Goal: Task Accomplishment & Management: Manage account settings

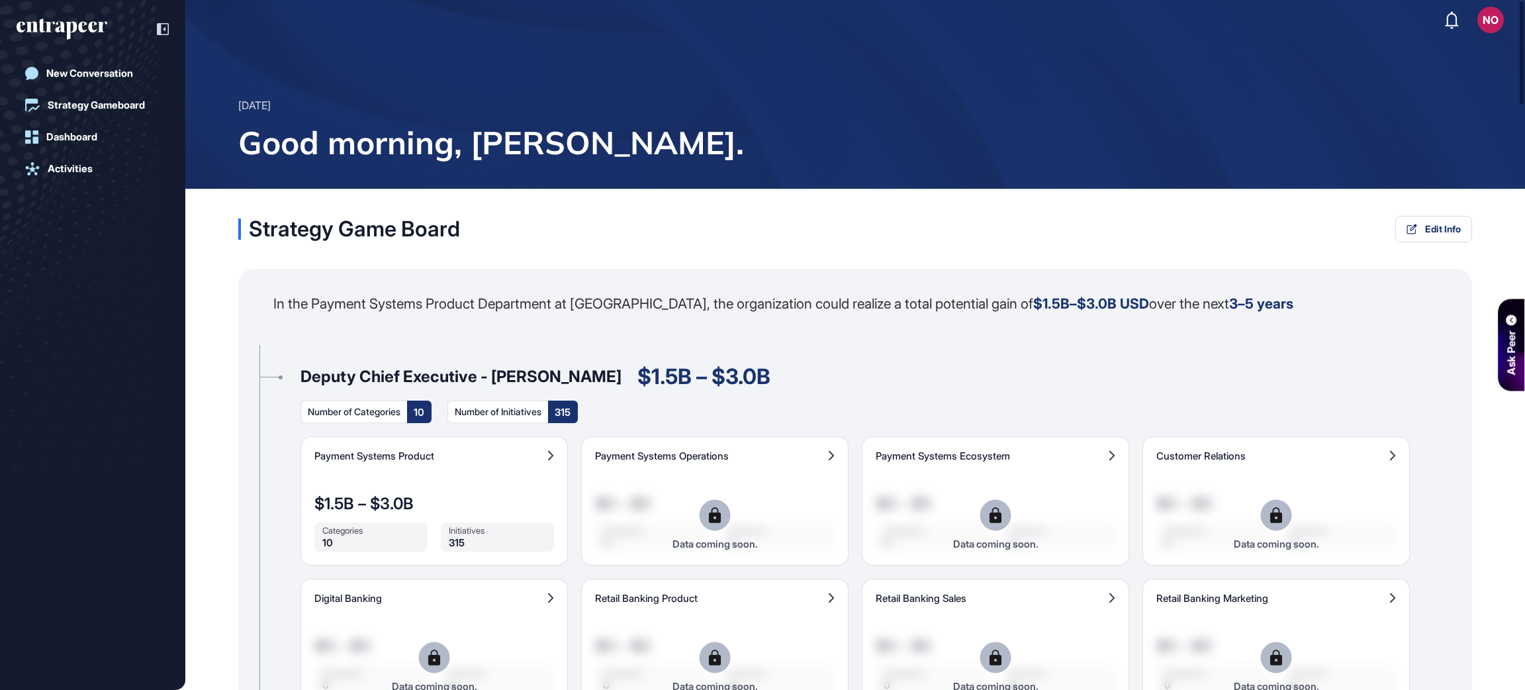
scroll to position [5, 1]
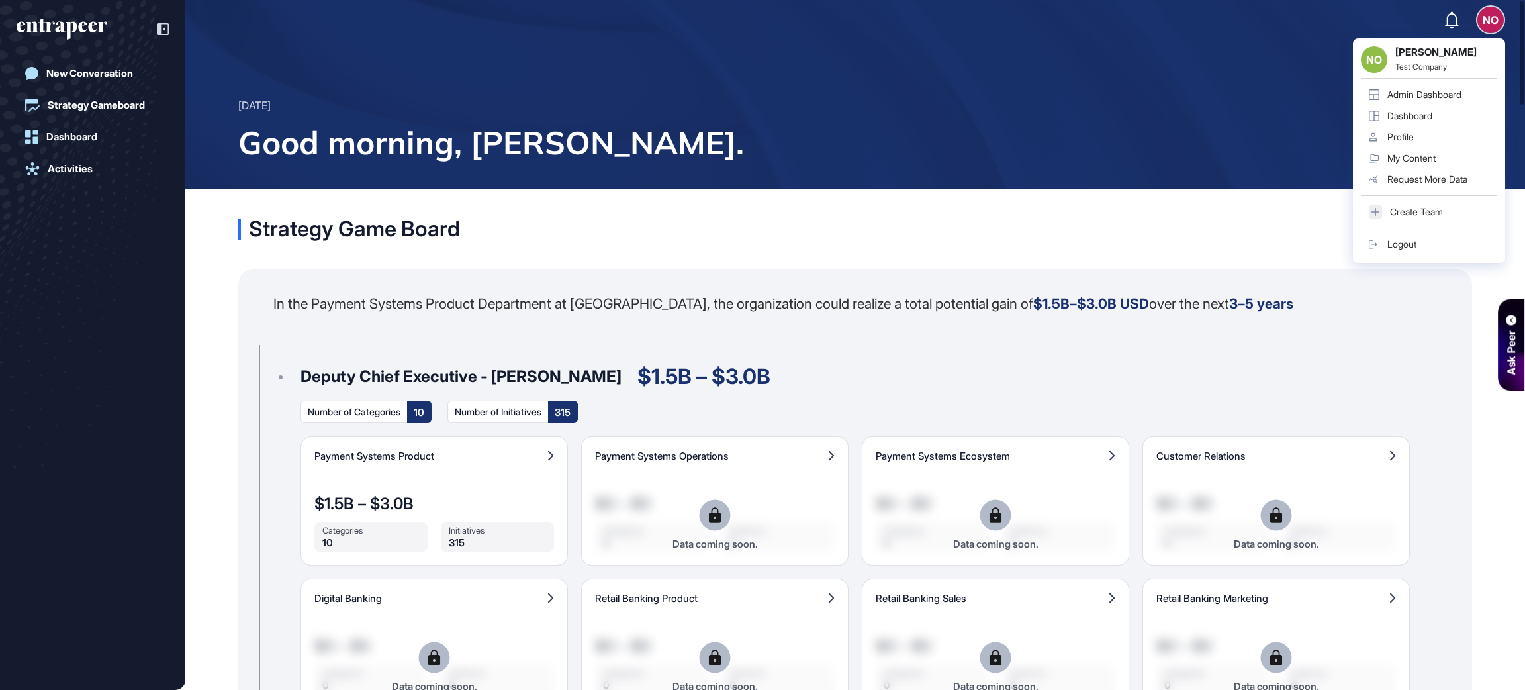
click at [1460, 94] on div "Admin Dashboard" at bounding box center [1425, 94] width 74 height 11
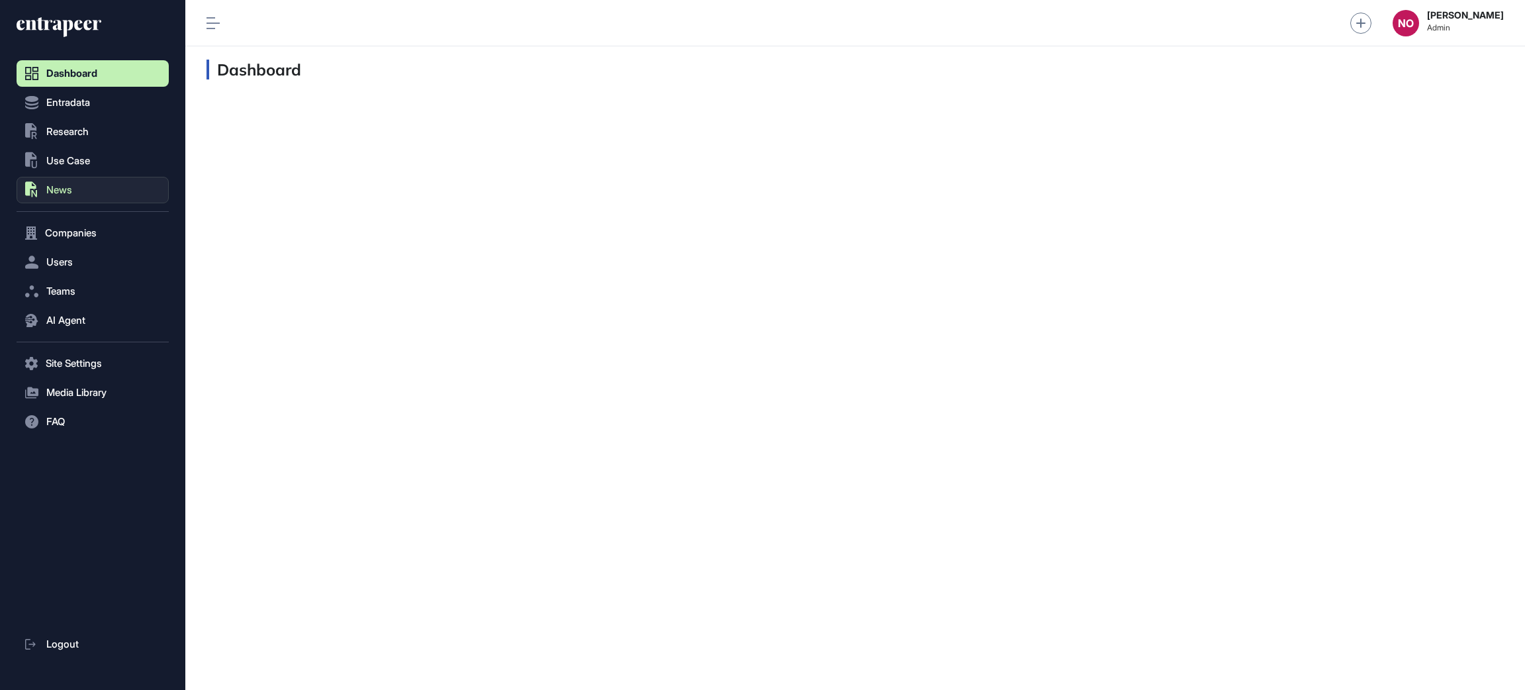
scroll to position [1, 1]
click at [71, 126] on span "Research" at bounding box center [67, 131] width 42 height 11
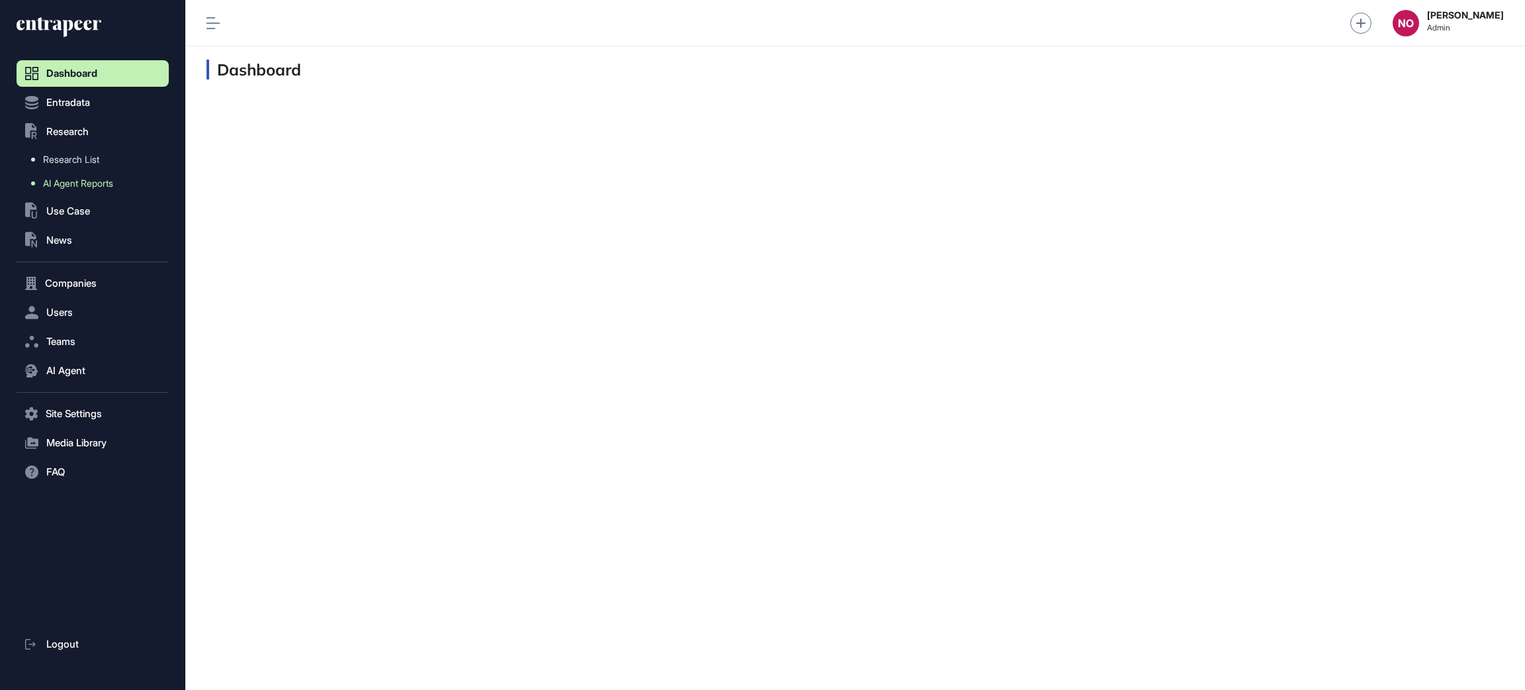
click at [79, 174] on link "AI Agent Reports" at bounding box center [96, 183] width 146 height 24
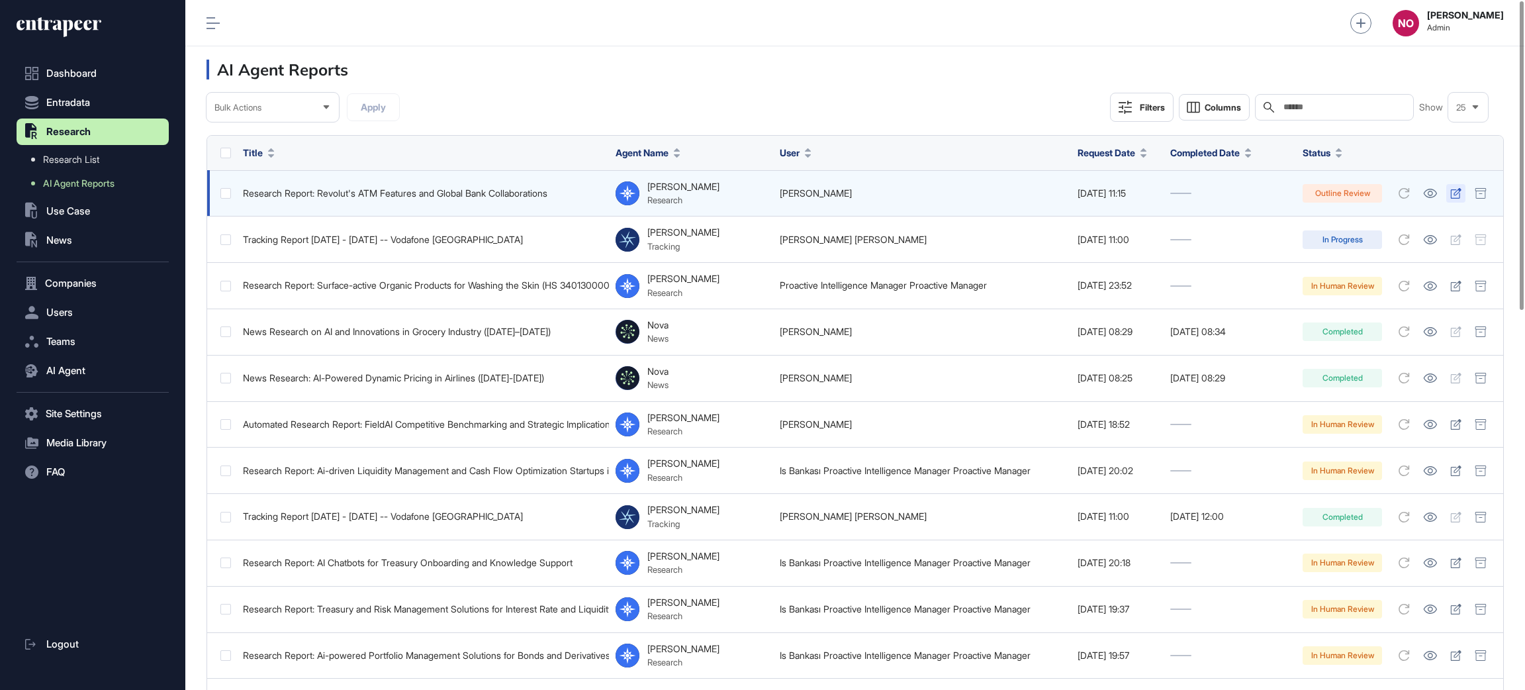
click at [1455, 200] on link at bounding box center [1455, 193] width 19 height 19
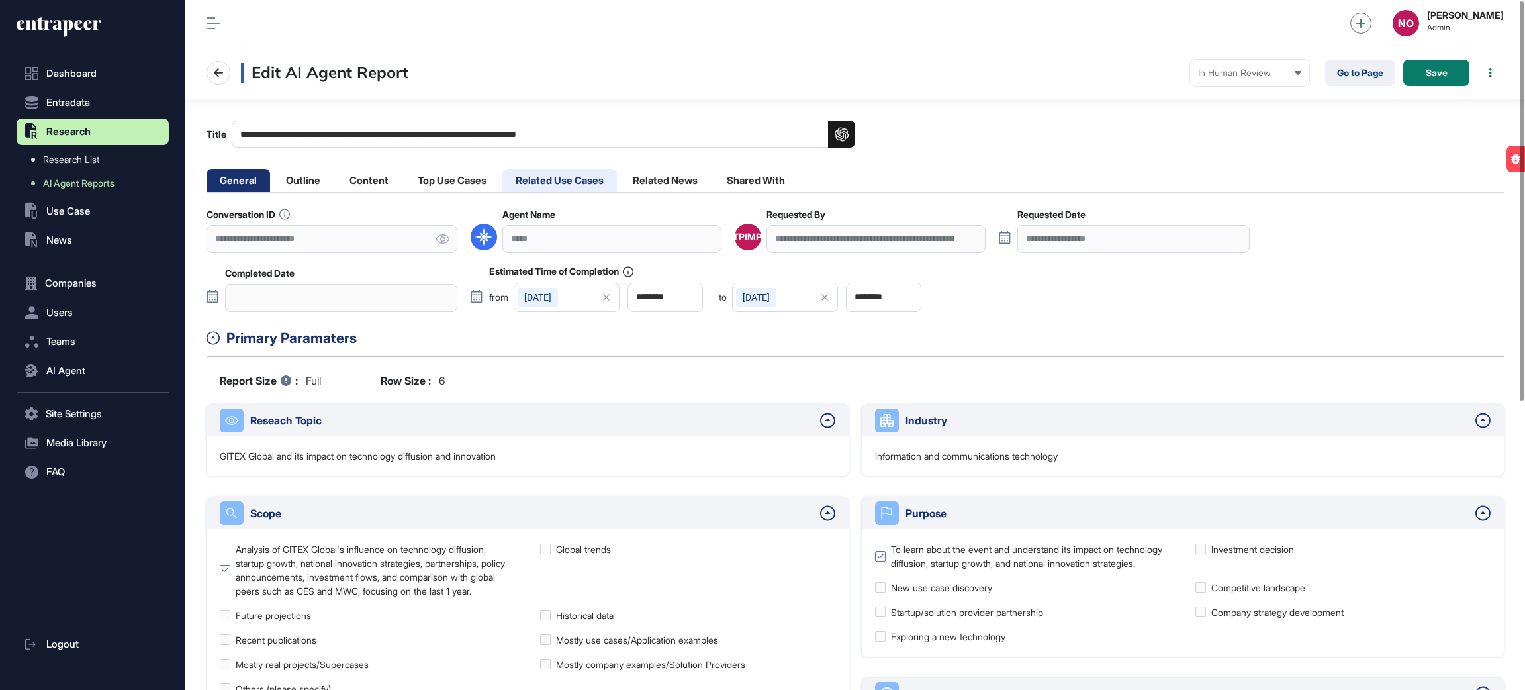
click at [515, 185] on li "Related Use Cases" at bounding box center [559, 180] width 115 height 23
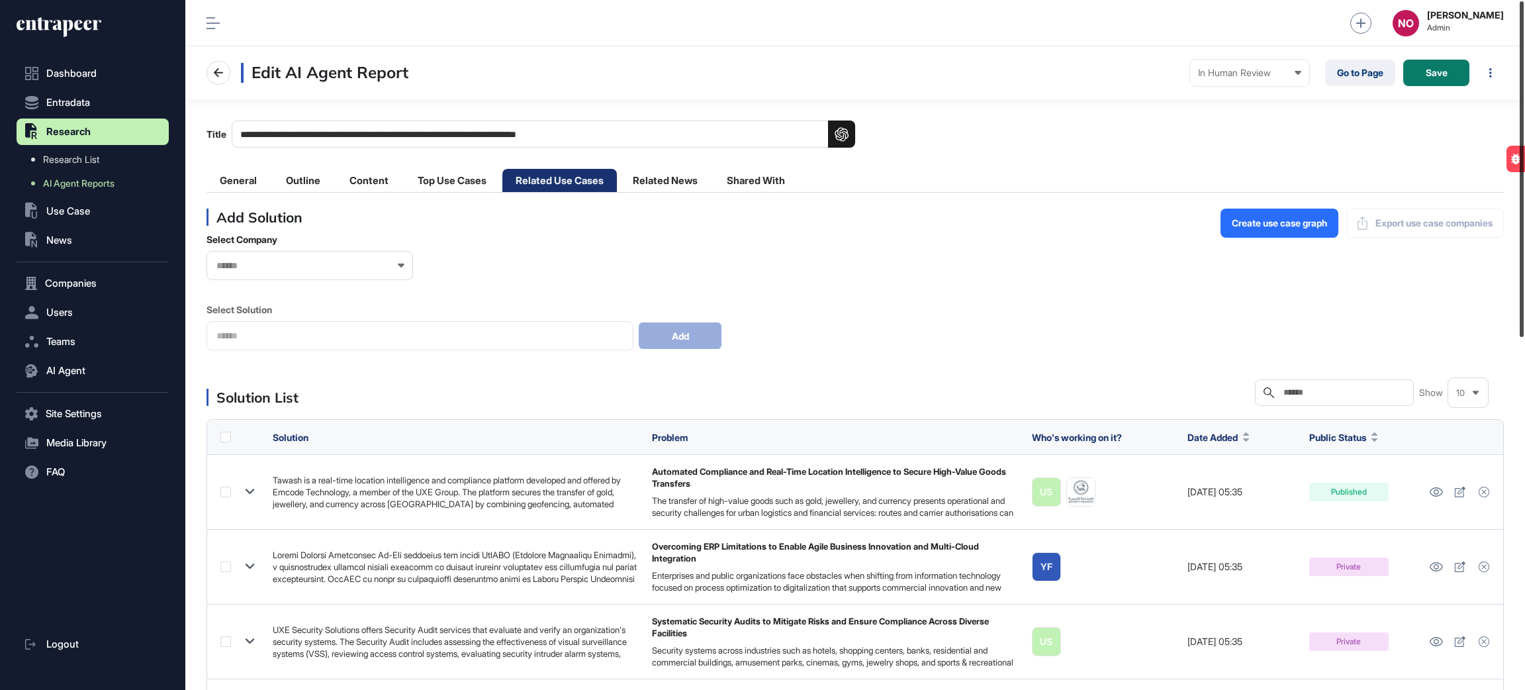
drag, startPoint x: 1524, startPoint y: 248, endPoint x: 1524, endPoint y: 156, distance: 92.0
click at [1524, 156] on div at bounding box center [1522, 169] width 4 height 336
drag, startPoint x: 1396, startPoint y: 285, endPoint x: 1521, endPoint y: 302, distance: 125.6
click at [1396, 290] on div "Select Company Select Solution Add" at bounding box center [856, 292] width 1298 height 117
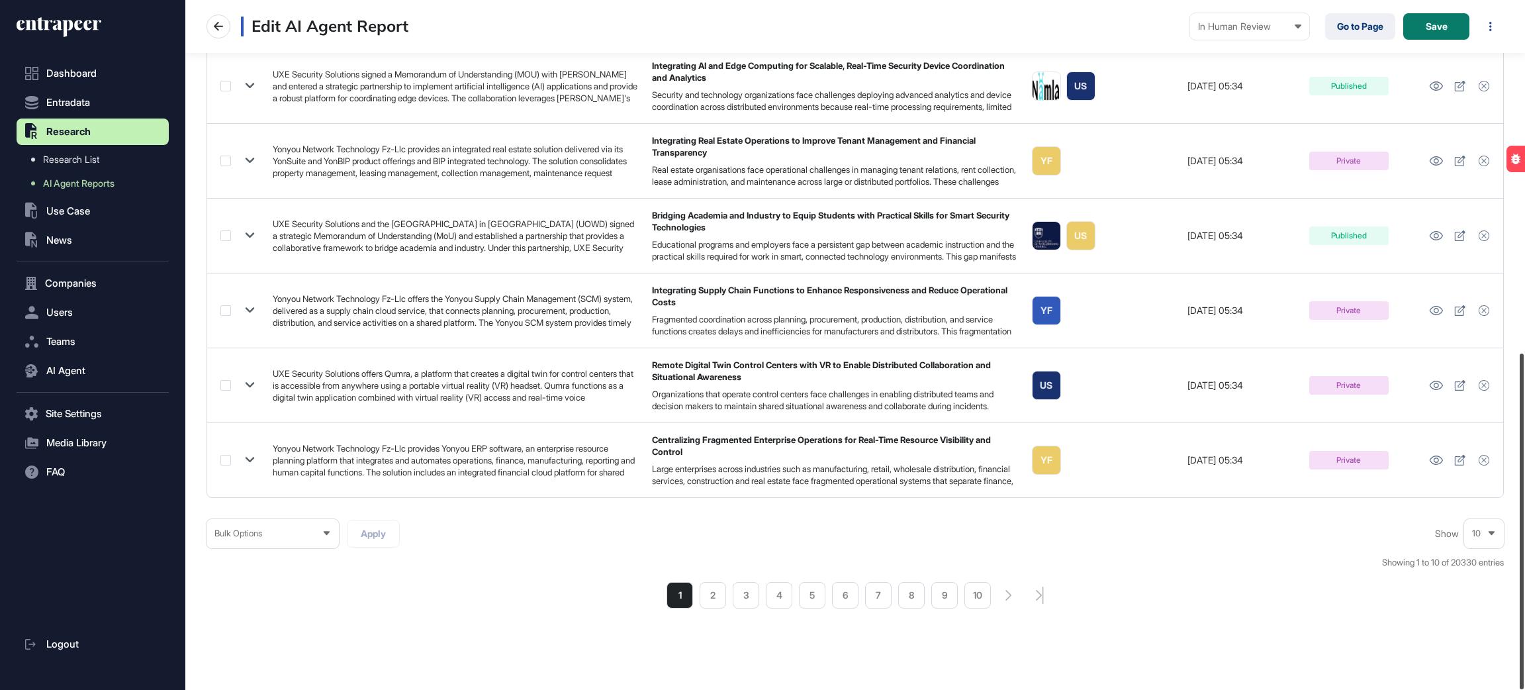
scroll to position [724, 0]
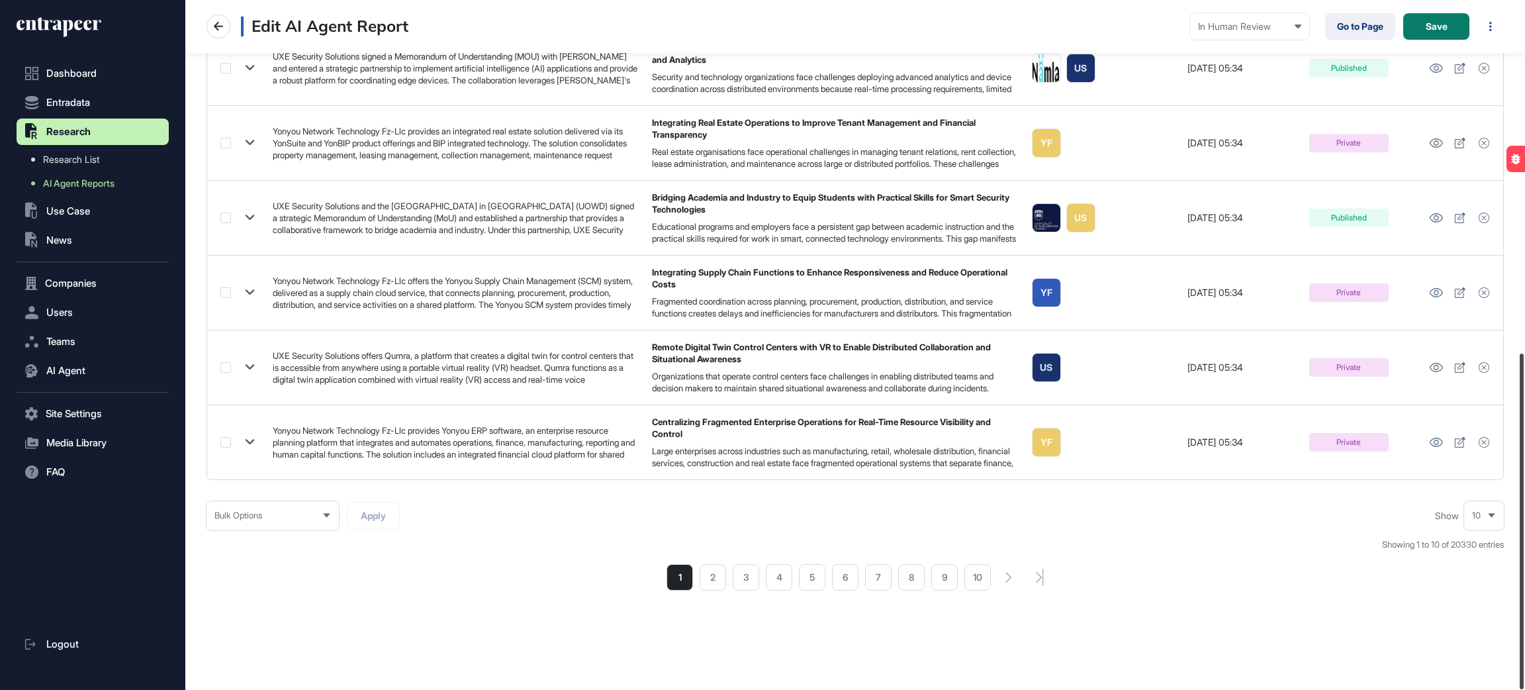
drag, startPoint x: 1524, startPoint y: 302, endPoint x: 1524, endPoint y: 737, distance: 434.9
click at [1524, 689] on html "**********" at bounding box center [762, 398] width 1525 height 796
click at [1348, 594] on div "**********" at bounding box center [855, 6] width 1340 height 1366
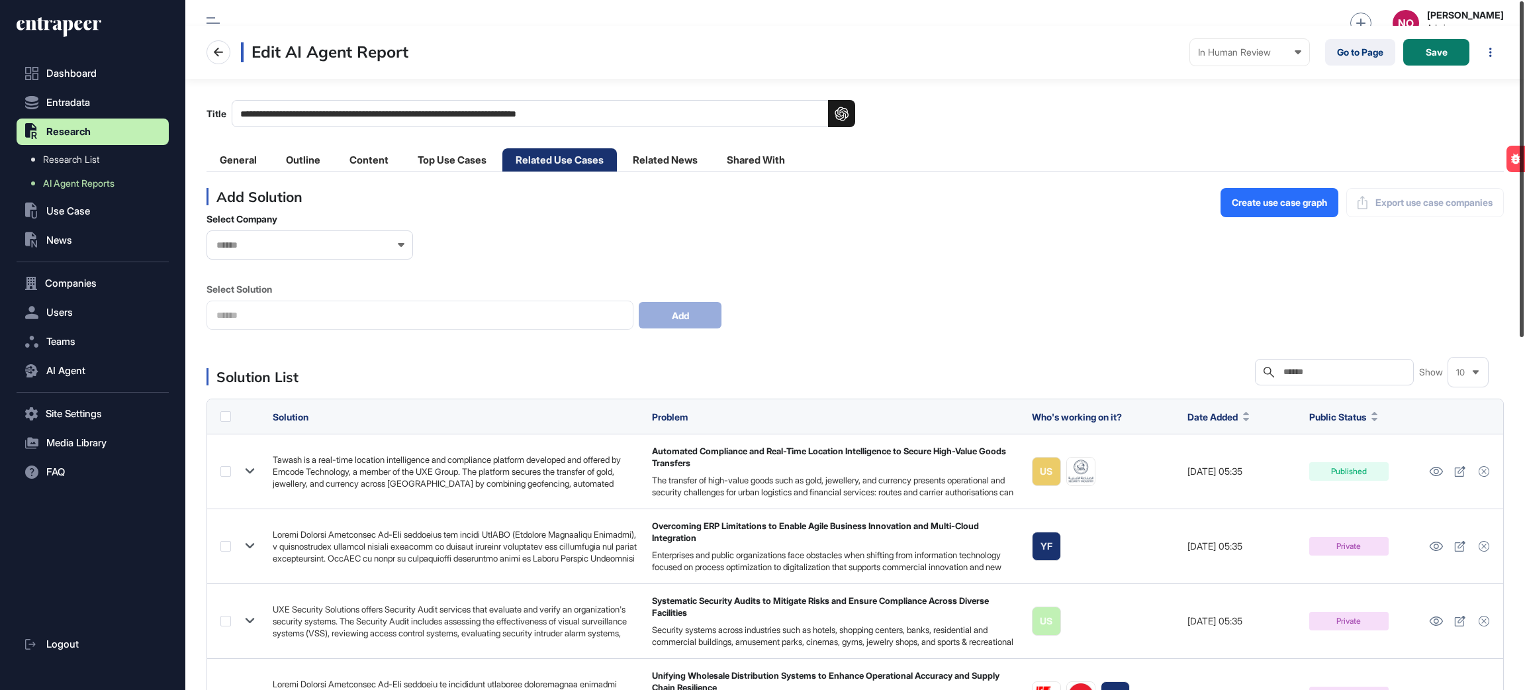
scroll to position [0, 0]
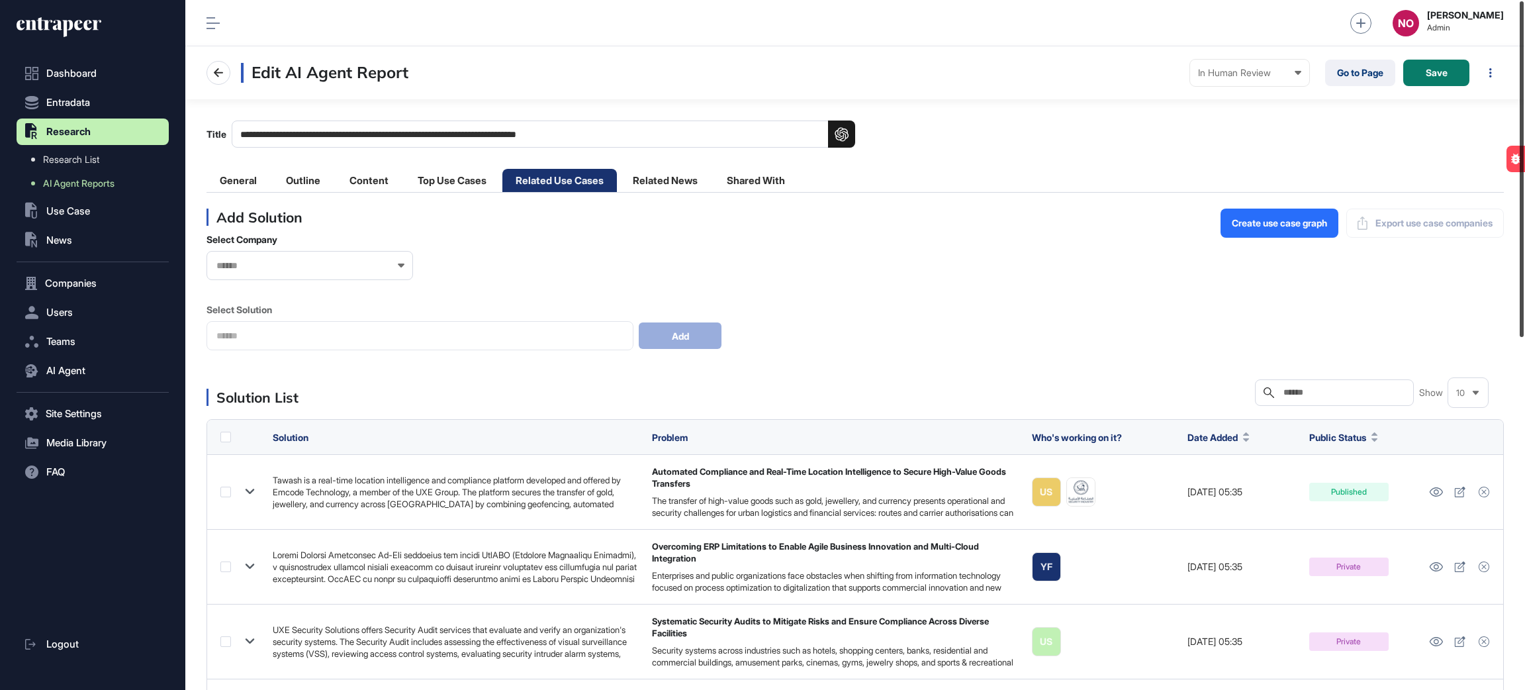
drag, startPoint x: 1524, startPoint y: 596, endPoint x: 1524, endPoint y: 170, distance: 425.7
click at [1524, 170] on div at bounding box center [1522, 169] width 4 height 336
click at [1385, 217] on div "Create use case graph Export use case companies" at bounding box center [1362, 223] width 283 height 29
click at [101, 165] on link "Research List" at bounding box center [96, 160] width 146 height 24
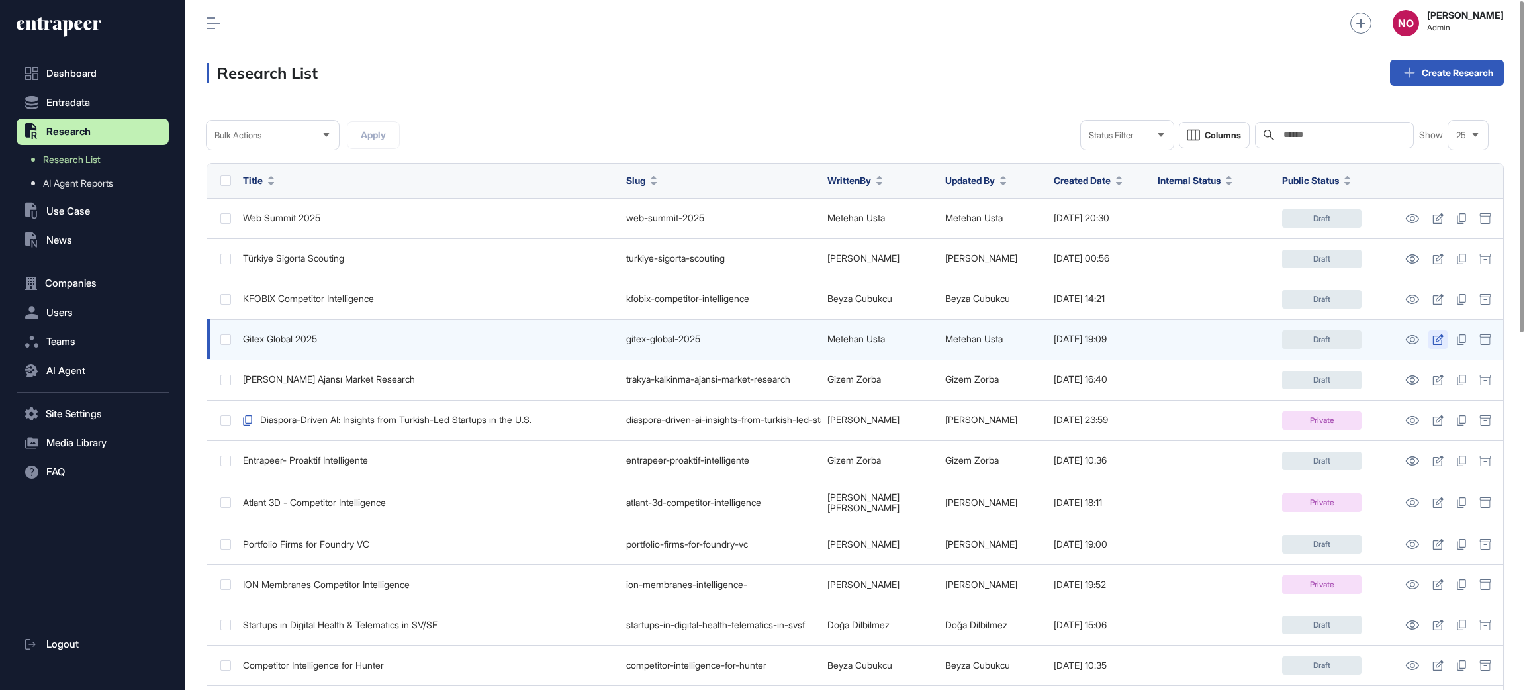
click at [1429, 343] on link at bounding box center [1438, 339] width 19 height 19
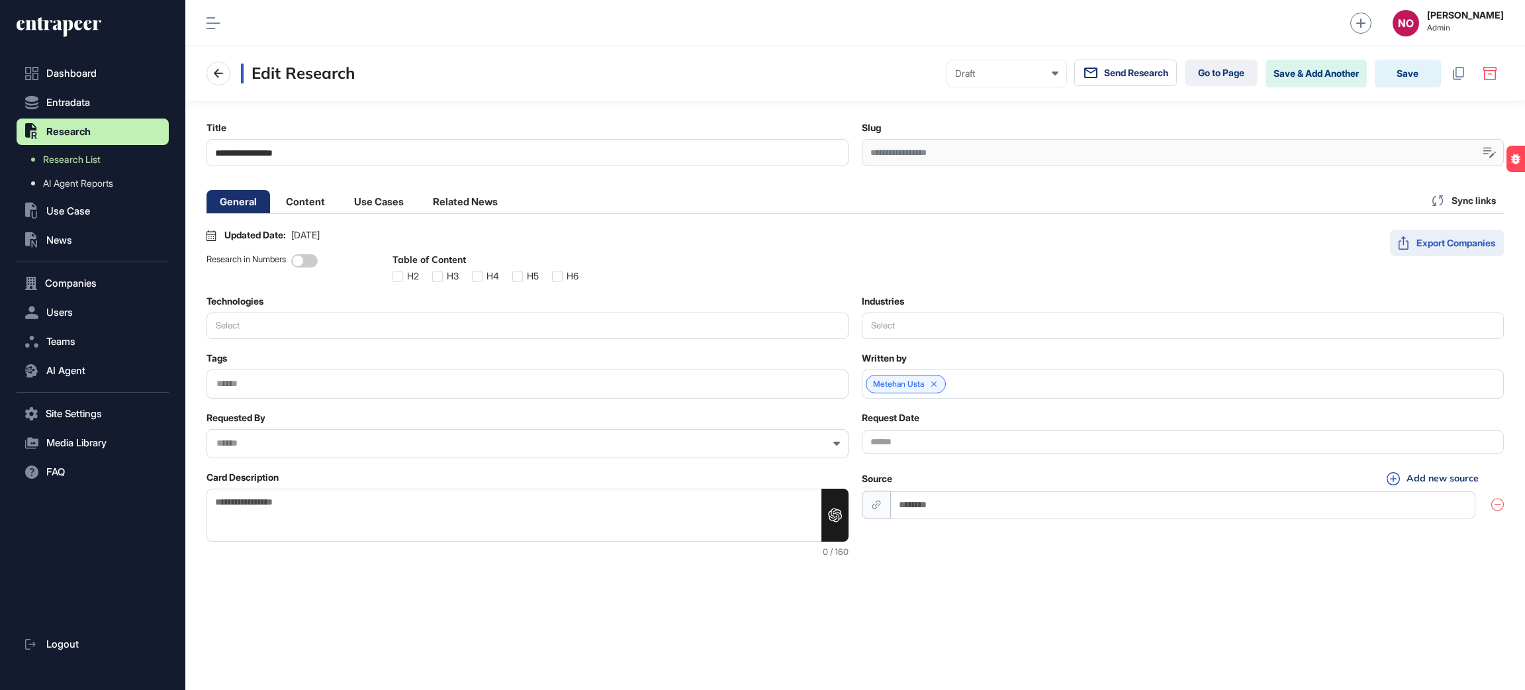
click at [1425, 248] on button "Export Companies" at bounding box center [1447, 243] width 114 height 26
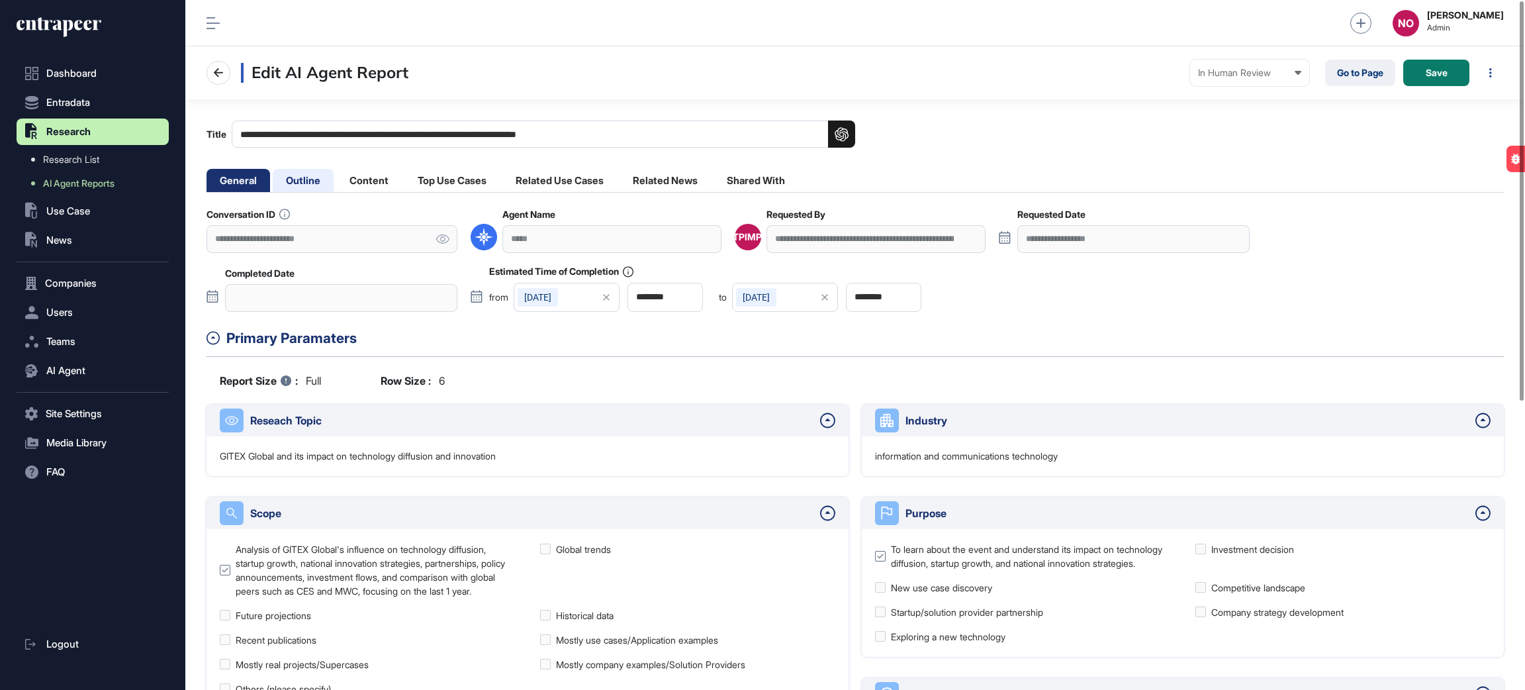
click at [307, 181] on li "Outline" at bounding box center [303, 180] width 61 height 23
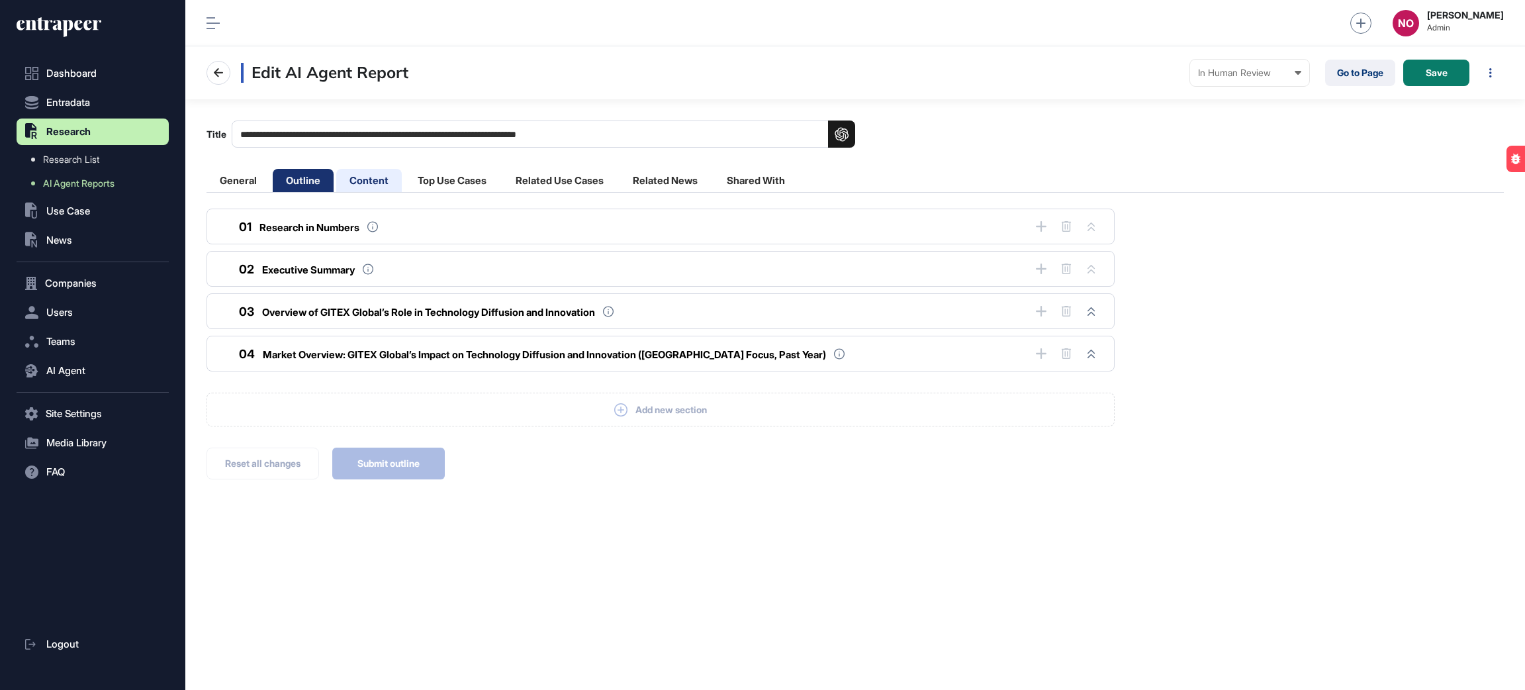
click at [347, 181] on li "Content" at bounding box center [369, 180] width 66 height 23
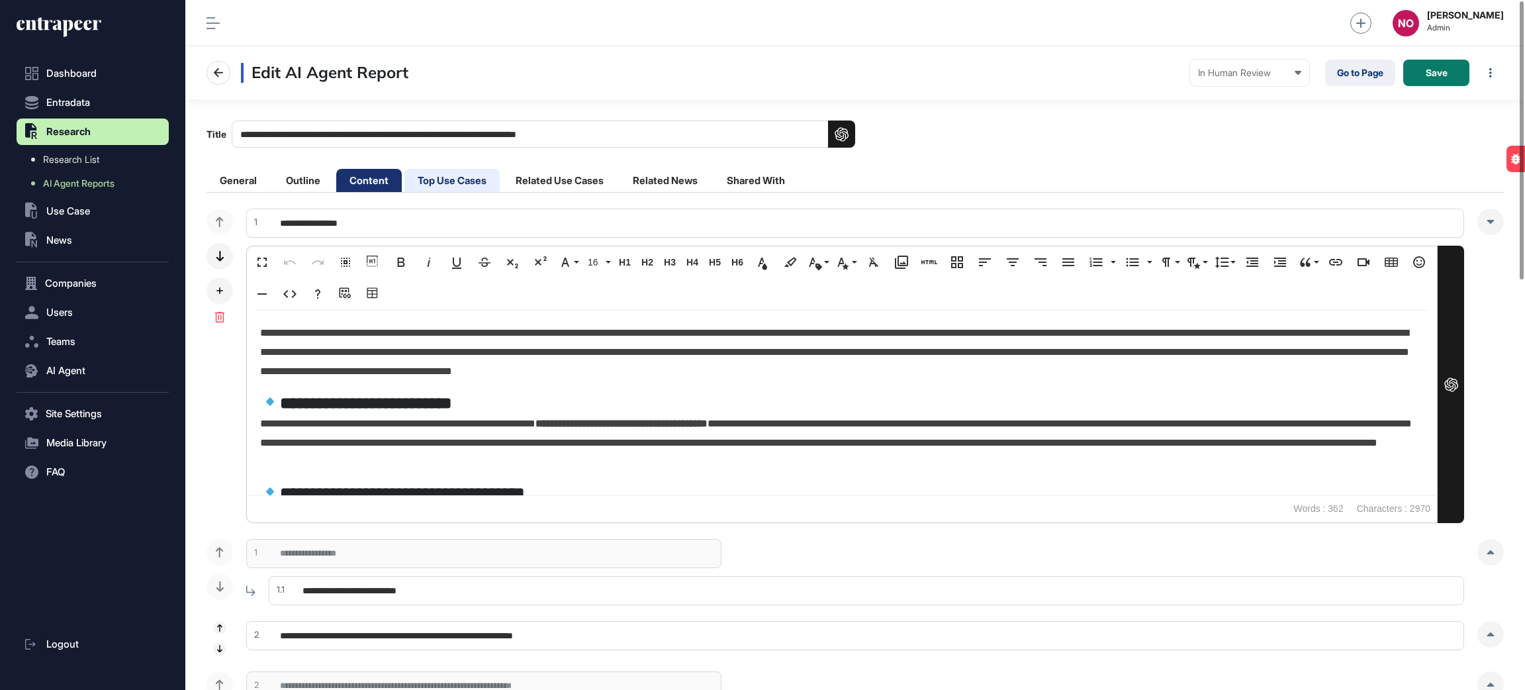
click at [473, 184] on li "Top Use Cases" at bounding box center [451, 180] width 95 height 23
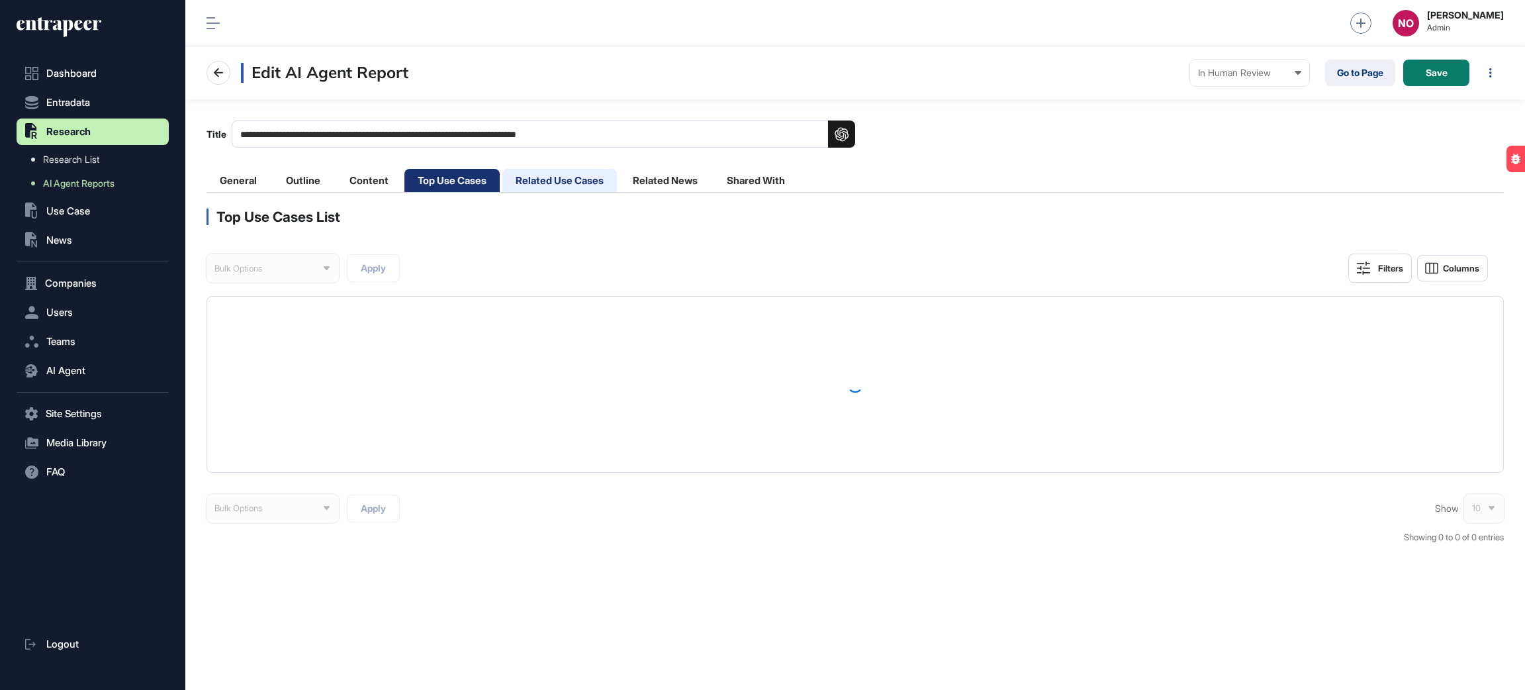
click at [558, 181] on li "Related Use Cases" at bounding box center [559, 180] width 115 height 23
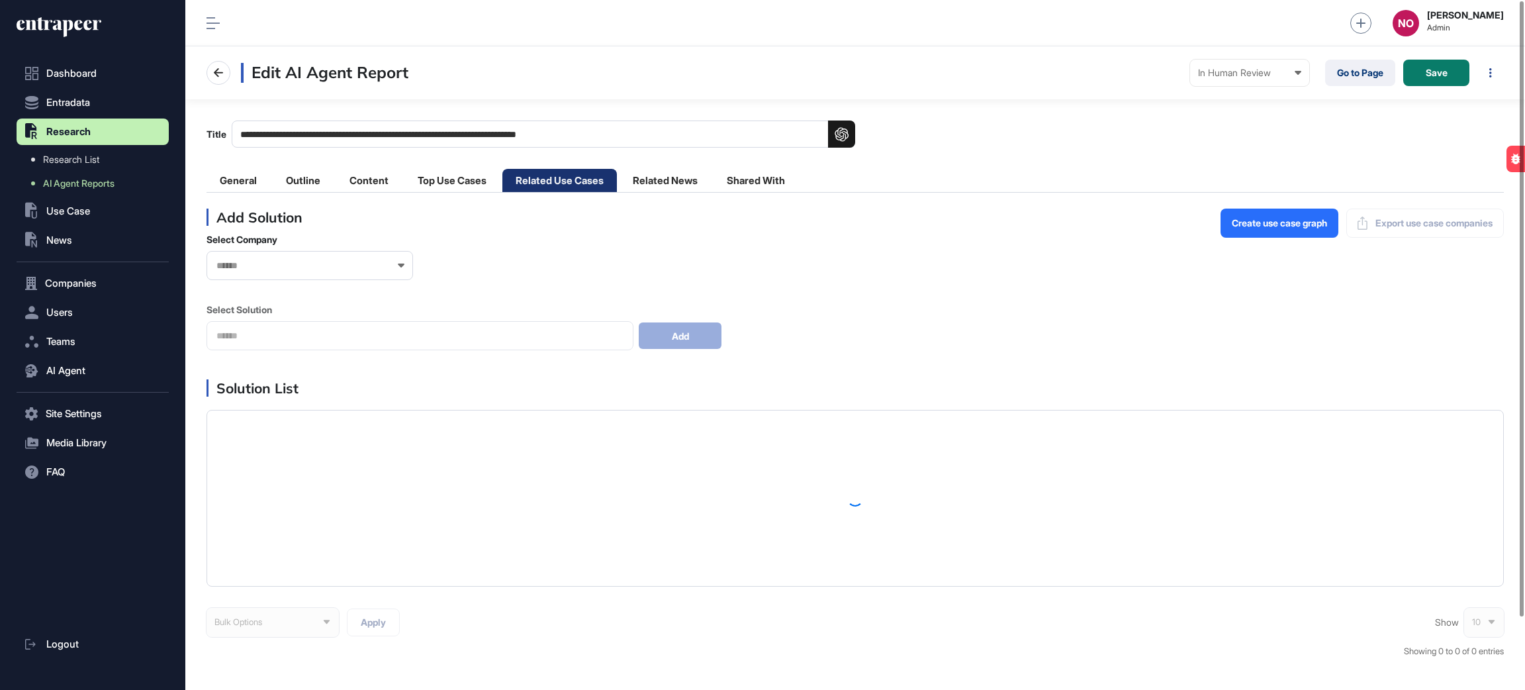
click at [1485, 224] on div "Create use case graph Export use case companies" at bounding box center [1362, 223] width 283 height 29
click at [1417, 222] on div "Create use case graph Export use case companies" at bounding box center [1362, 223] width 283 height 29
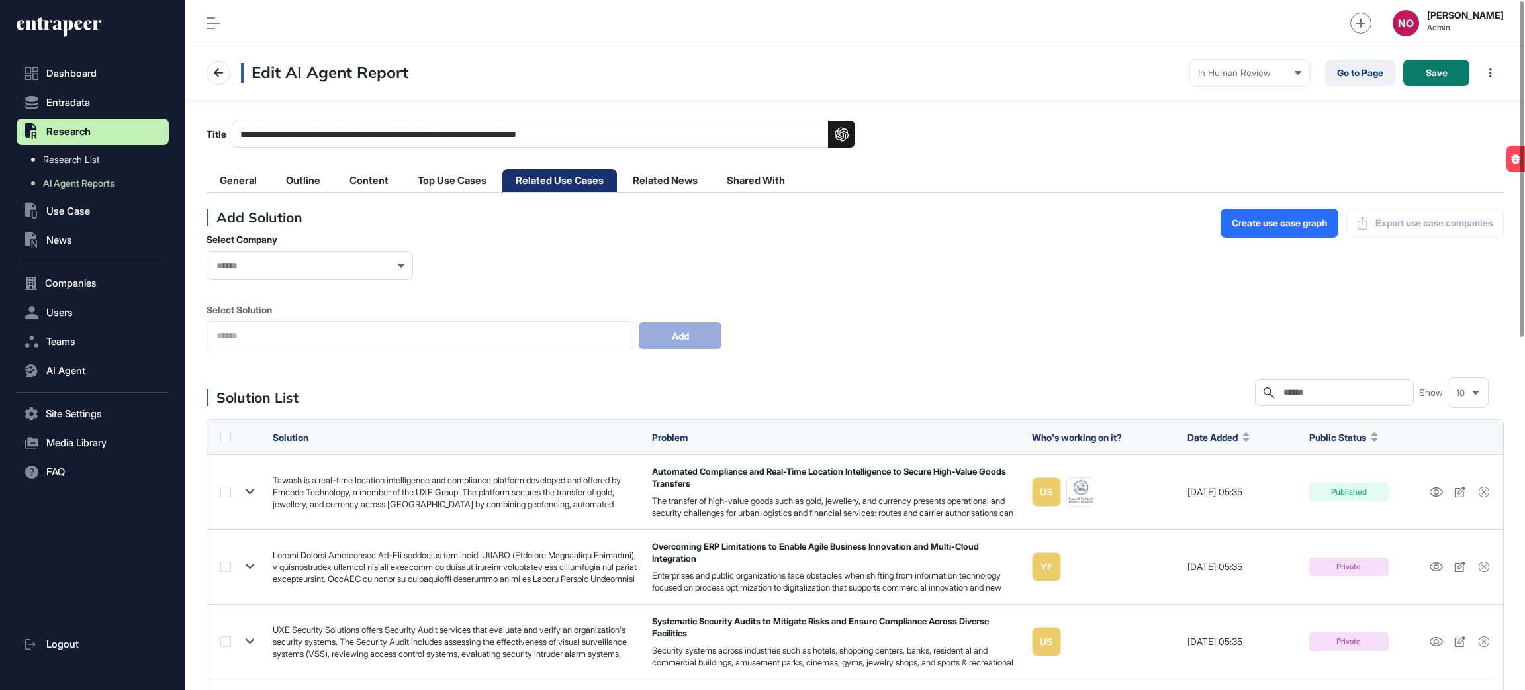
drag, startPoint x: 1484, startPoint y: 266, endPoint x: 1486, endPoint y: 278, distance: 12.1
click at [1486, 278] on div "Select Company Select Solution Add" at bounding box center [856, 292] width 1298 height 117
drag, startPoint x: 1524, startPoint y: 273, endPoint x: 1524, endPoint y: 209, distance: 64.2
click at [1524, 209] on div at bounding box center [1522, 169] width 4 height 336
click at [1405, 266] on div "Select Company Select Solution Add" at bounding box center [856, 292] width 1298 height 117
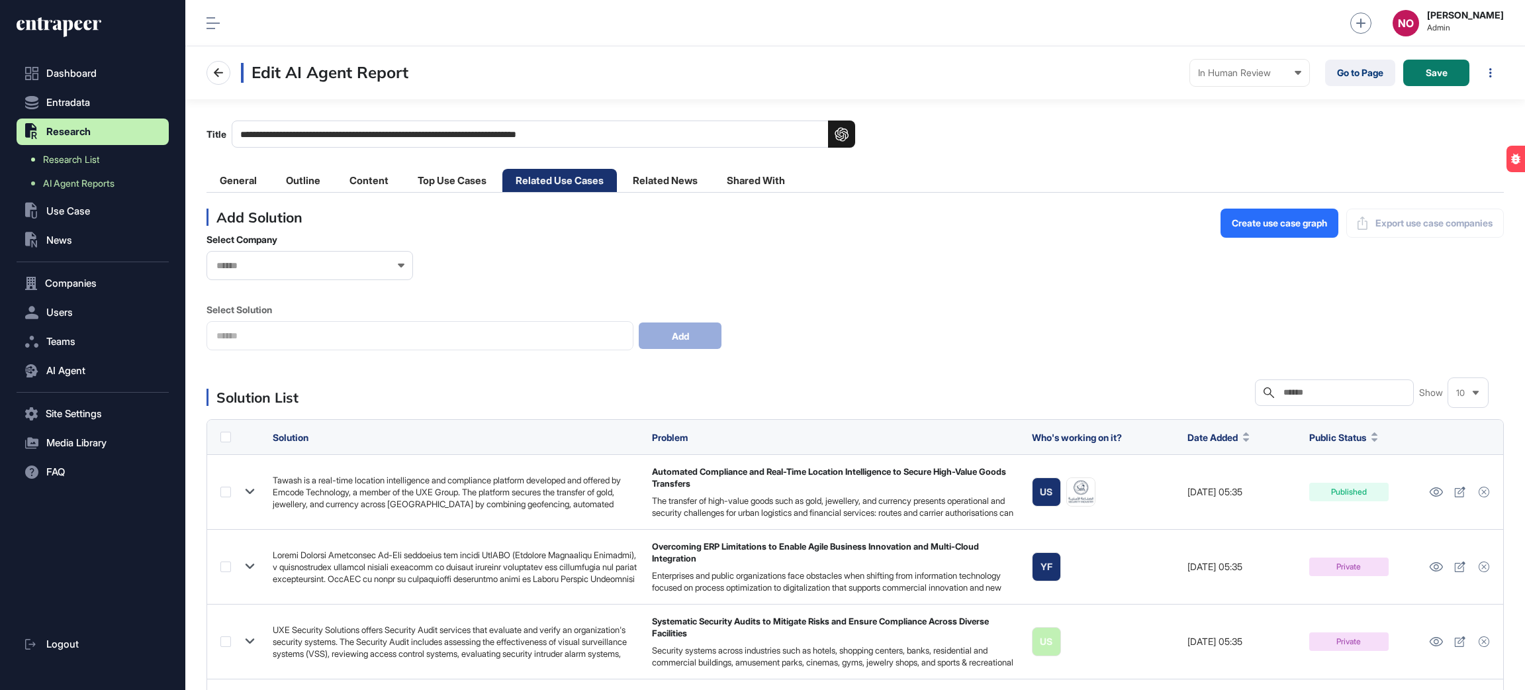
click at [68, 150] on link "Research List" at bounding box center [96, 160] width 146 height 24
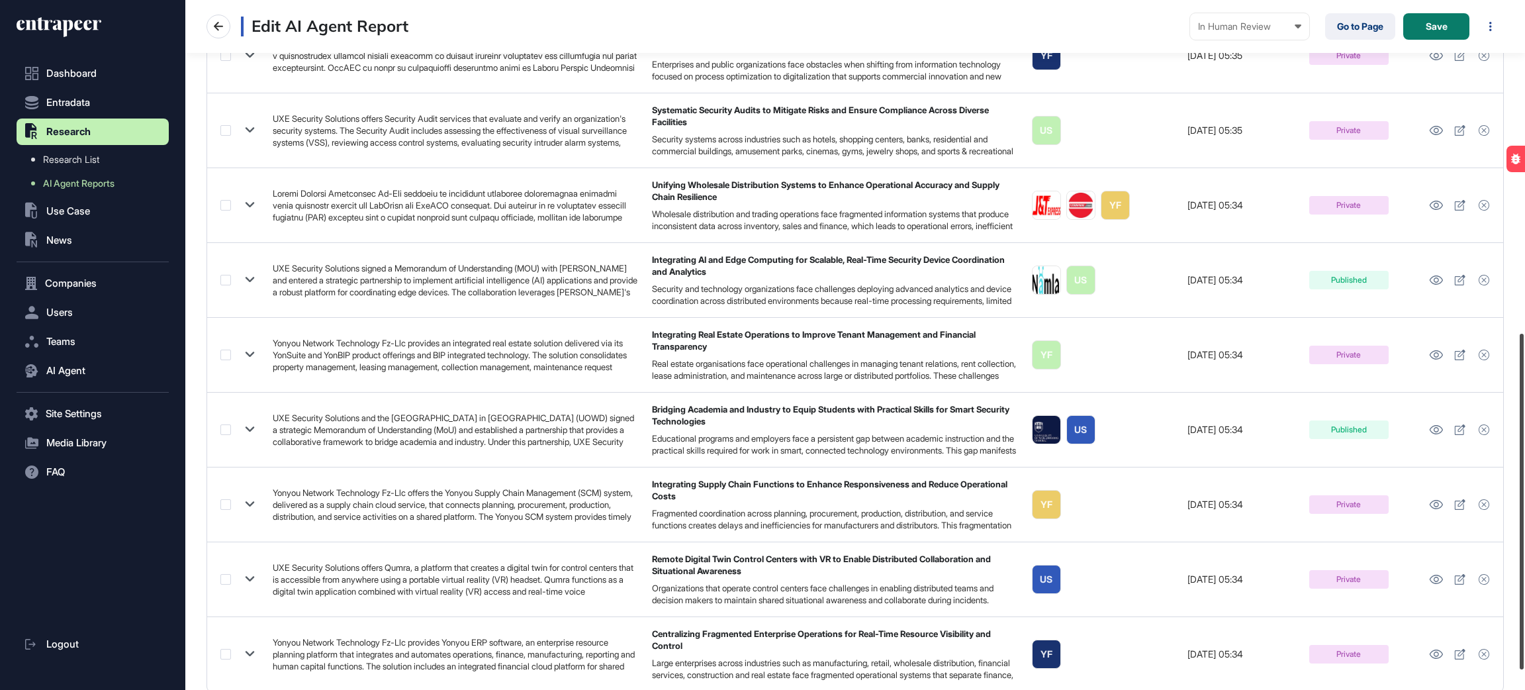
scroll to position [724, 0]
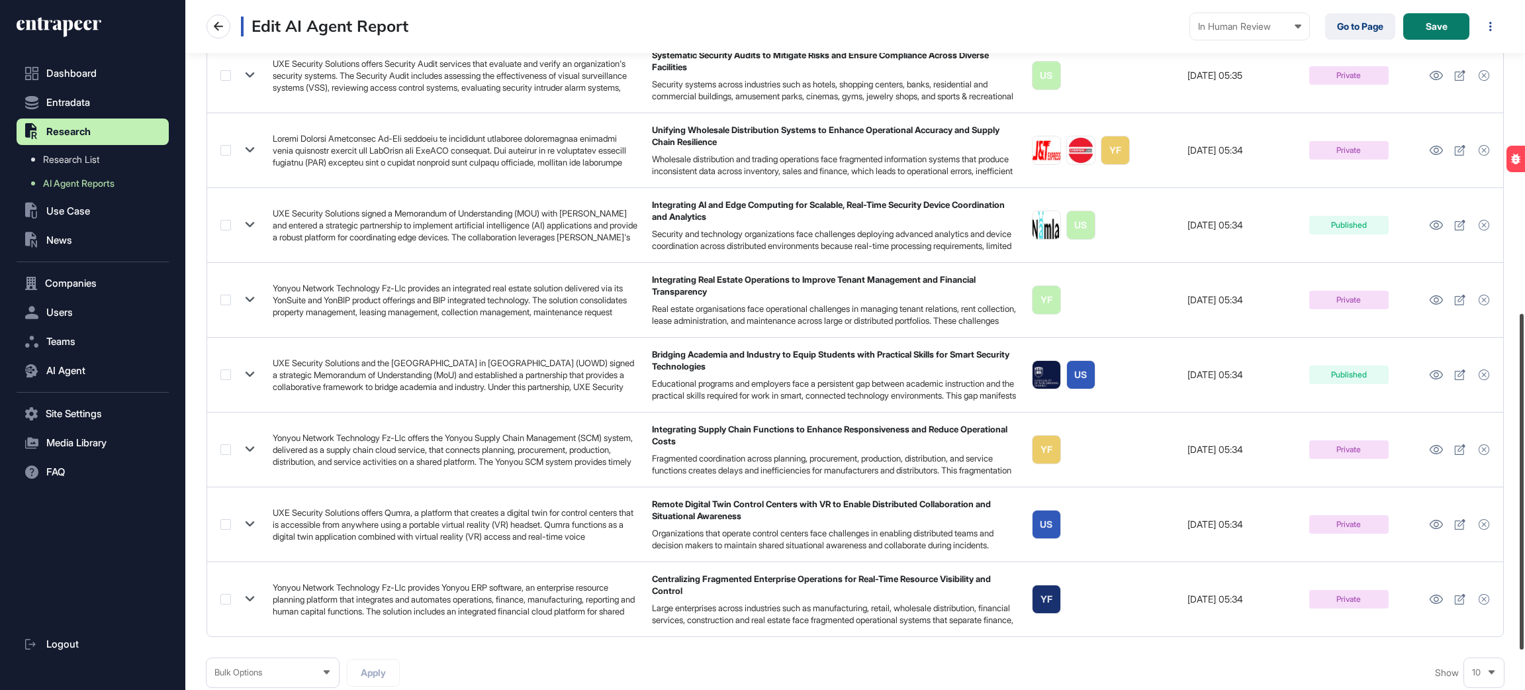
drag, startPoint x: 1524, startPoint y: 237, endPoint x: 1524, endPoint y: 441, distance: 203.9
click at [1524, 495] on div at bounding box center [1522, 482] width 4 height 336
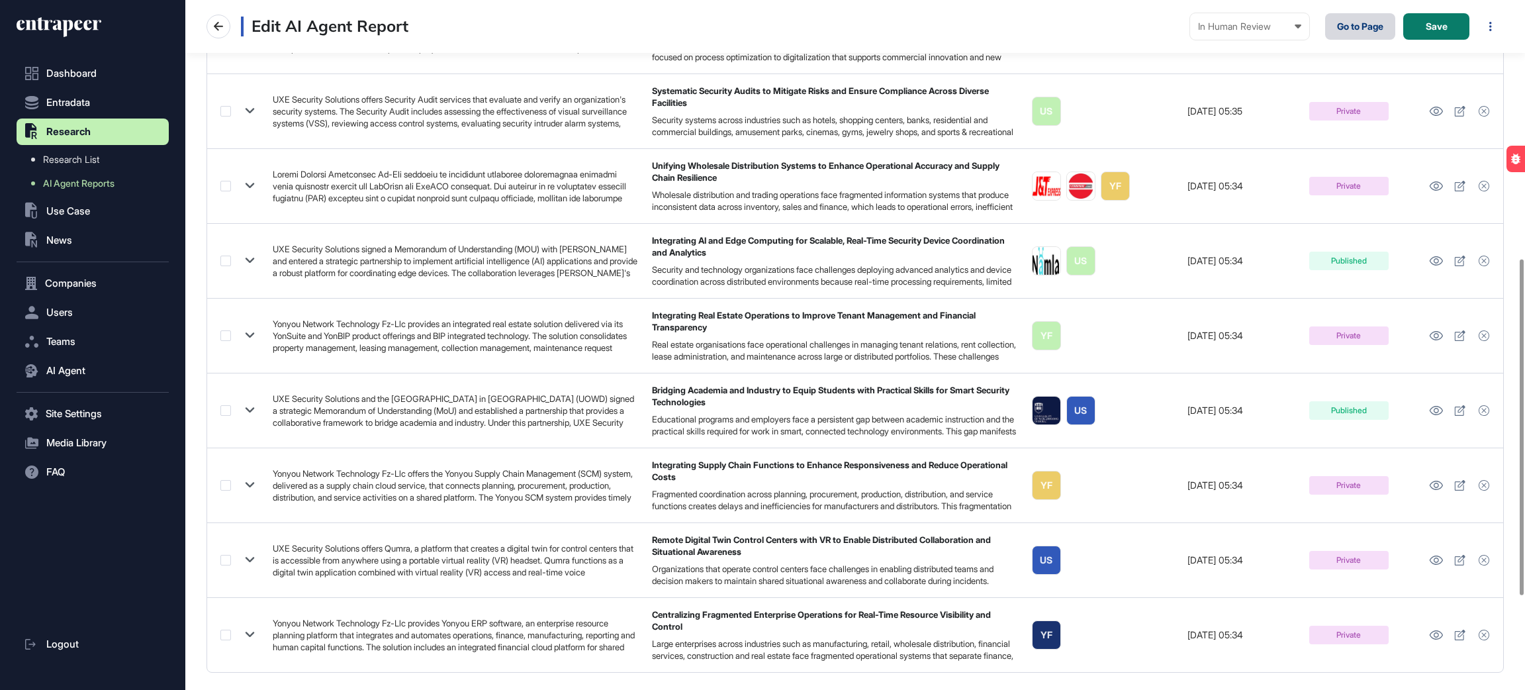
click at [1336, 25] on link "Go to Page" at bounding box center [1360, 26] width 70 height 26
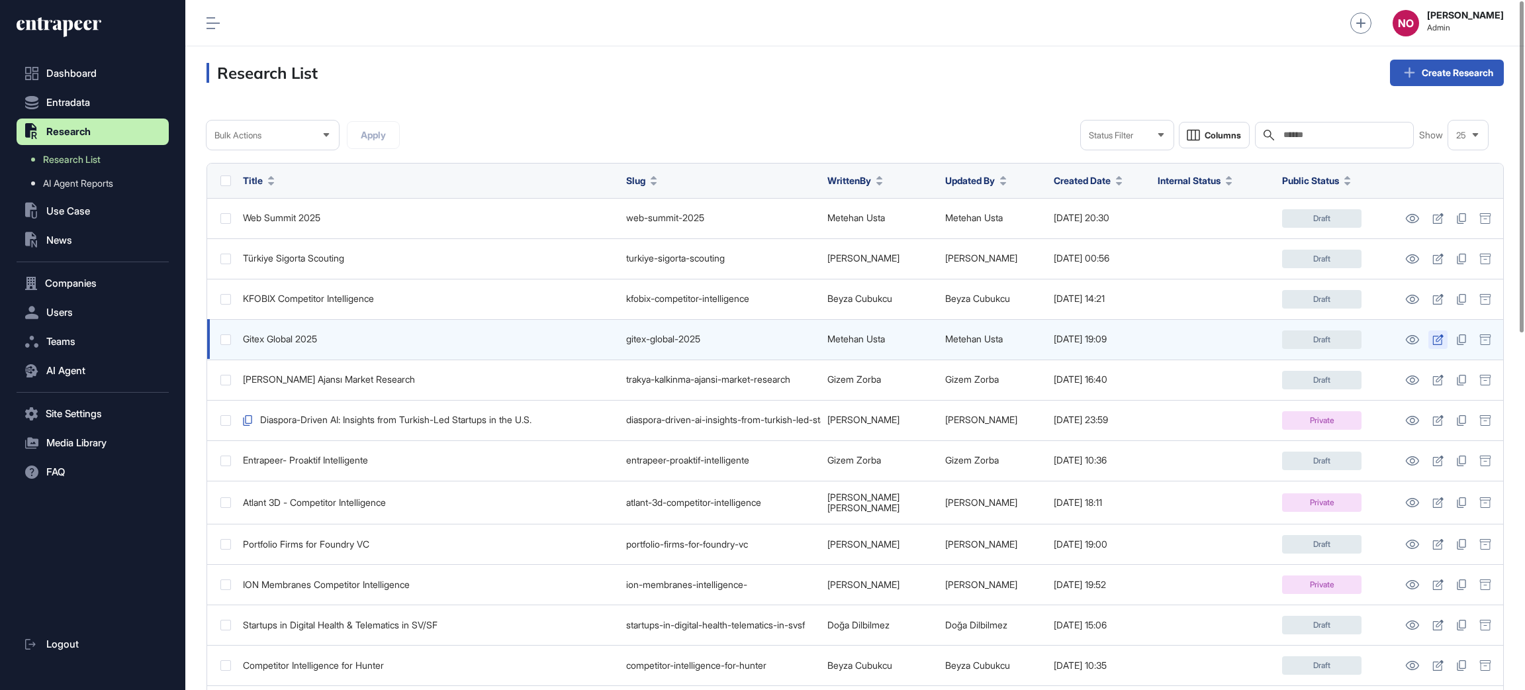
click at [1439, 340] on icon at bounding box center [1438, 339] width 11 height 11
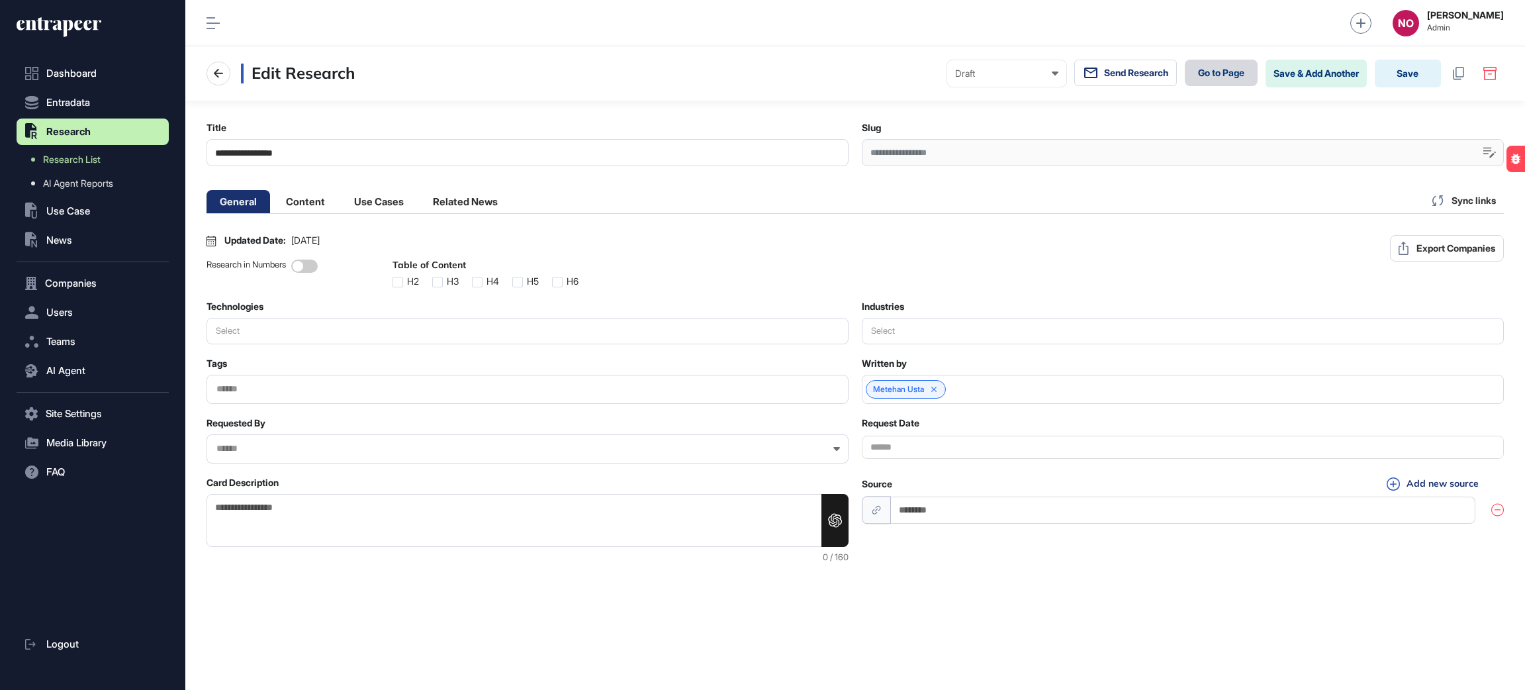
click at [1230, 71] on link "Go to Page" at bounding box center [1221, 73] width 73 height 26
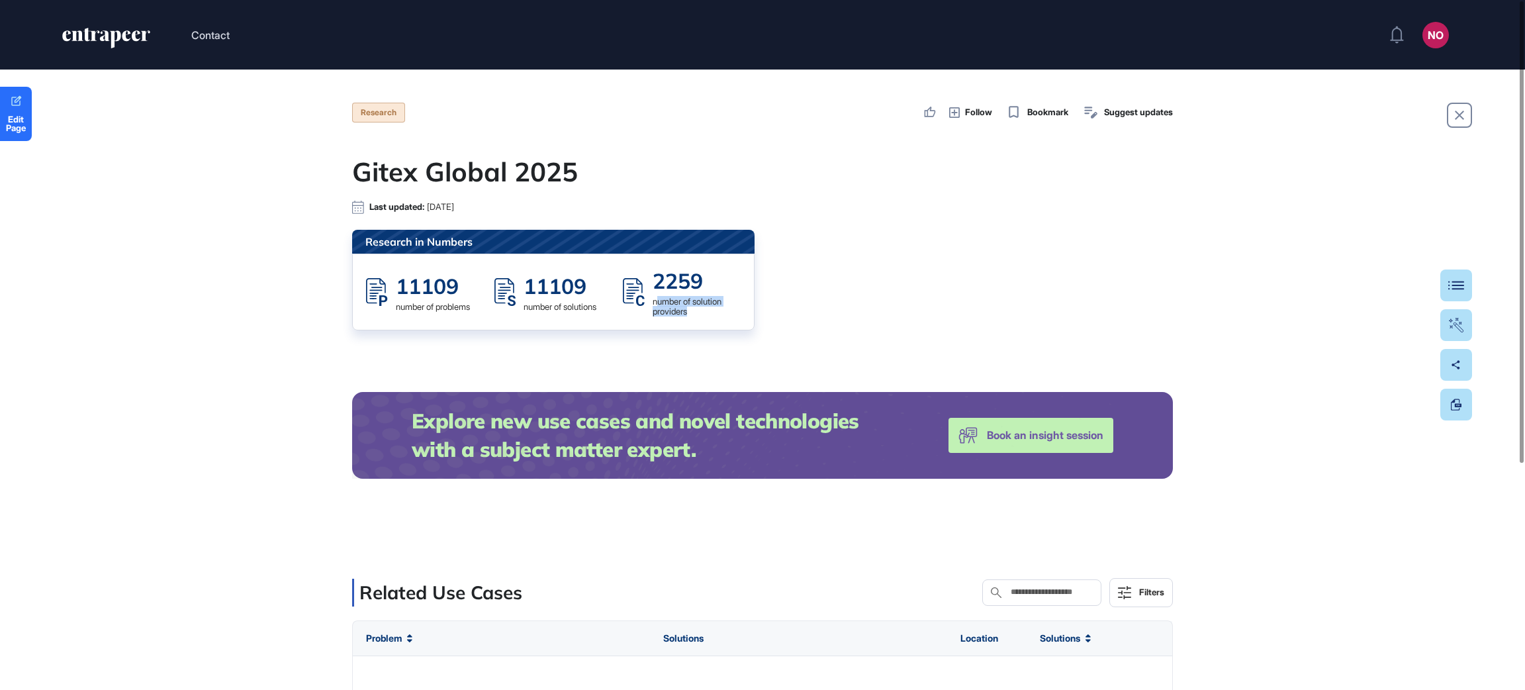
drag, startPoint x: 672, startPoint y: 305, endPoint x: 758, endPoint y: 320, distance: 87.3
click at [758, 320] on div "Research in Numbers 11109 number of problems 11109 number of solutions 2259 num…" at bounding box center [762, 280] width 821 height 101
click at [909, 297] on div "Research in Numbers 11109 number of problems 11109 number of solutions 2259 num…" at bounding box center [762, 280] width 821 height 101
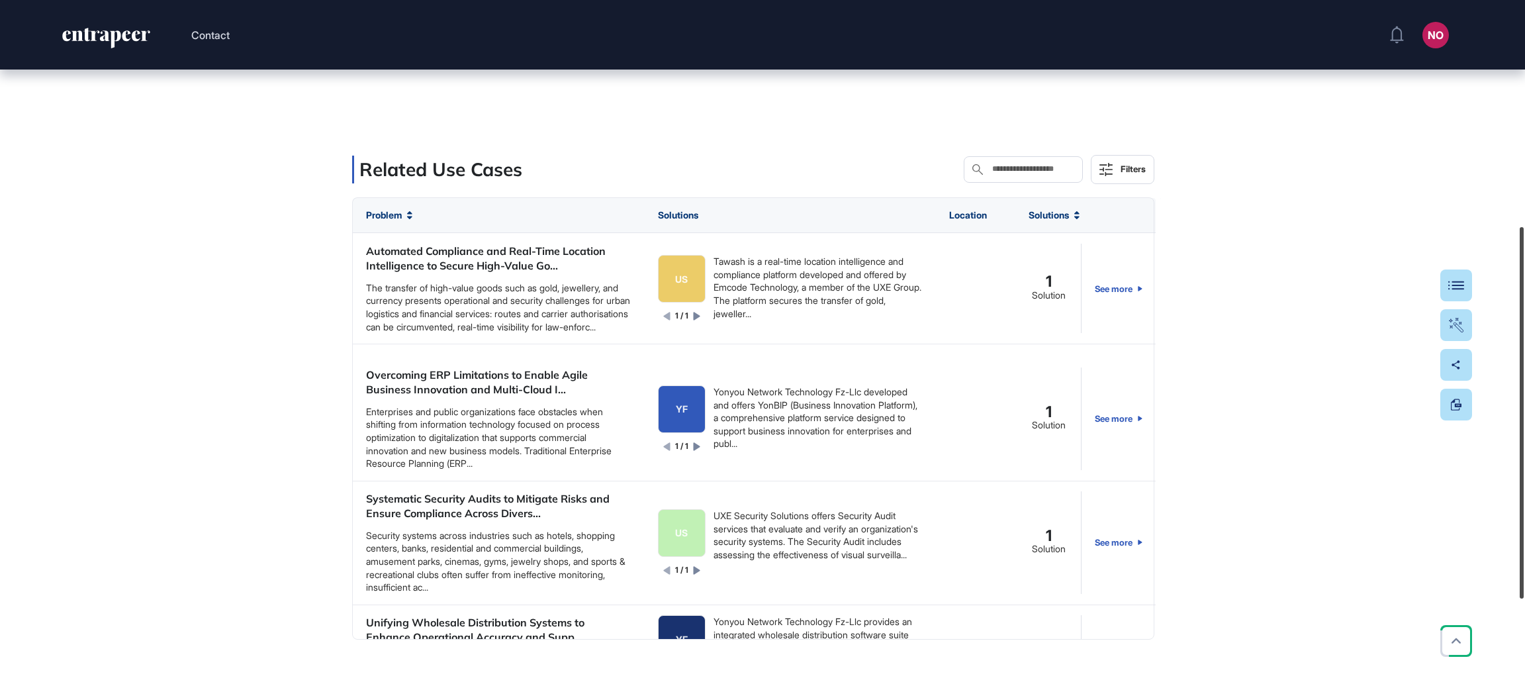
scroll to position [424, 0]
drag, startPoint x: 1524, startPoint y: 107, endPoint x: 1524, endPoint y: 336, distance: 229.1
click at [1524, 336] on div at bounding box center [1522, 415] width 4 height 371
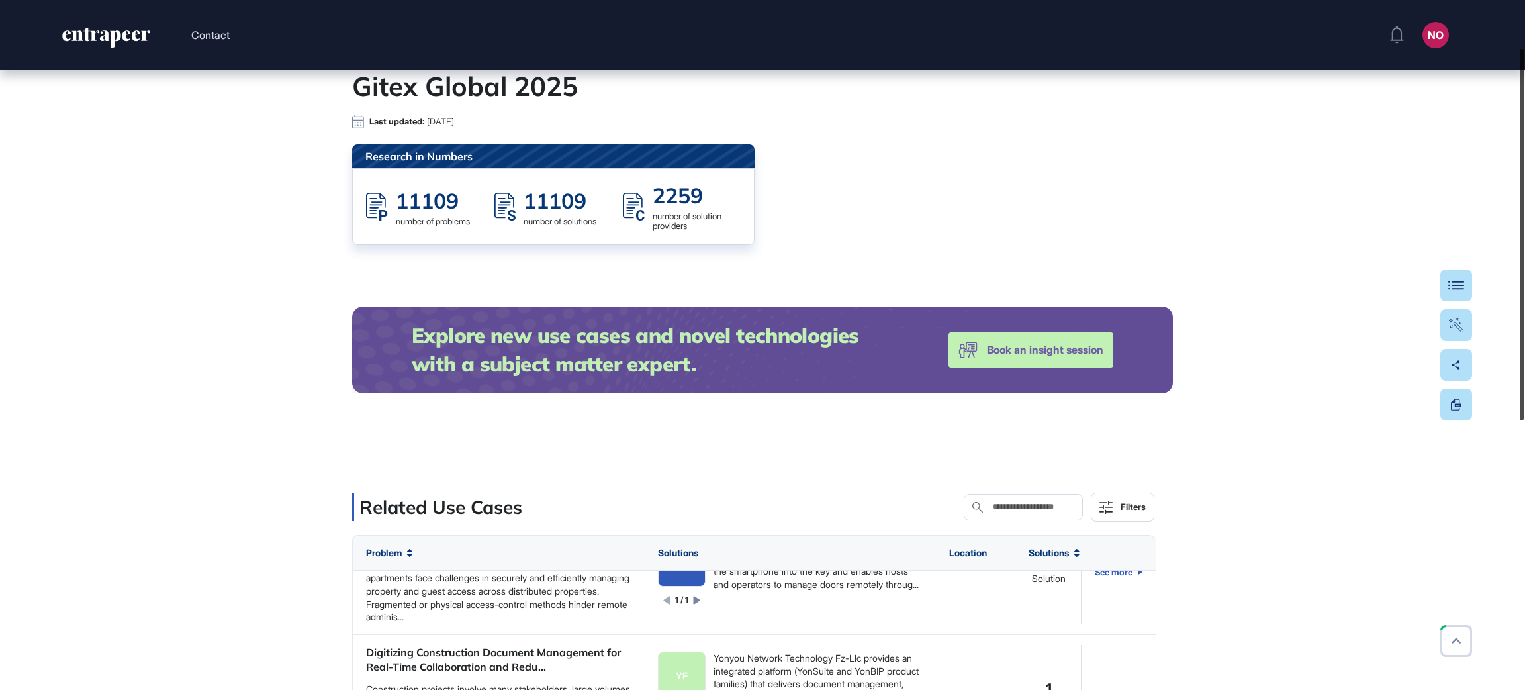
scroll to position [73, 0]
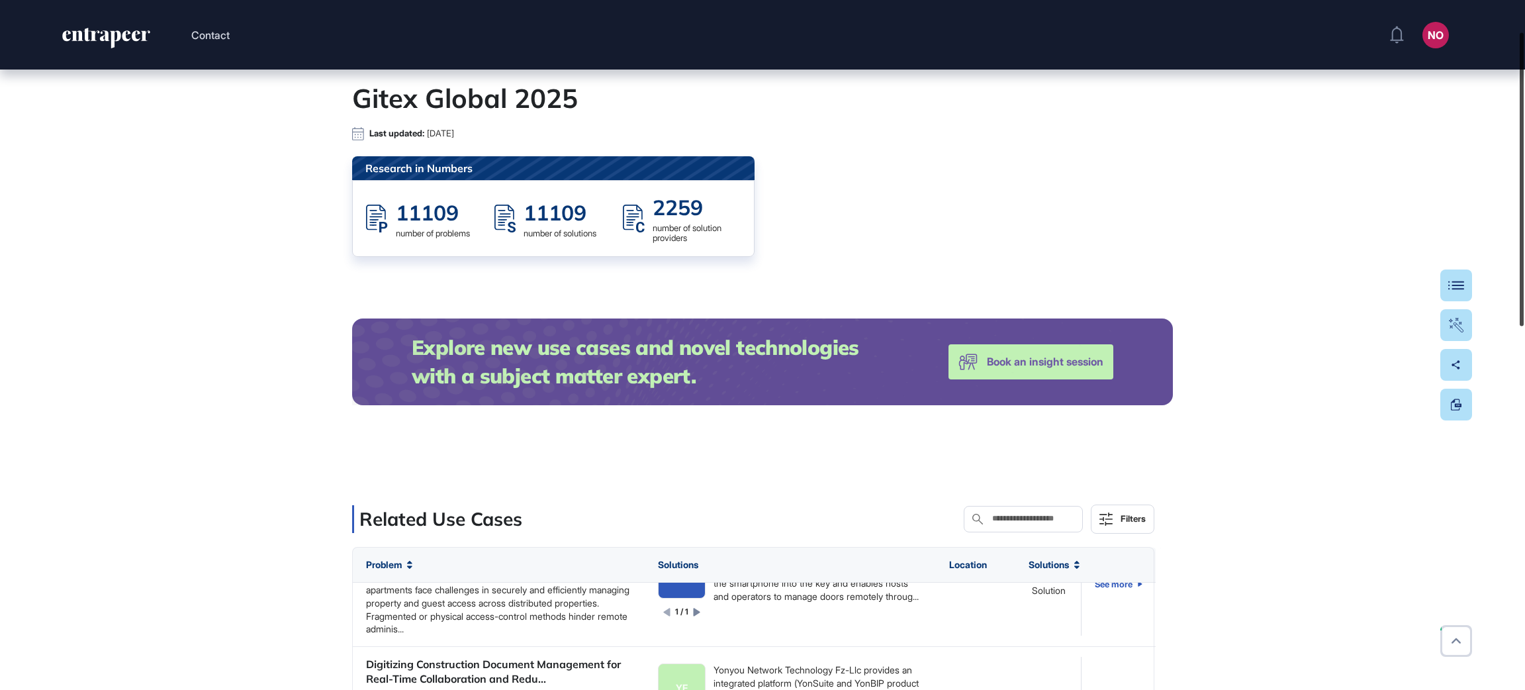
drag, startPoint x: 1524, startPoint y: 357, endPoint x: 1511, endPoint y: 168, distance: 189.7
click at [1511, 168] on div "Contact NO Admin Dashboard Dashboard Profile My Content Request More Data Edit …" at bounding box center [762, 345] width 1525 height 690
drag, startPoint x: 1524, startPoint y: 669, endPoint x: 1238, endPoint y: 263, distance: 496.5
click at [1524, 682] on div at bounding box center [1522, 556] width 4 height 265
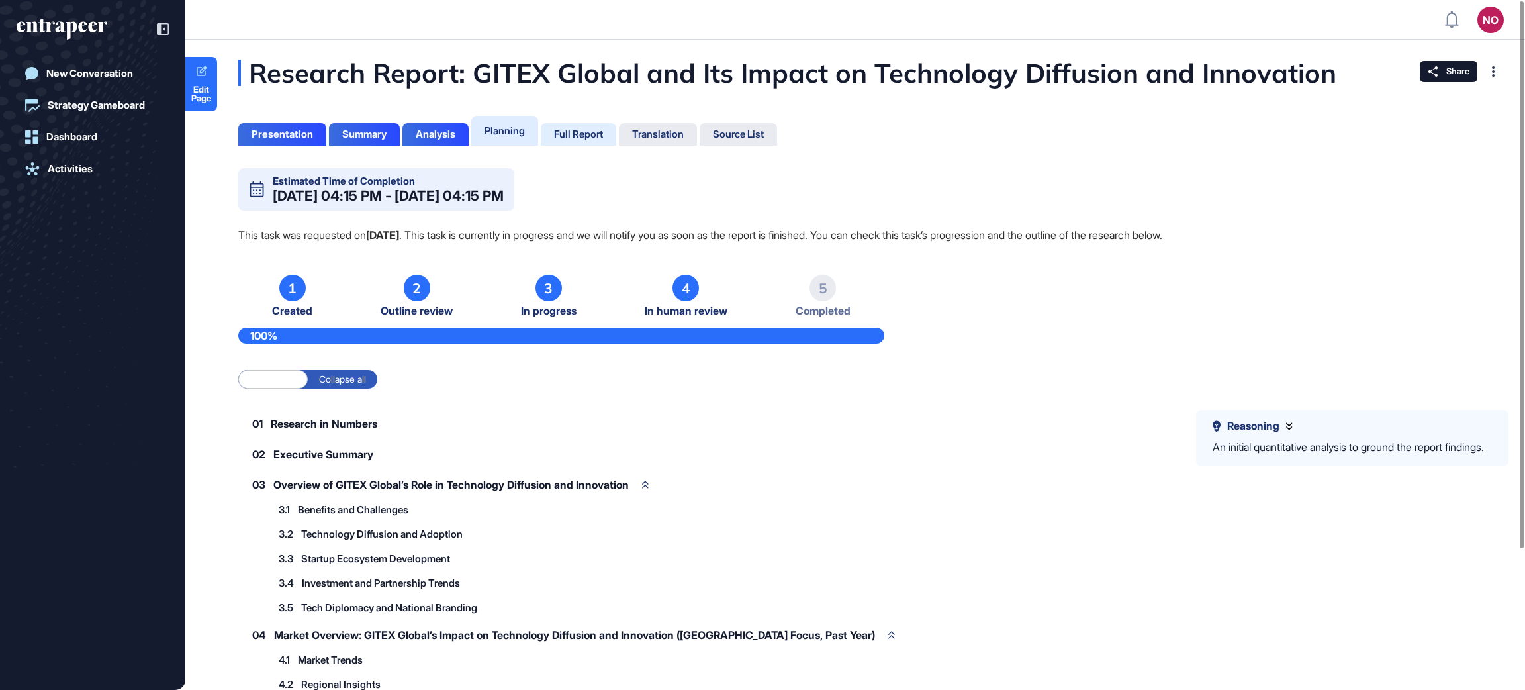
click at [567, 133] on div "Full Report" at bounding box center [578, 134] width 49 height 12
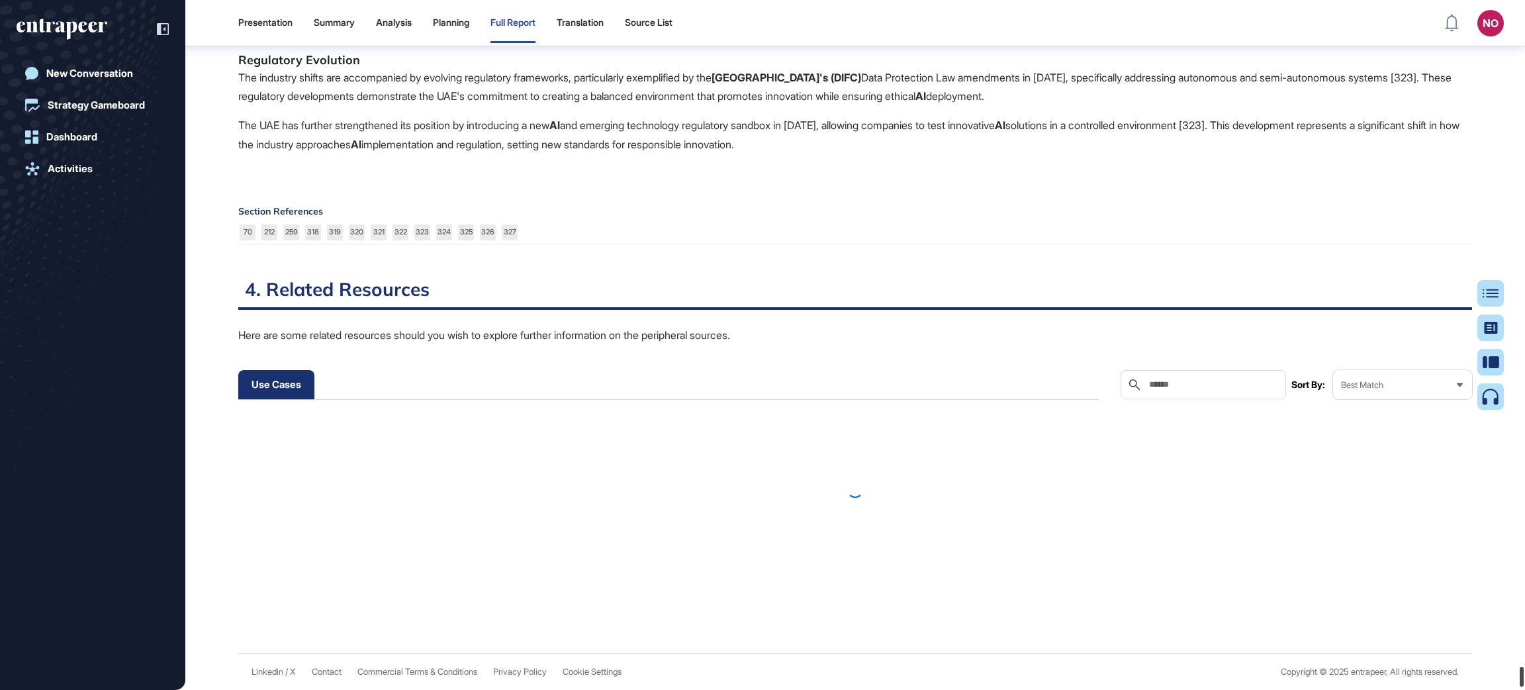
scroll to position [50605, 0]
drag, startPoint x: 1524, startPoint y: 16, endPoint x: 1524, endPoint y: 728, distance: 712.3
click at [1524, 689] on html "Presentation Summary Analysis Planning Full Report Translation Source List NO A…" at bounding box center [762, 398] width 1525 height 796
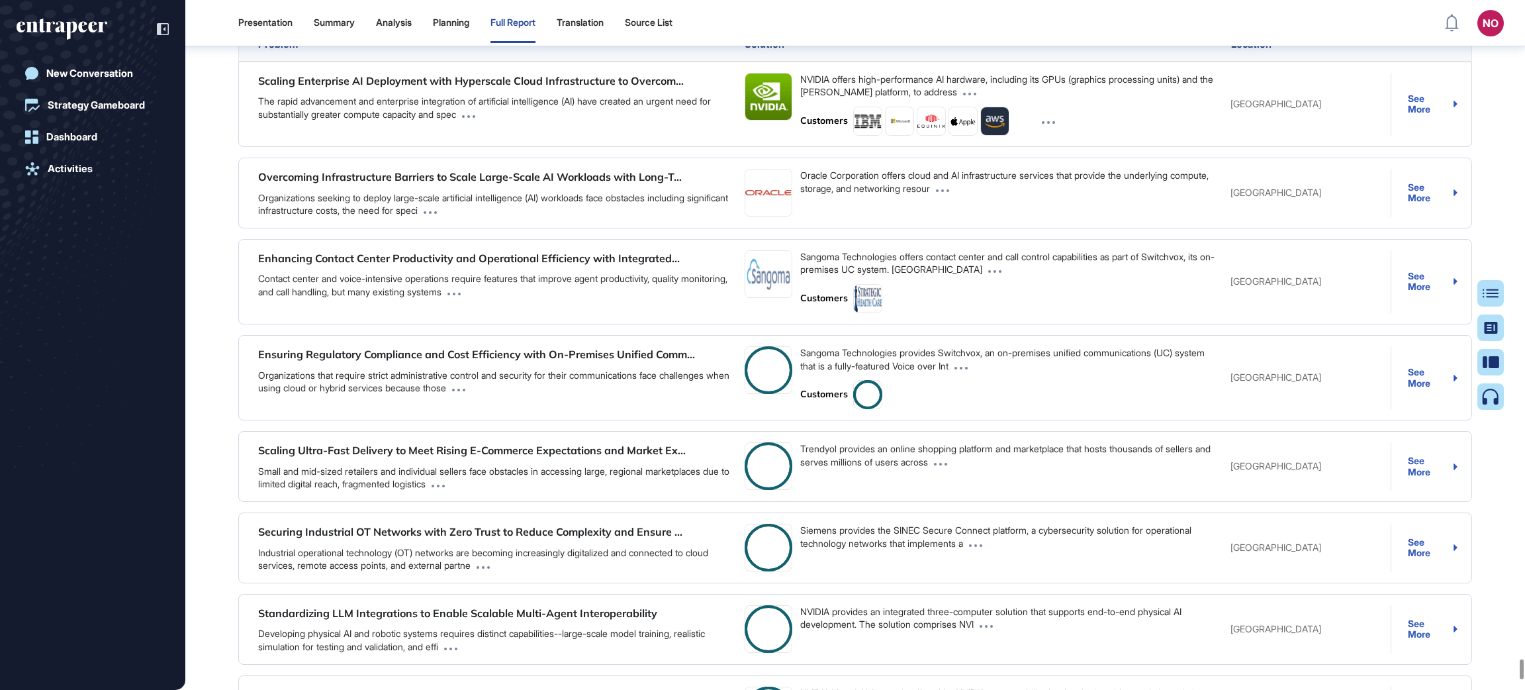
scroll to position [51382, 0]
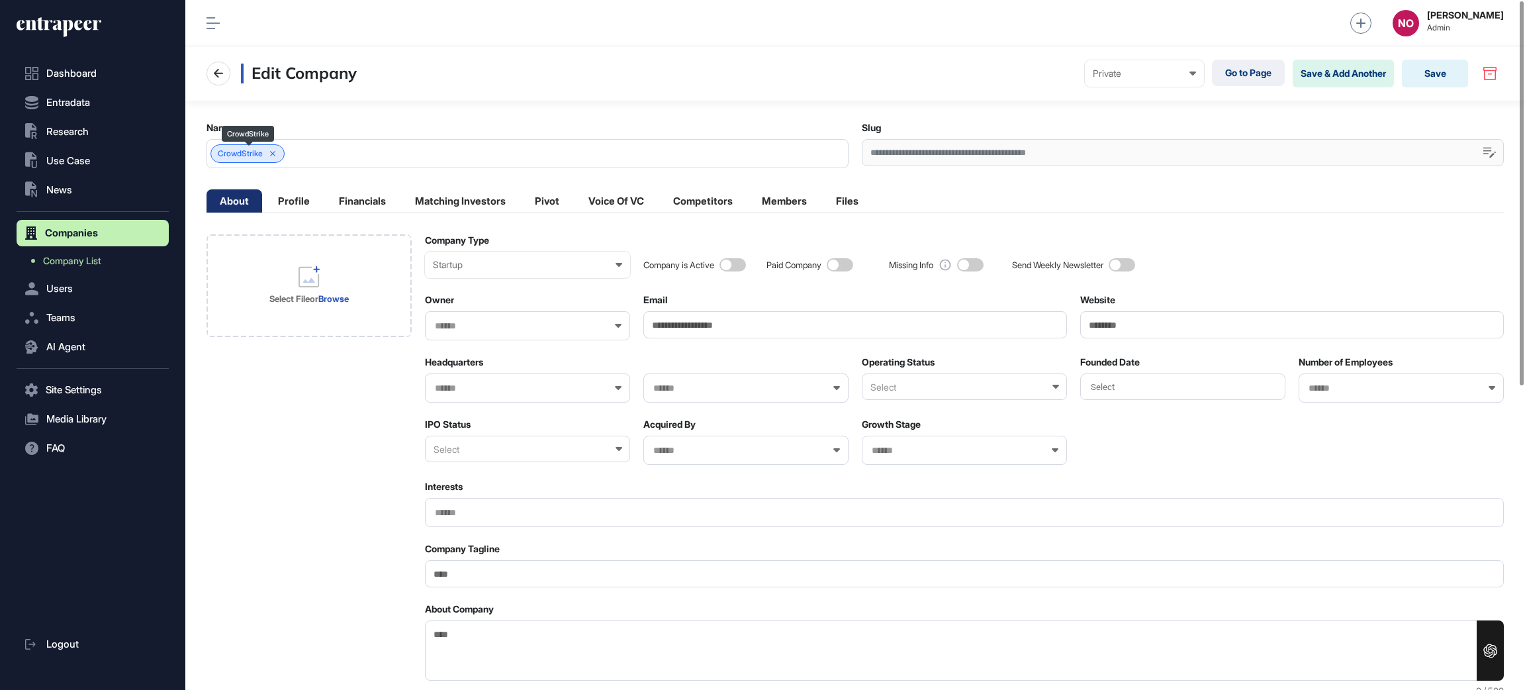
click at [256, 156] on span "CrowdStrike" at bounding box center [240, 153] width 45 height 9
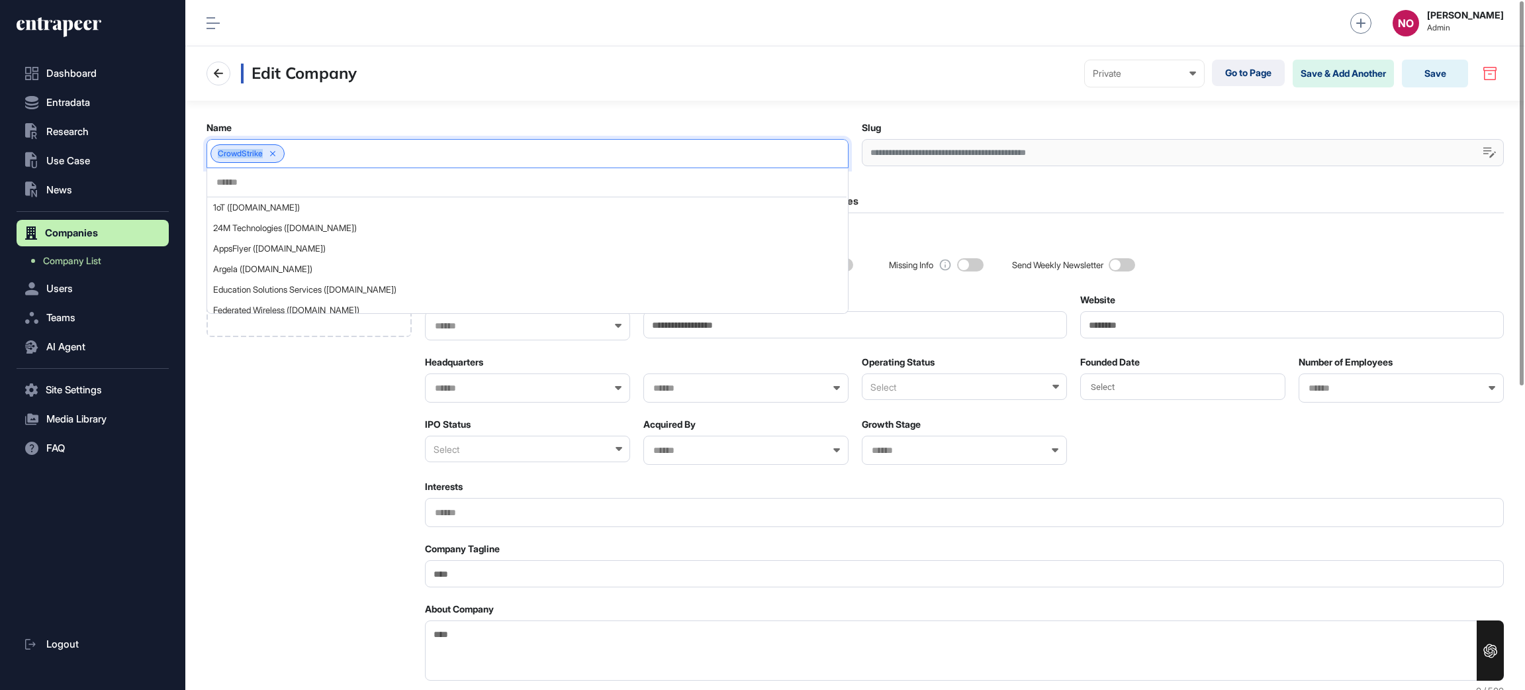
click at [256, 156] on span "CrowdStrike" at bounding box center [240, 153] width 45 height 9
copy span "CrowdStrike"
drag, startPoint x: 113, startPoint y: 253, endPoint x: 132, endPoint y: 253, distance: 19.9
click at [113, 253] on link "Company List" at bounding box center [96, 261] width 146 height 24
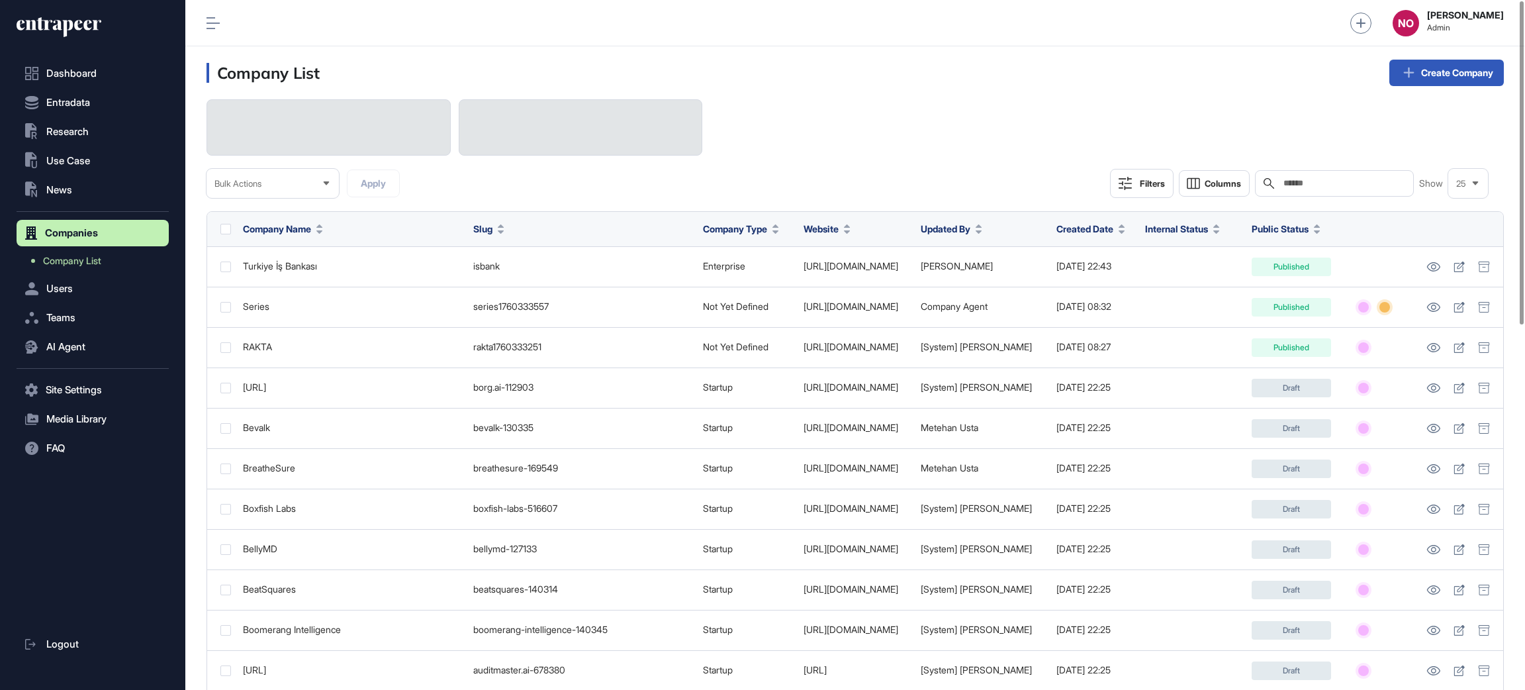
click at [1353, 188] on input "text" at bounding box center [1343, 183] width 123 height 11
paste input "**********"
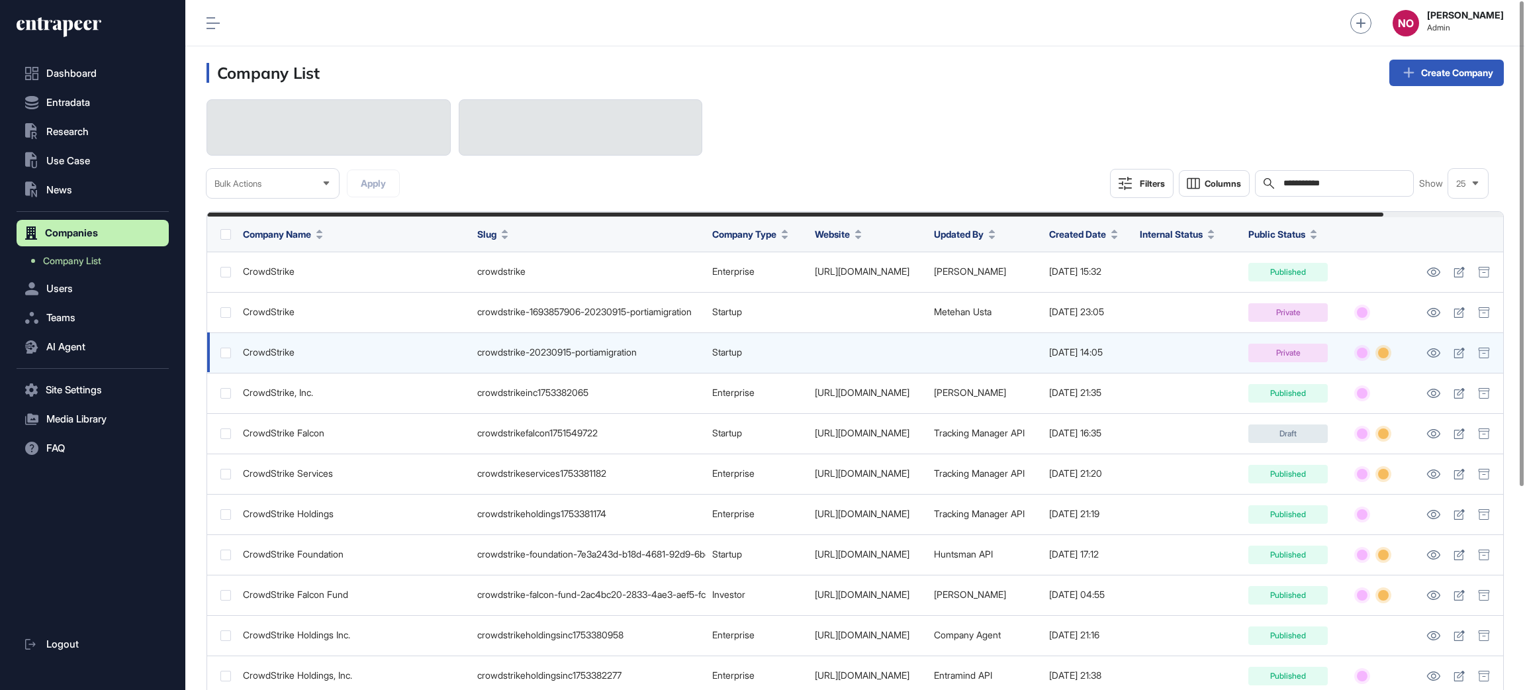
type input "**********"
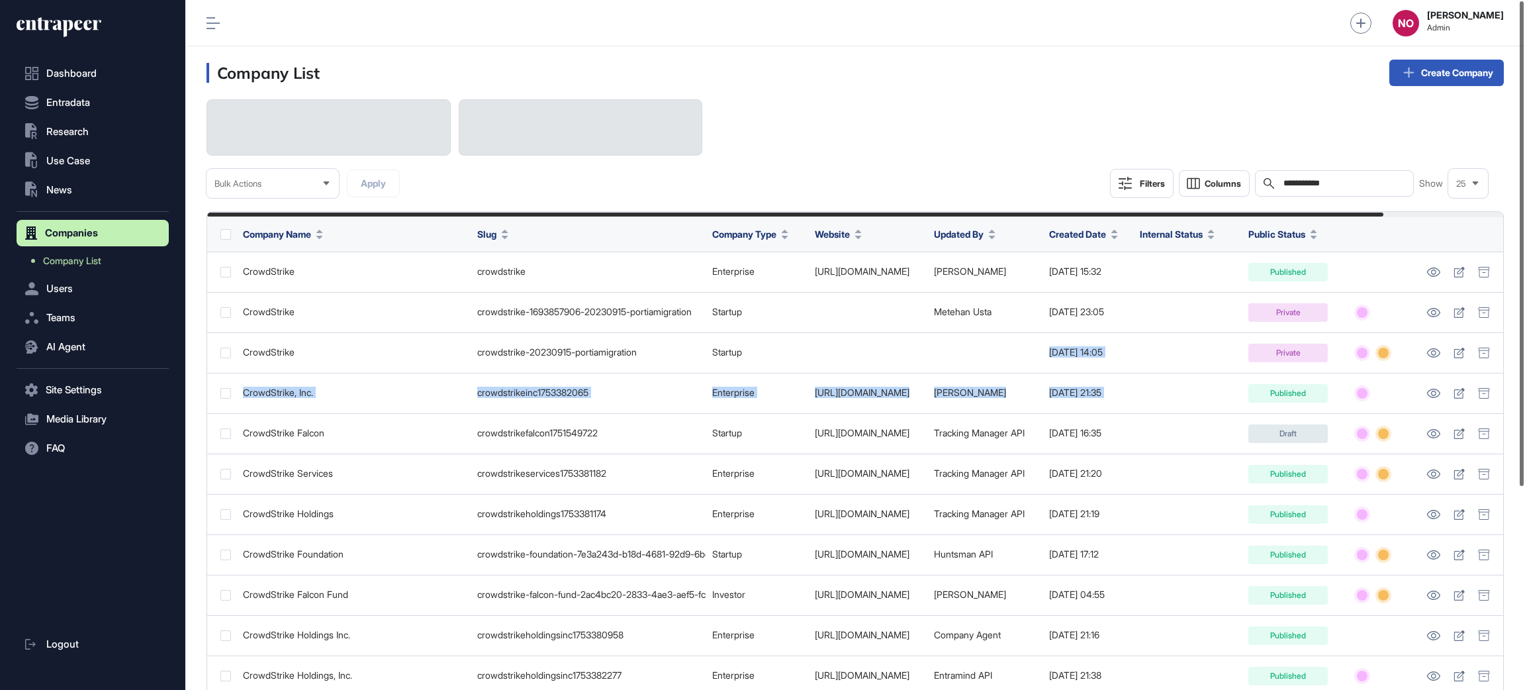
scroll to position [0, 133]
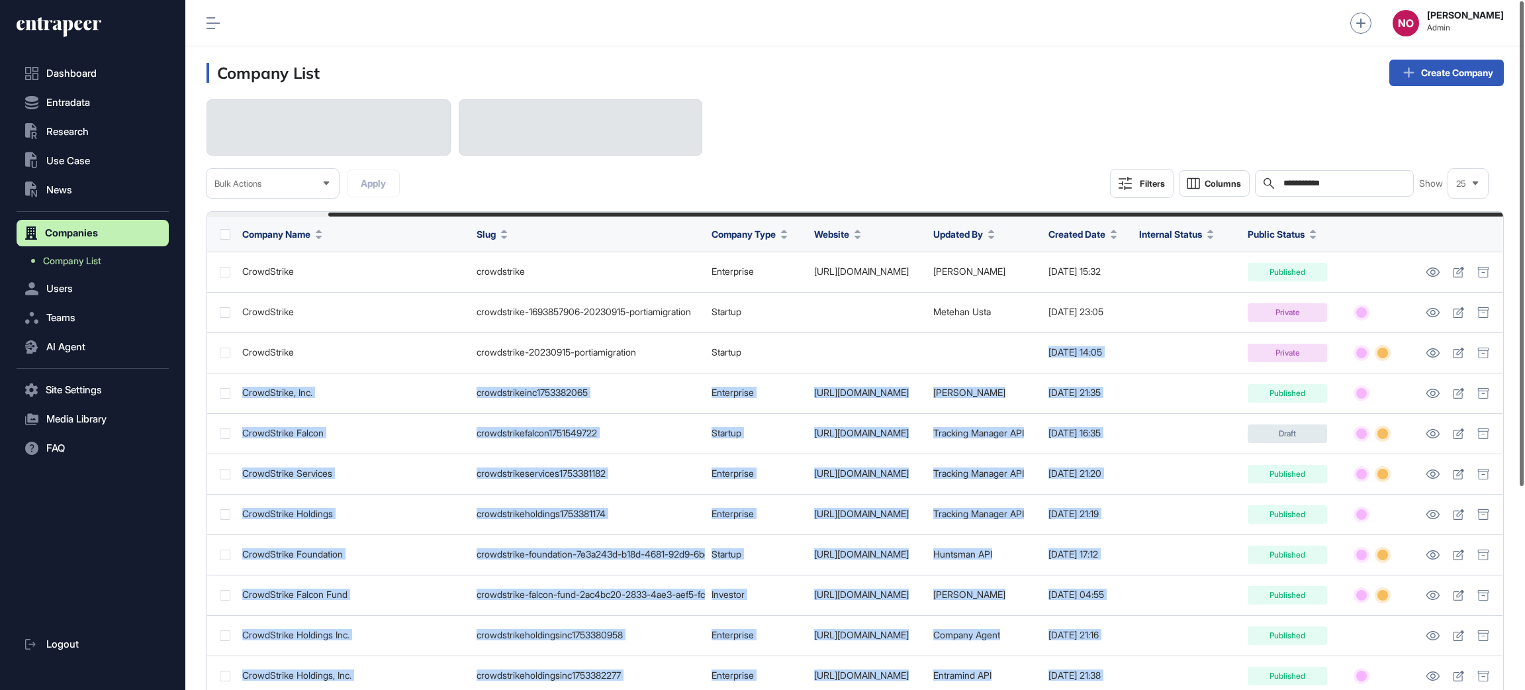
drag, startPoint x: 1086, startPoint y: 359, endPoint x: 1524, endPoint y: 411, distance: 441.4
click at [1524, 411] on div "**********" at bounding box center [855, 345] width 1340 height 690
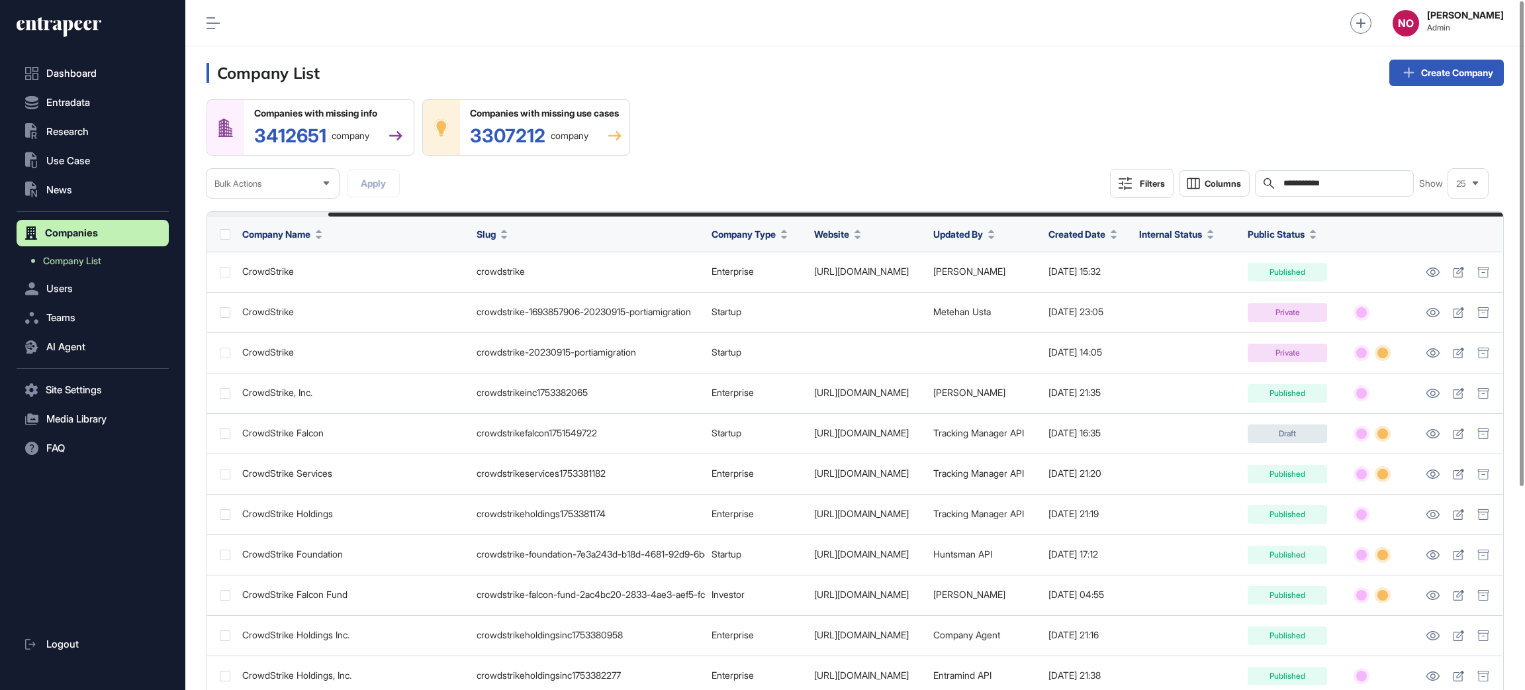
click at [1021, 106] on div "**********" at bounding box center [856, 148] width 1298 height 99
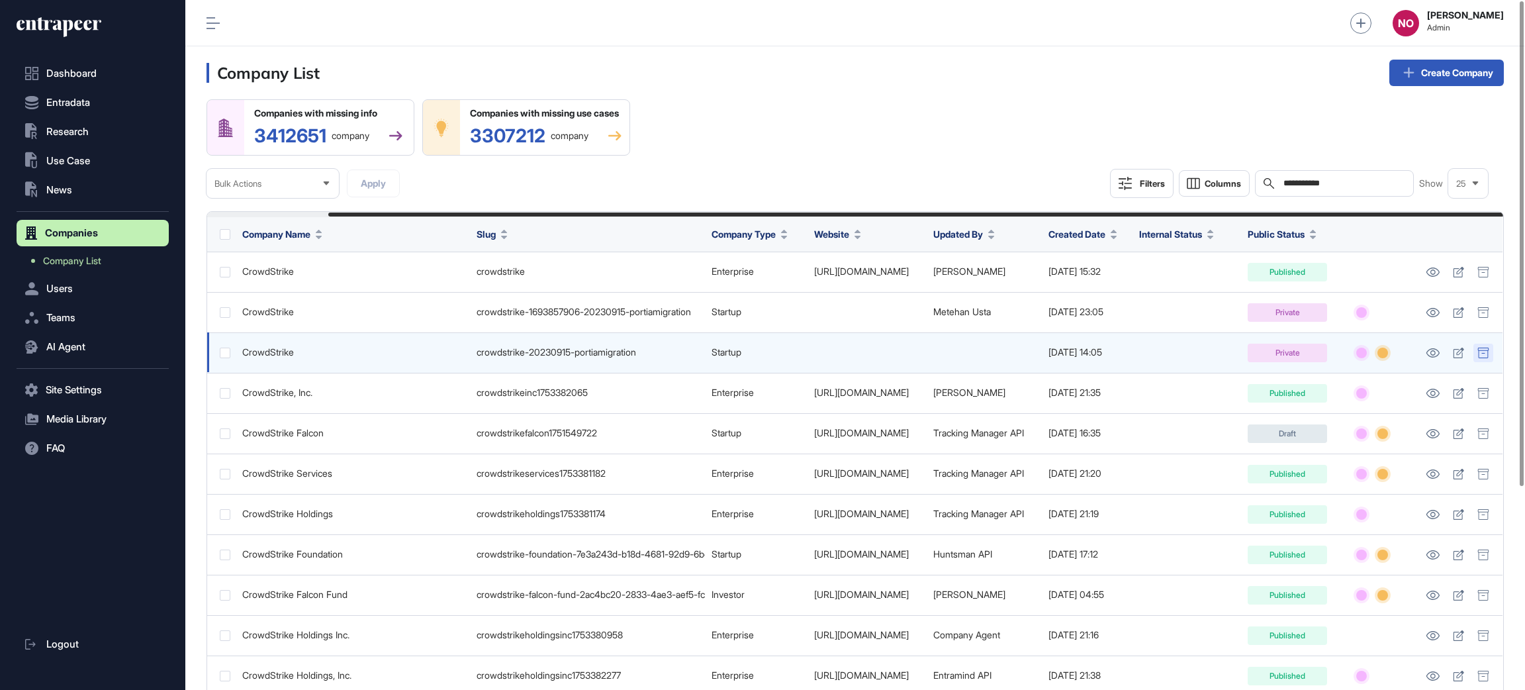
click at [1486, 358] on icon at bounding box center [1484, 353] width 12 height 11
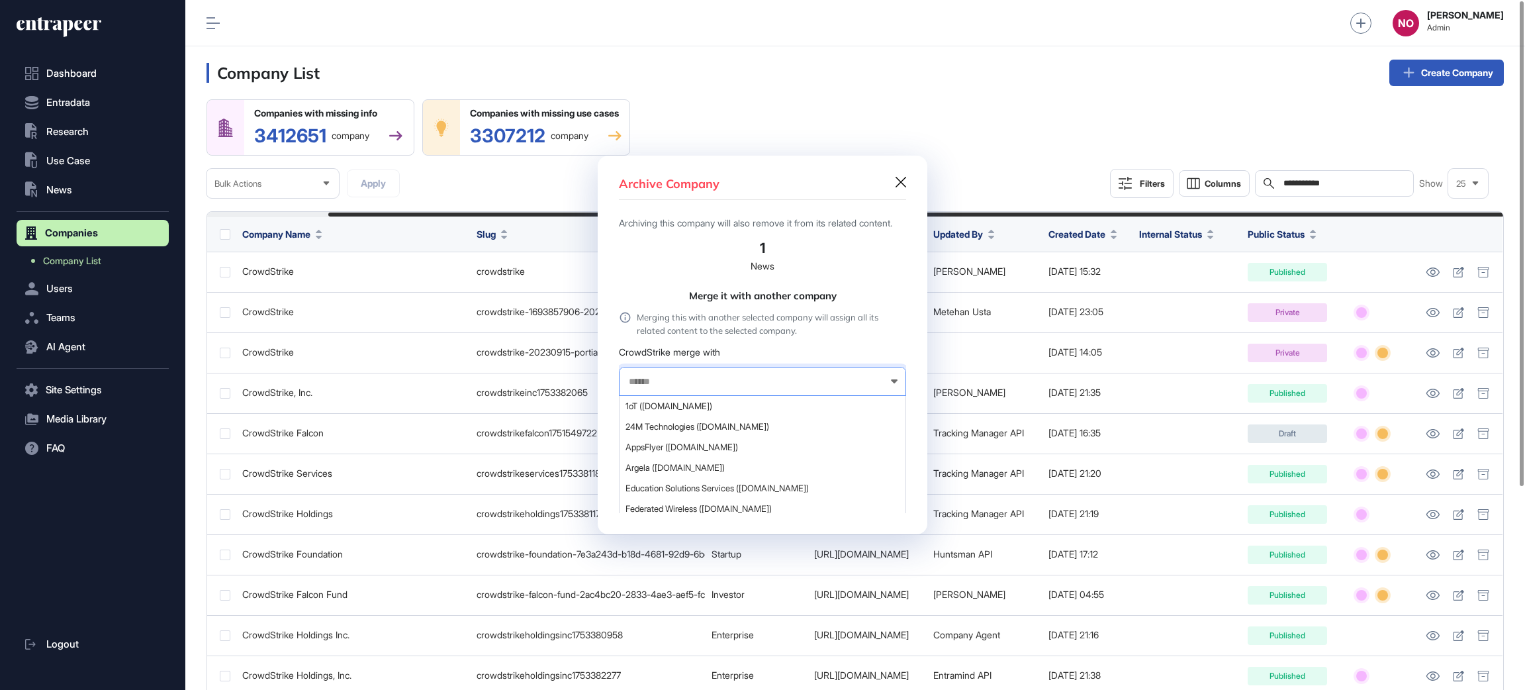
click at [664, 385] on input "text" at bounding box center [754, 381] width 253 height 11
paste input "**********"
type input "**********"
click at [747, 411] on span "CrowdStrike (crowdstrike.com)" at bounding box center [762, 406] width 273 height 10
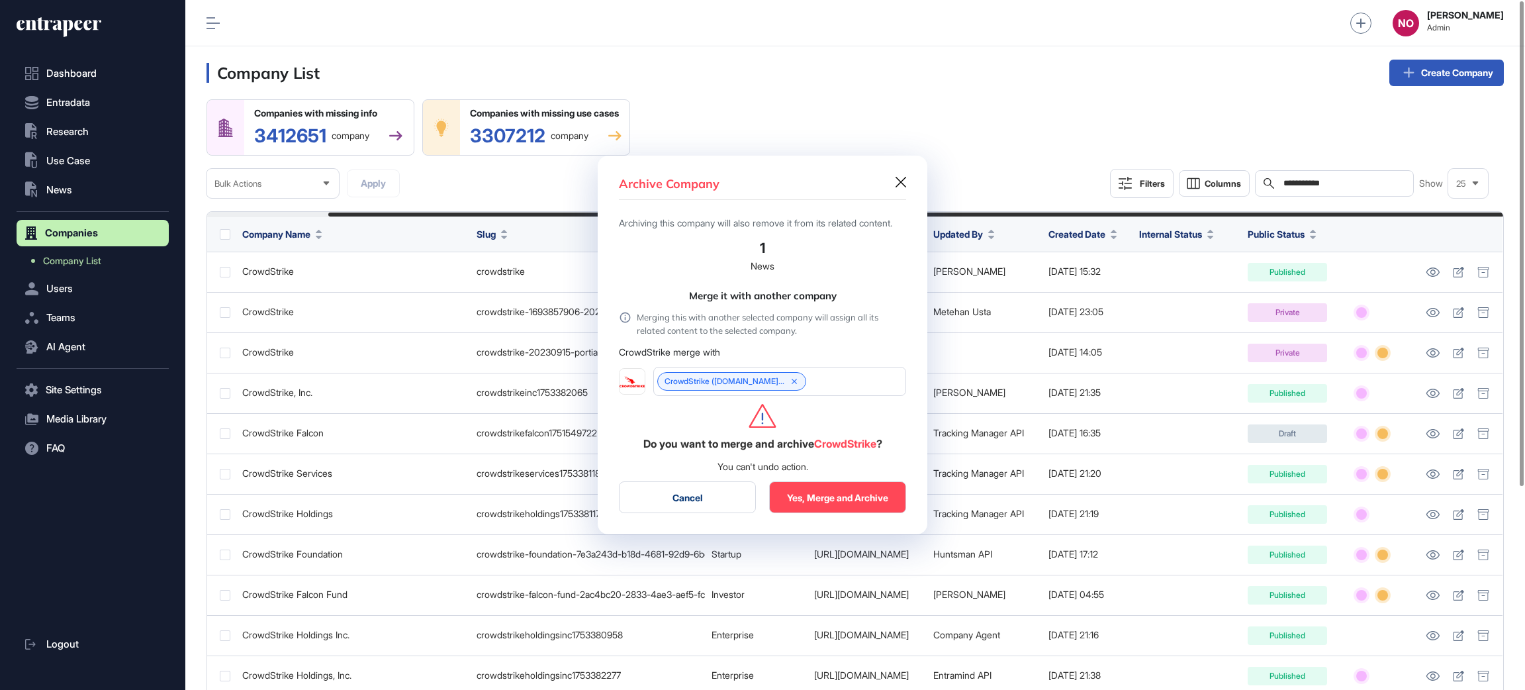
click at [835, 510] on button "Yes, Merge and Archive" at bounding box center [837, 497] width 137 height 32
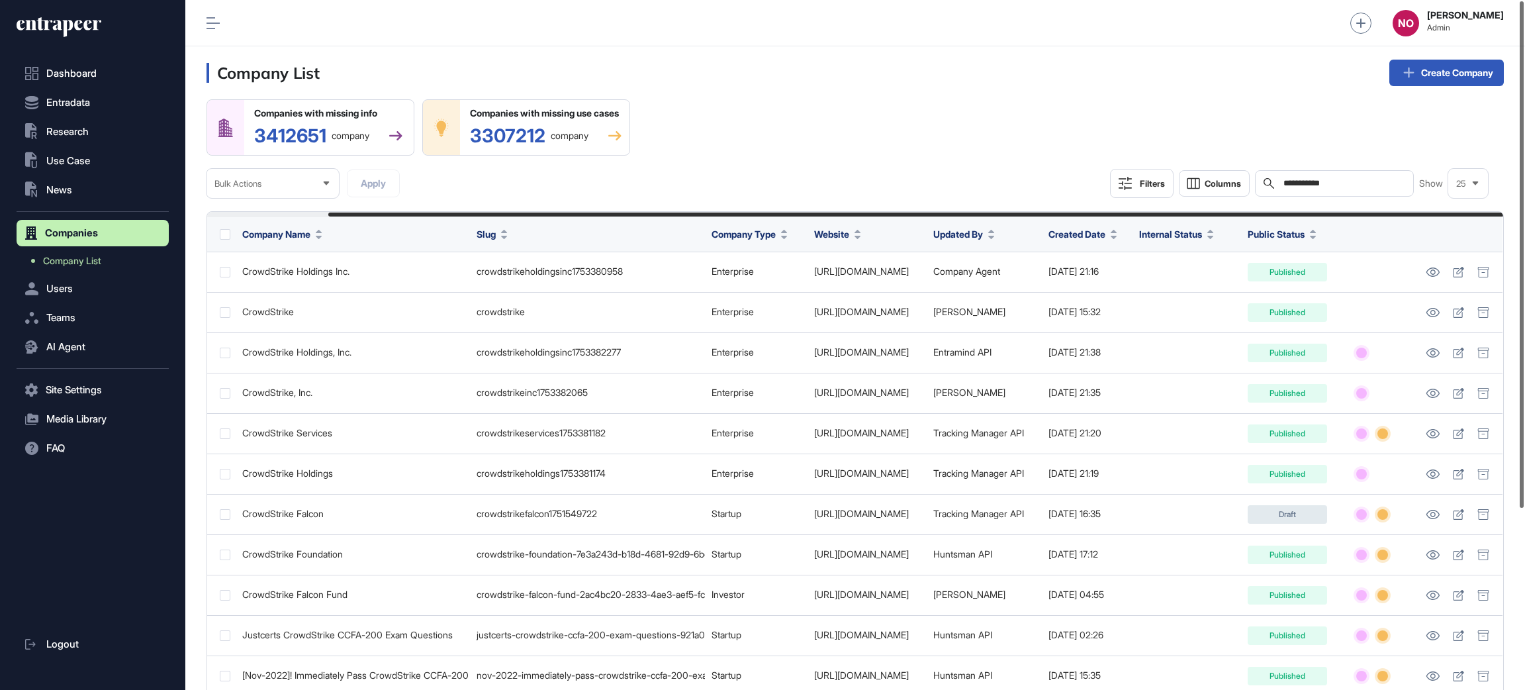
drag, startPoint x: 910, startPoint y: 444, endPoint x: 1524, endPoint y: 459, distance: 613.9
click at [1524, 459] on div "**********" at bounding box center [855, 345] width 1340 height 690
click at [940, 141] on div "**********" at bounding box center [856, 148] width 1298 height 99
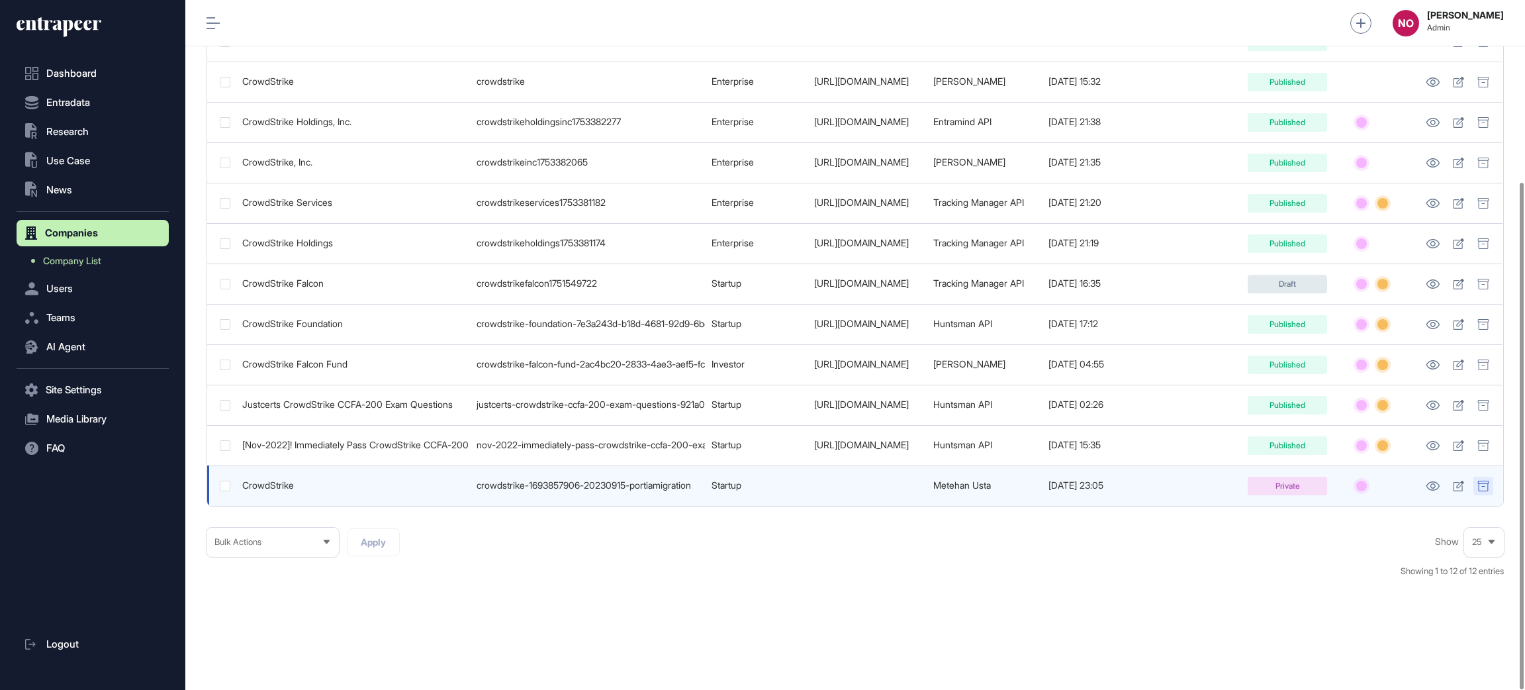
click at [1491, 477] on div at bounding box center [1484, 486] width 20 height 19
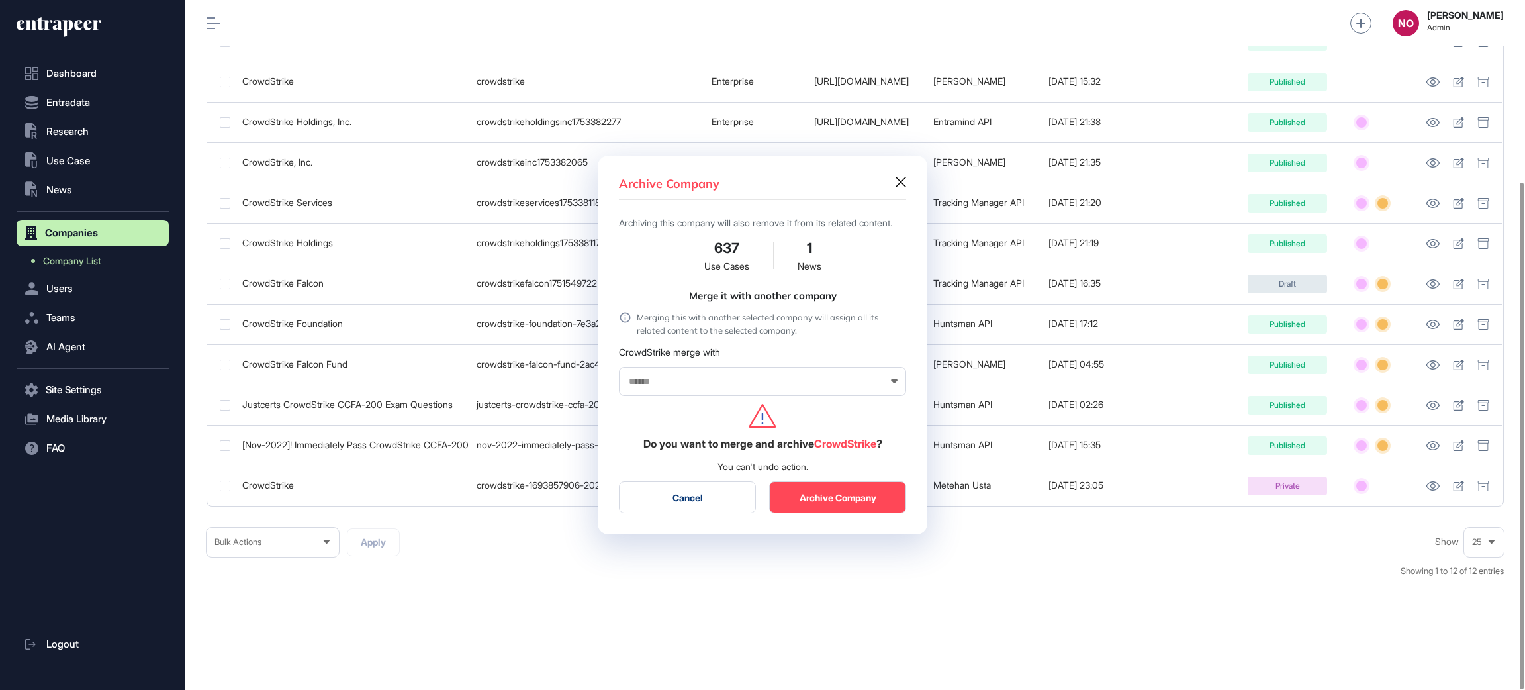
click at [720, 381] on input "text" at bounding box center [754, 381] width 253 height 11
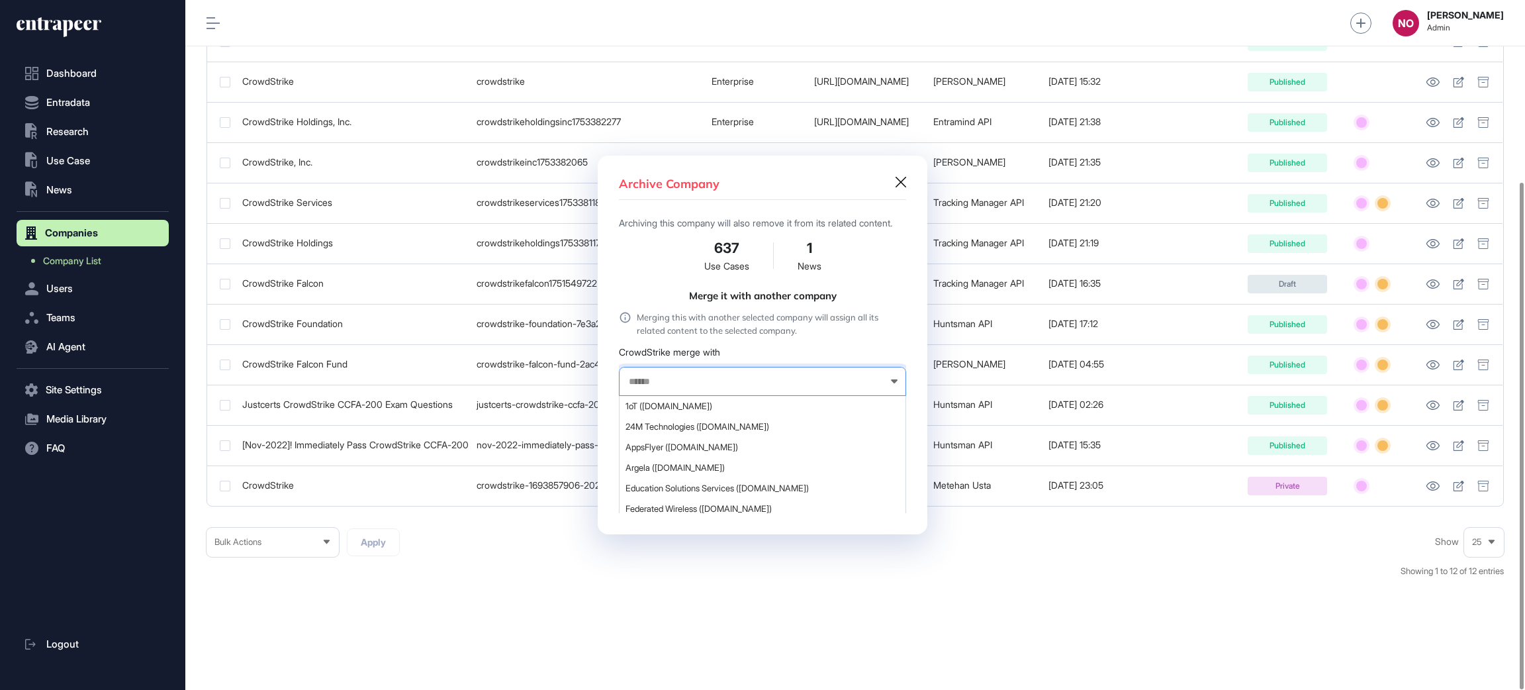
paste input "**********"
type input "**********"
click at [754, 411] on span "CrowdStrike (crowdstrike.com)" at bounding box center [762, 406] width 273 height 10
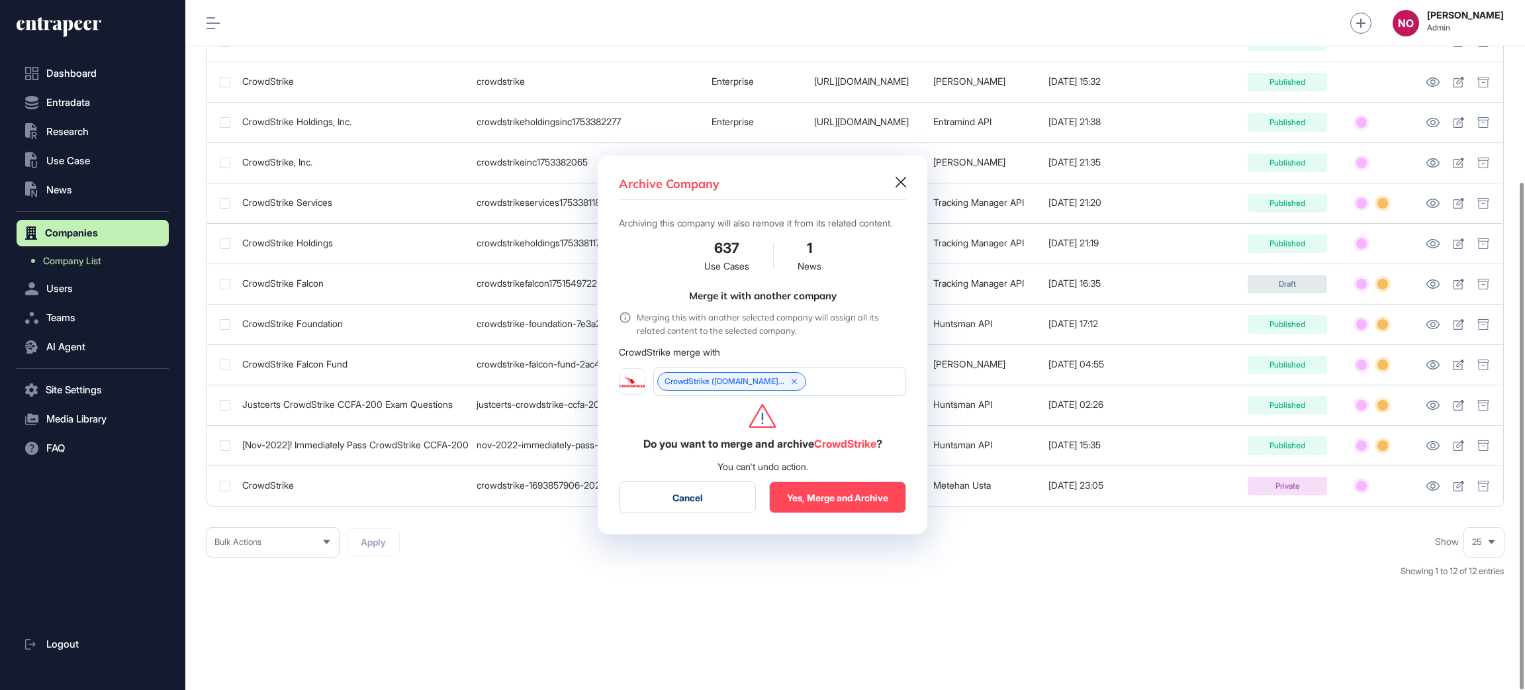
click at [853, 504] on button "Yes, Merge and Archive" at bounding box center [837, 497] width 137 height 32
click at [907, 175] on div "Archive Company Archiving this company will also remove it from its related con…" at bounding box center [763, 345] width 330 height 379
click at [900, 177] on icon at bounding box center [901, 182] width 11 height 11
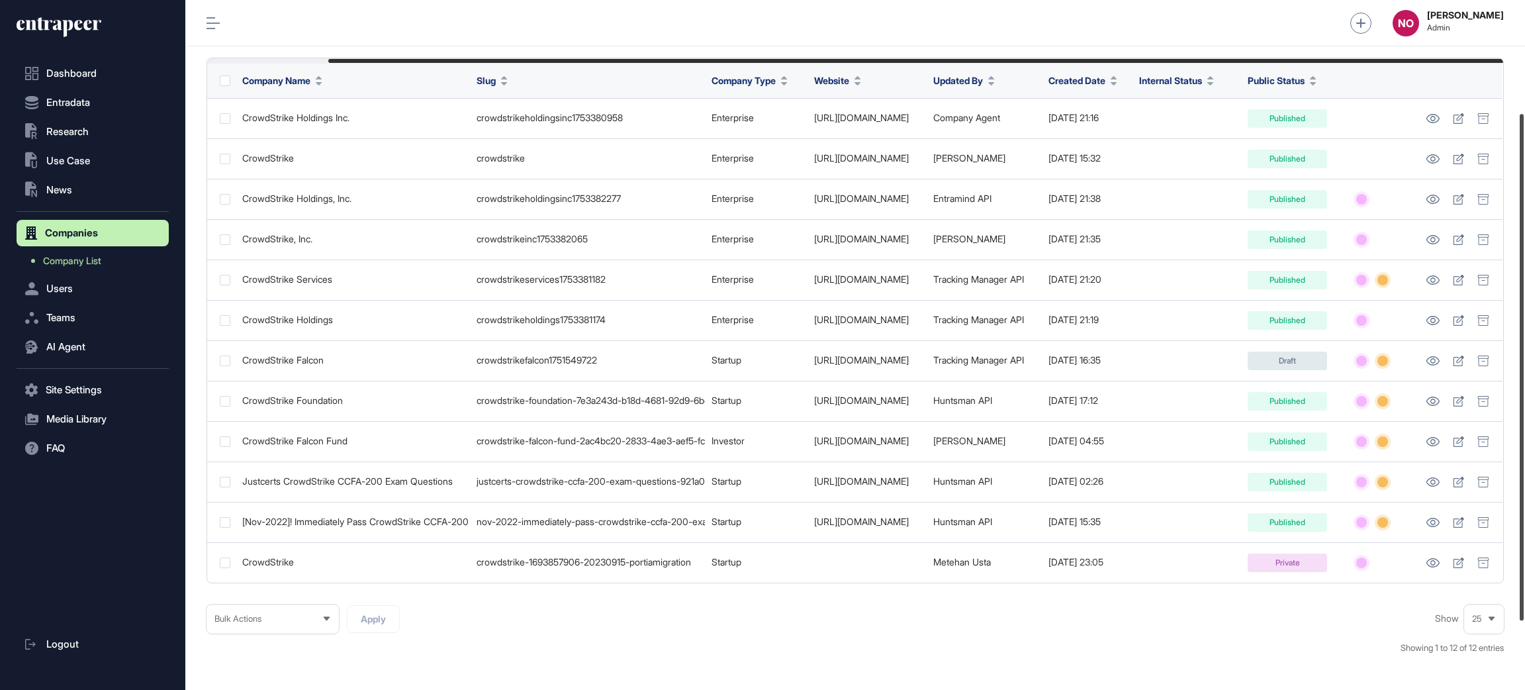
scroll to position [153, 0]
drag, startPoint x: 1524, startPoint y: 532, endPoint x: 1524, endPoint y: 463, distance: 68.8
click at [1524, 463] on div at bounding box center [1522, 367] width 4 height 506
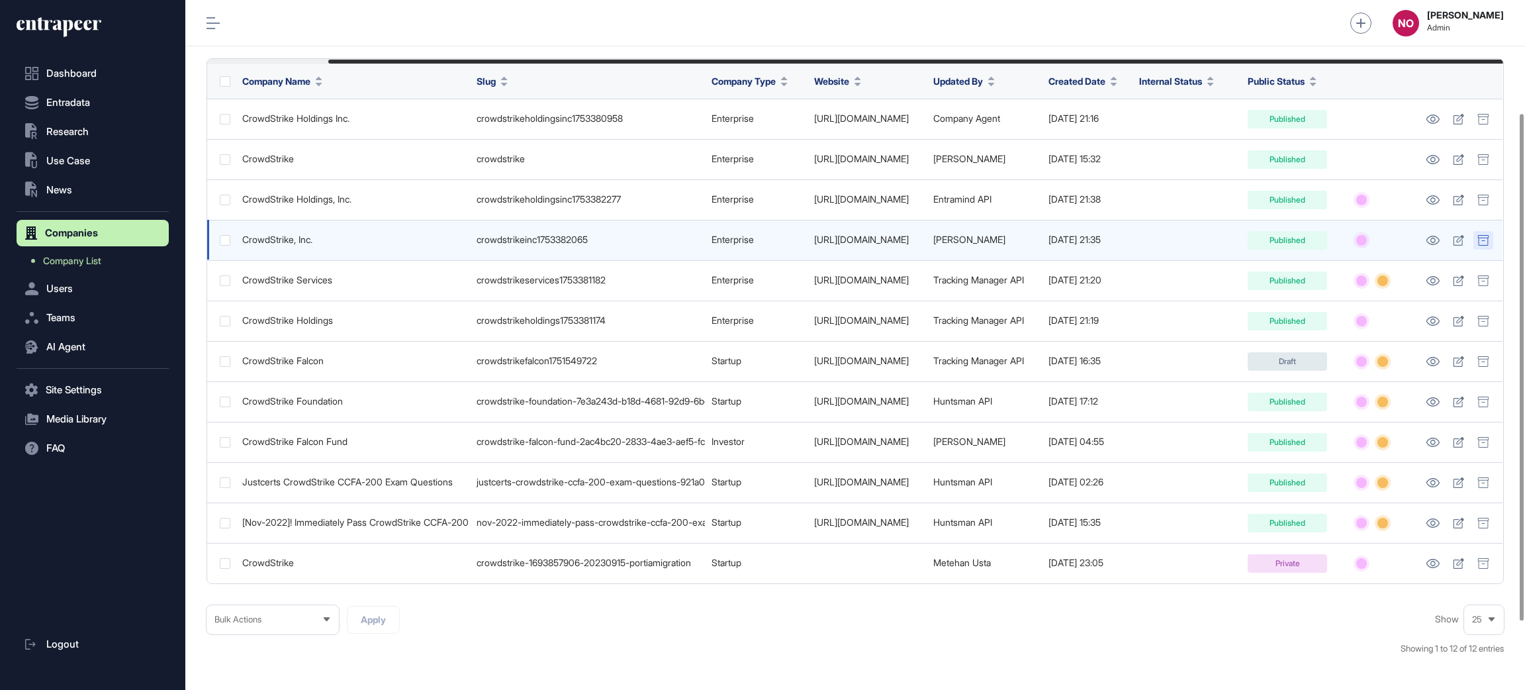
click at [1481, 244] on icon at bounding box center [1484, 240] width 12 height 11
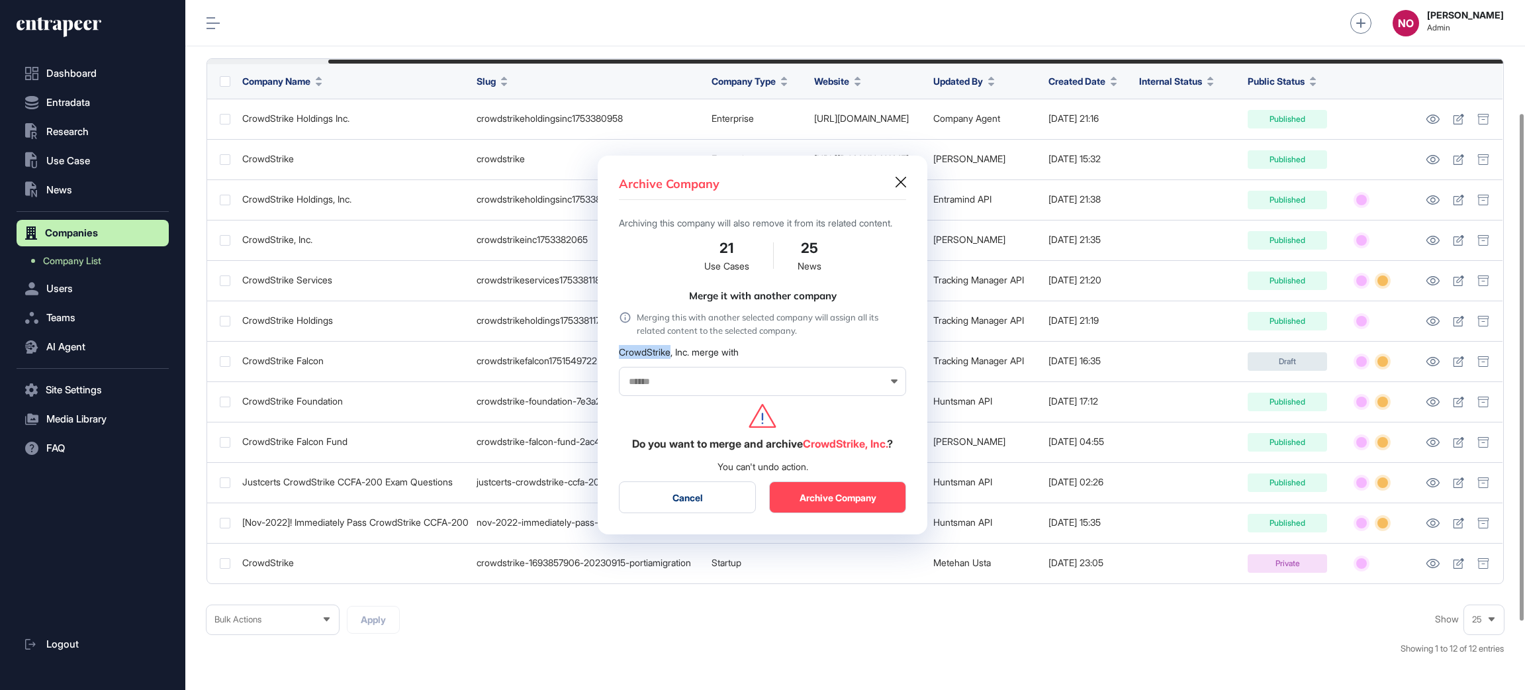
drag, startPoint x: 622, startPoint y: 357, endPoint x: 672, endPoint y: 365, distance: 50.3
click at [672, 359] on div "CrowdStrike, Inc. merge with" at bounding box center [762, 352] width 287 height 14
copy div "CrowdStrike"
click at [672, 388] on div at bounding box center [762, 381] width 287 height 29
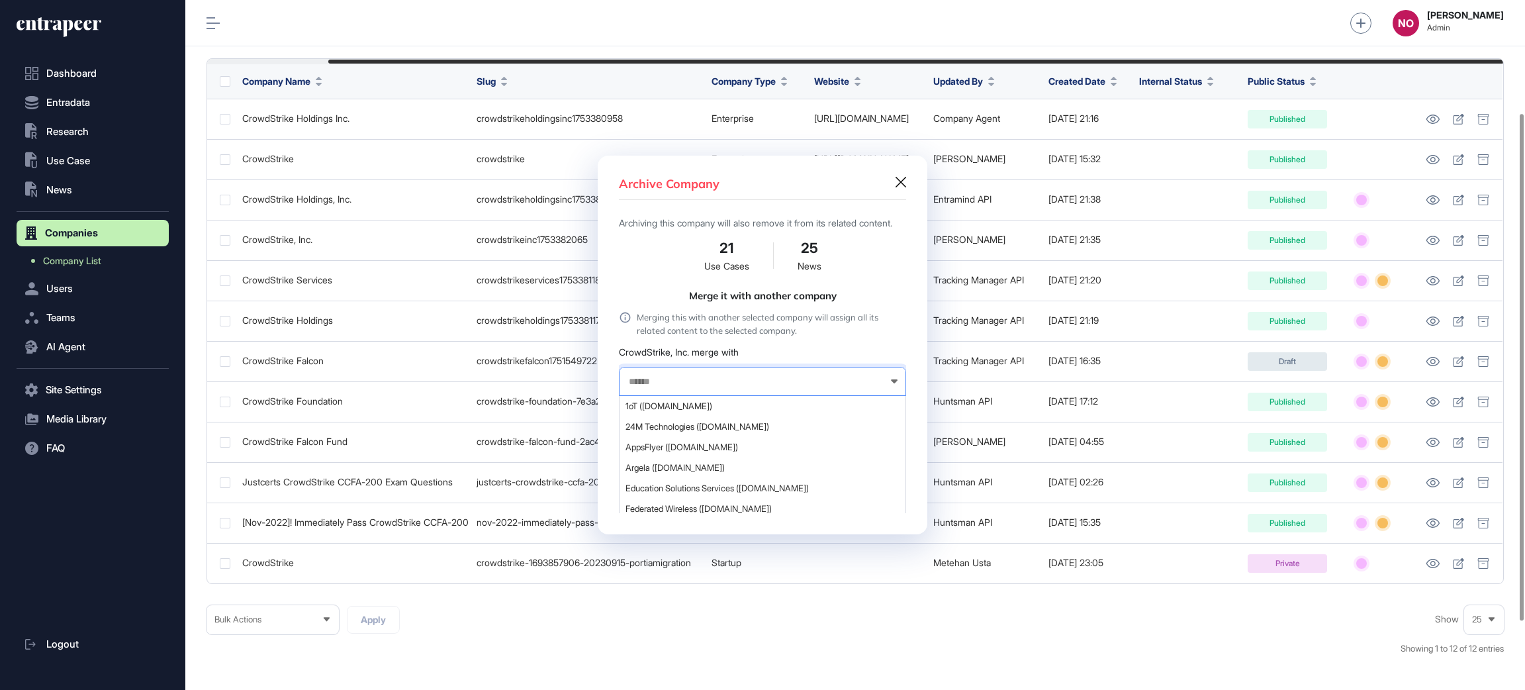
paste input "**********"
type input "**********"
click at [702, 404] on span "CrowdStrike (crowdstrike.com)" at bounding box center [762, 406] width 273 height 10
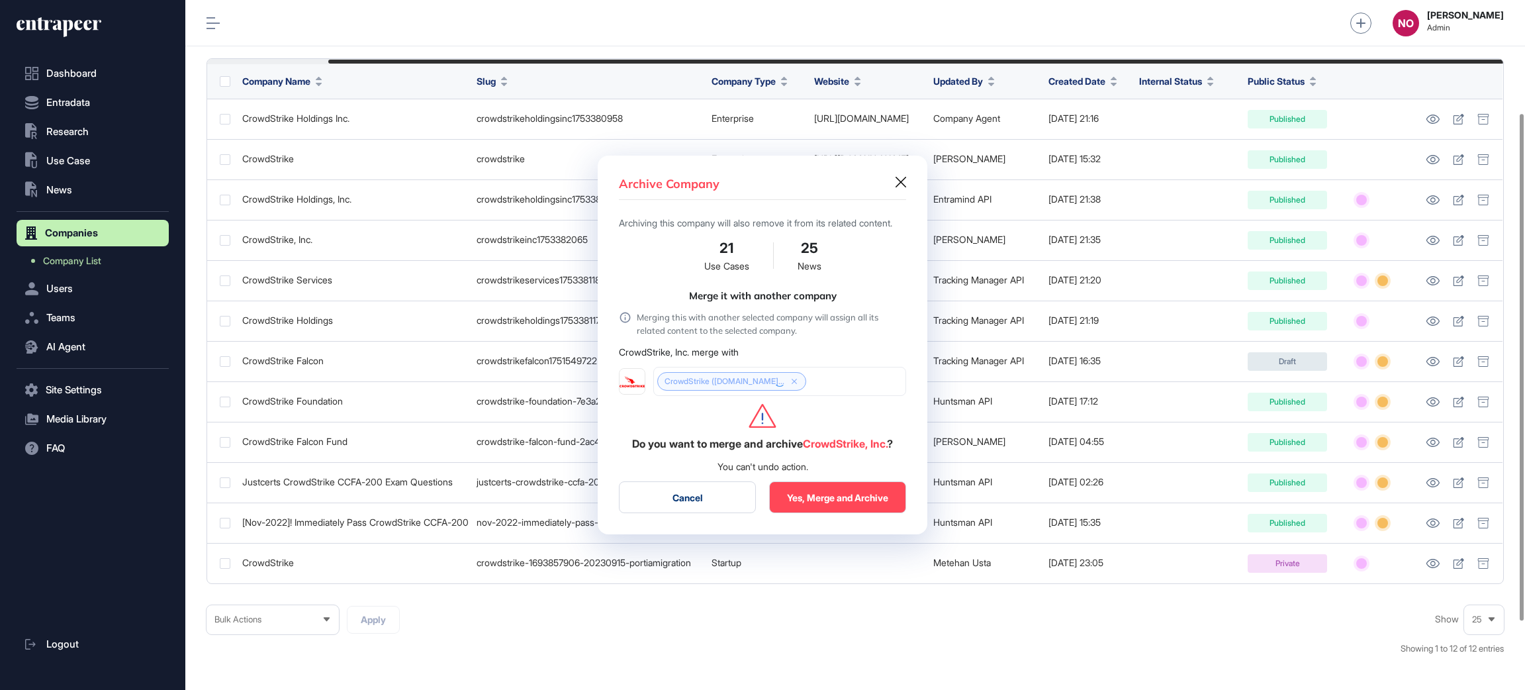
click at [853, 500] on button "Yes, Merge and Archive" at bounding box center [837, 497] width 137 height 32
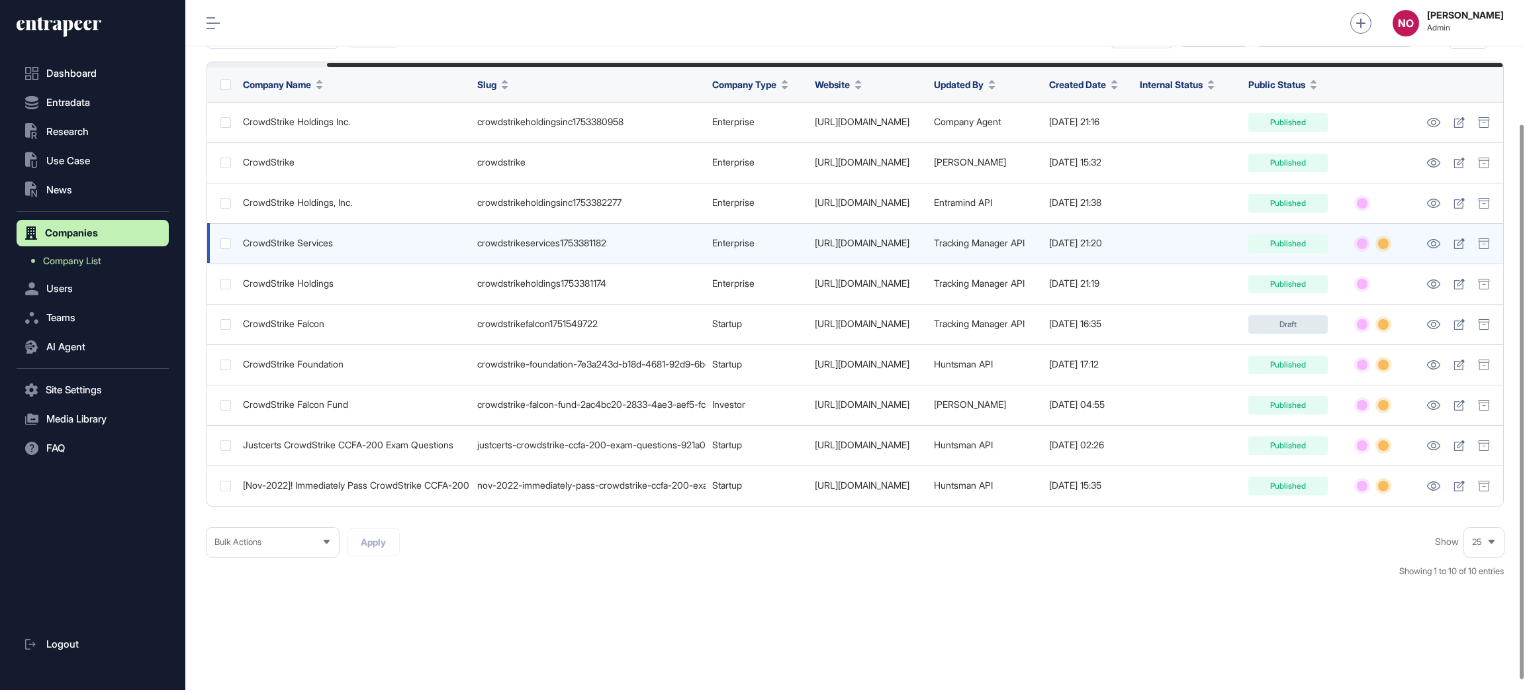
scroll to position [0, 132]
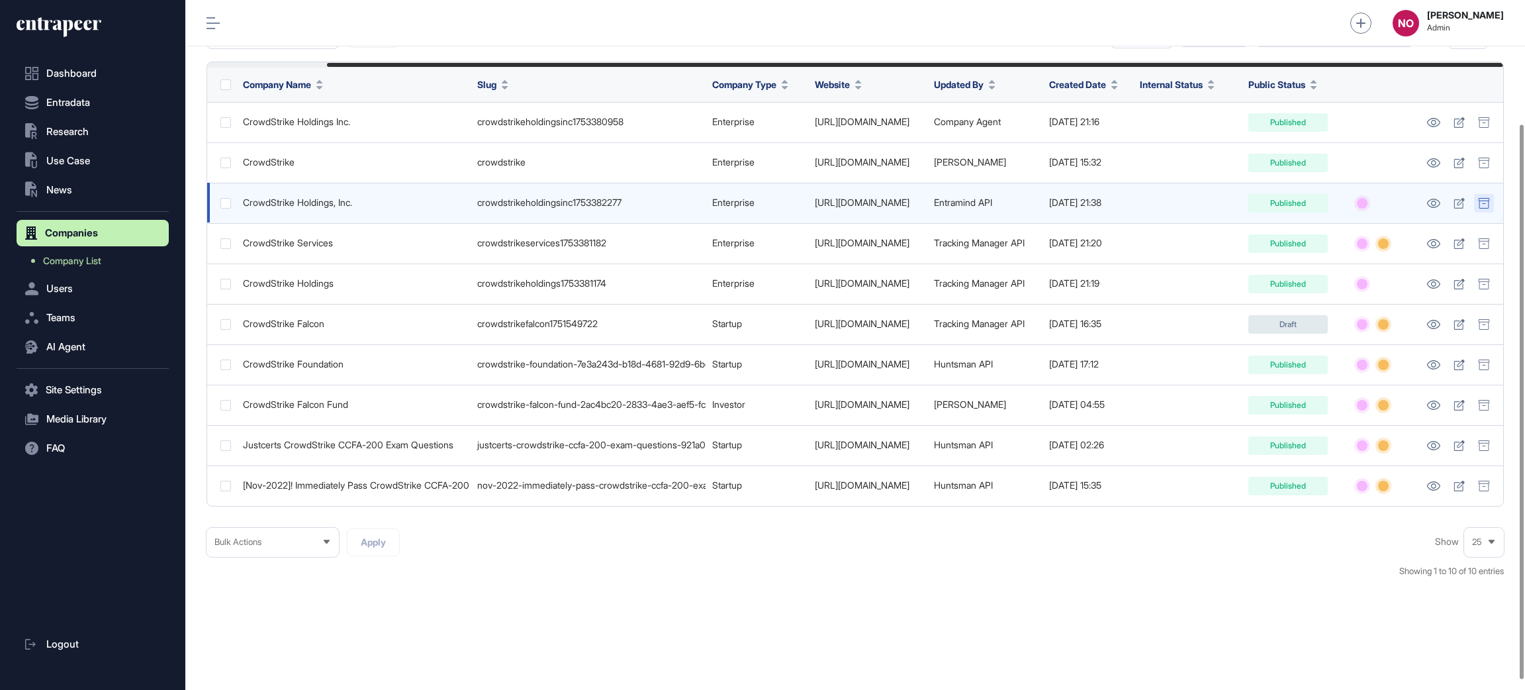
click at [1480, 206] on icon at bounding box center [1484, 203] width 12 height 11
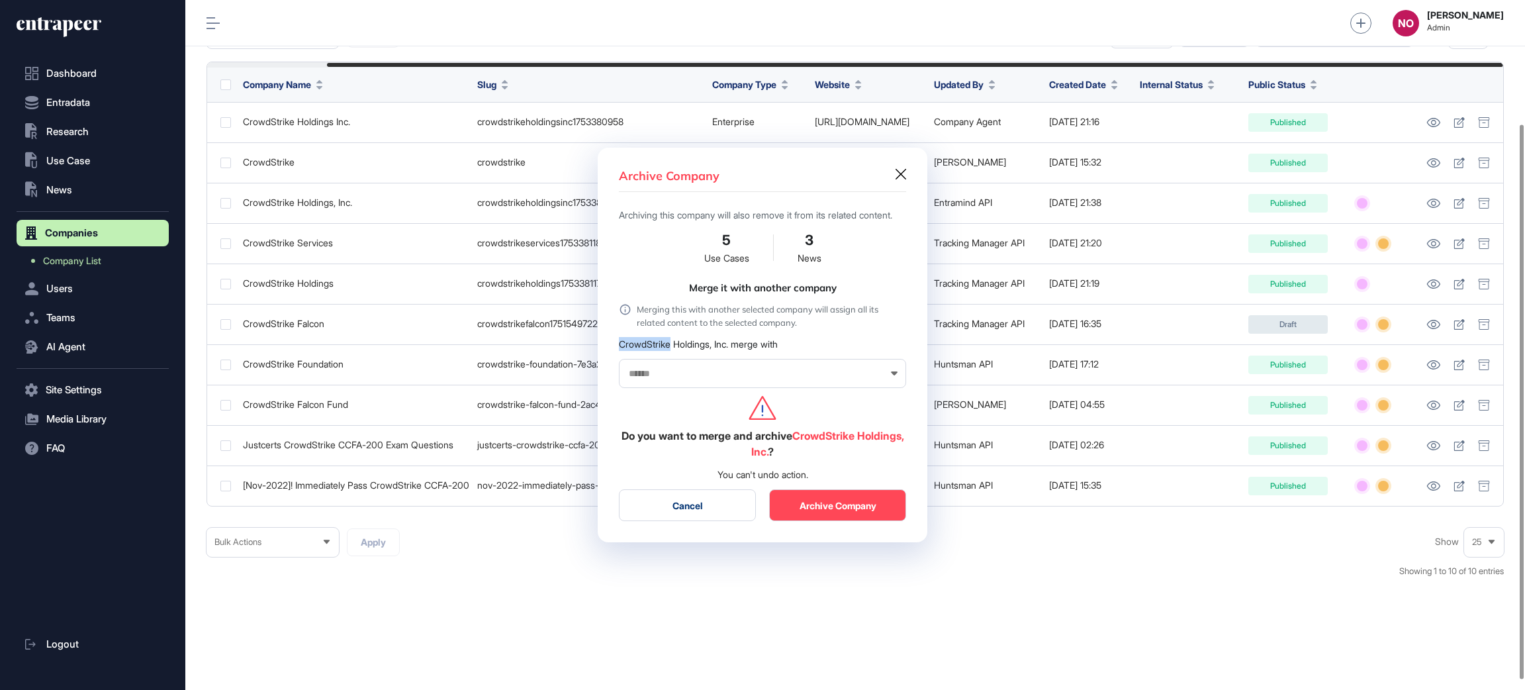
drag, startPoint x: 618, startPoint y: 350, endPoint x: 673, endPoint y: 357, distance: 55.4
click at [673, 357] on div "Archive Company Archiving this company will also remove it from its related con…" at bounding box center [763, 345] width 330 height 395
copy div "CrowdStrike"
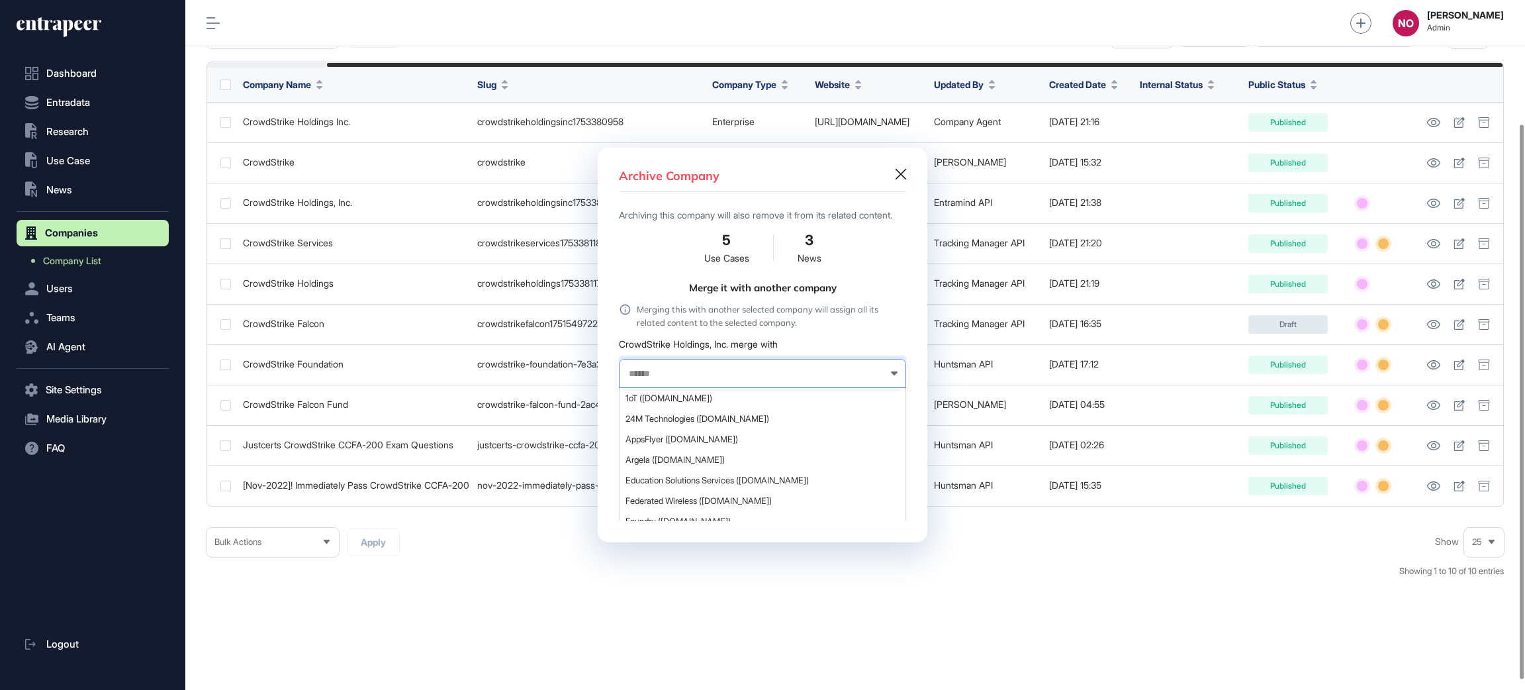
click at [673, 375] on input "text" at bounding box center [754, 373] width 253 height 11
paste input "**********"
type input "**********"
click at [683, 403] on span "CrowdStrike (crowdstrike.com)" at bounding box center [762, 398] width 273 height 10
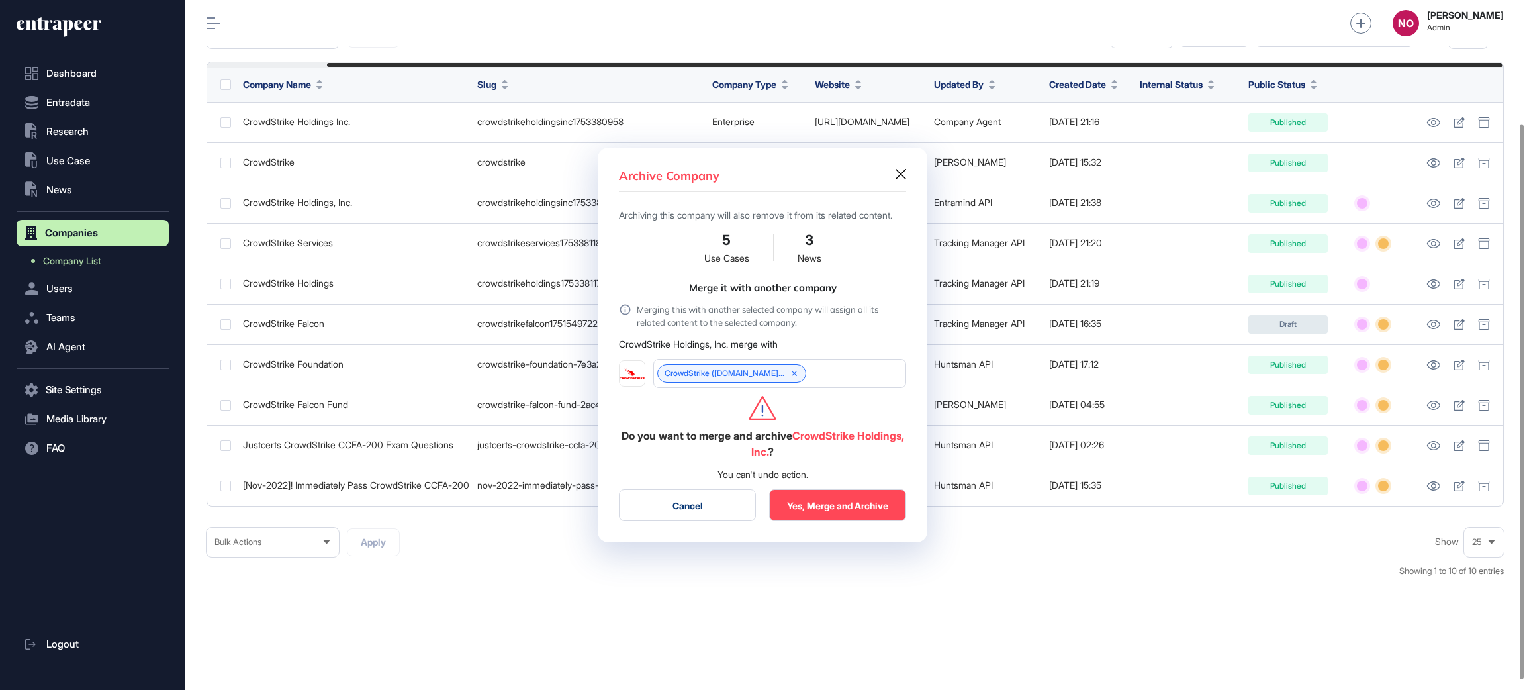
click at [827, 512] on button "Yes, Merge and Archive" at bounding box center [837, 505] width 137 height 32
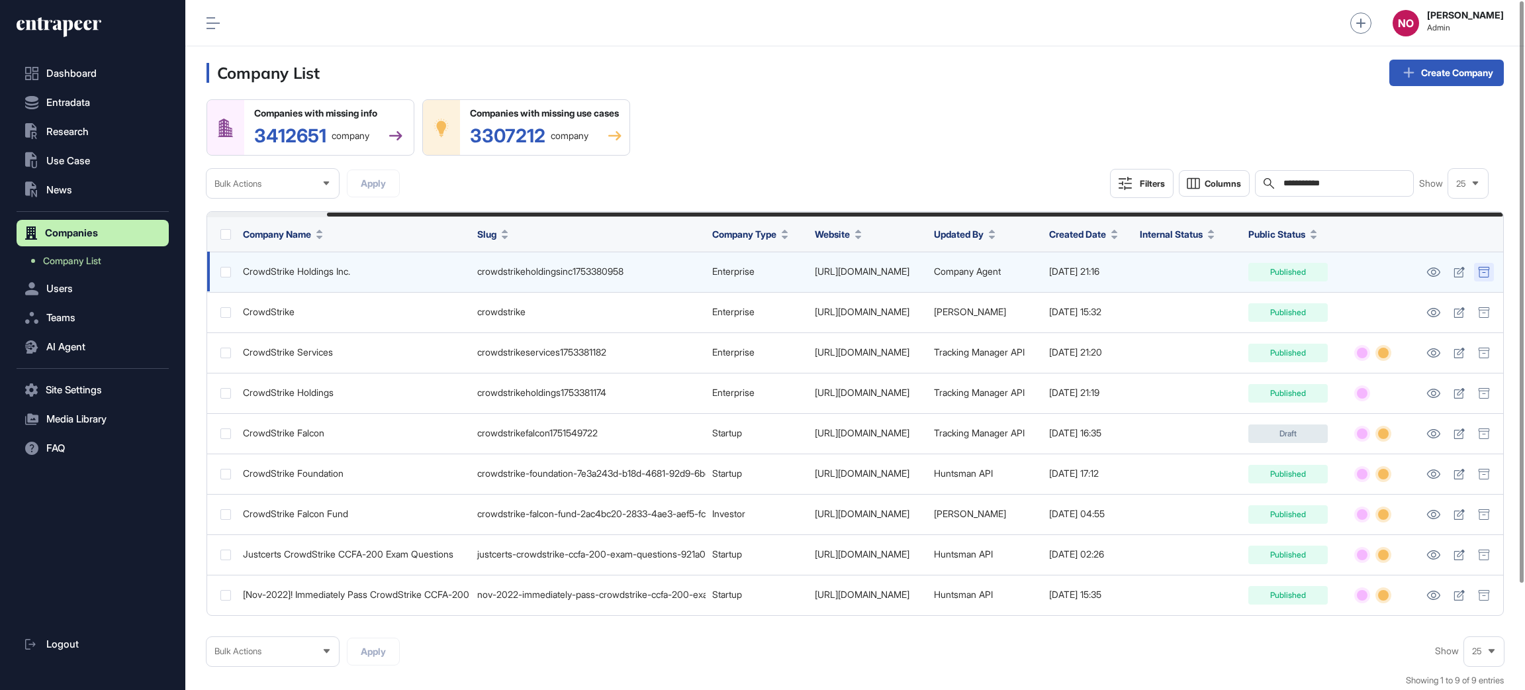
click at [1482, 277] on icon at bounding box center [1484, 272] width 12 height 11
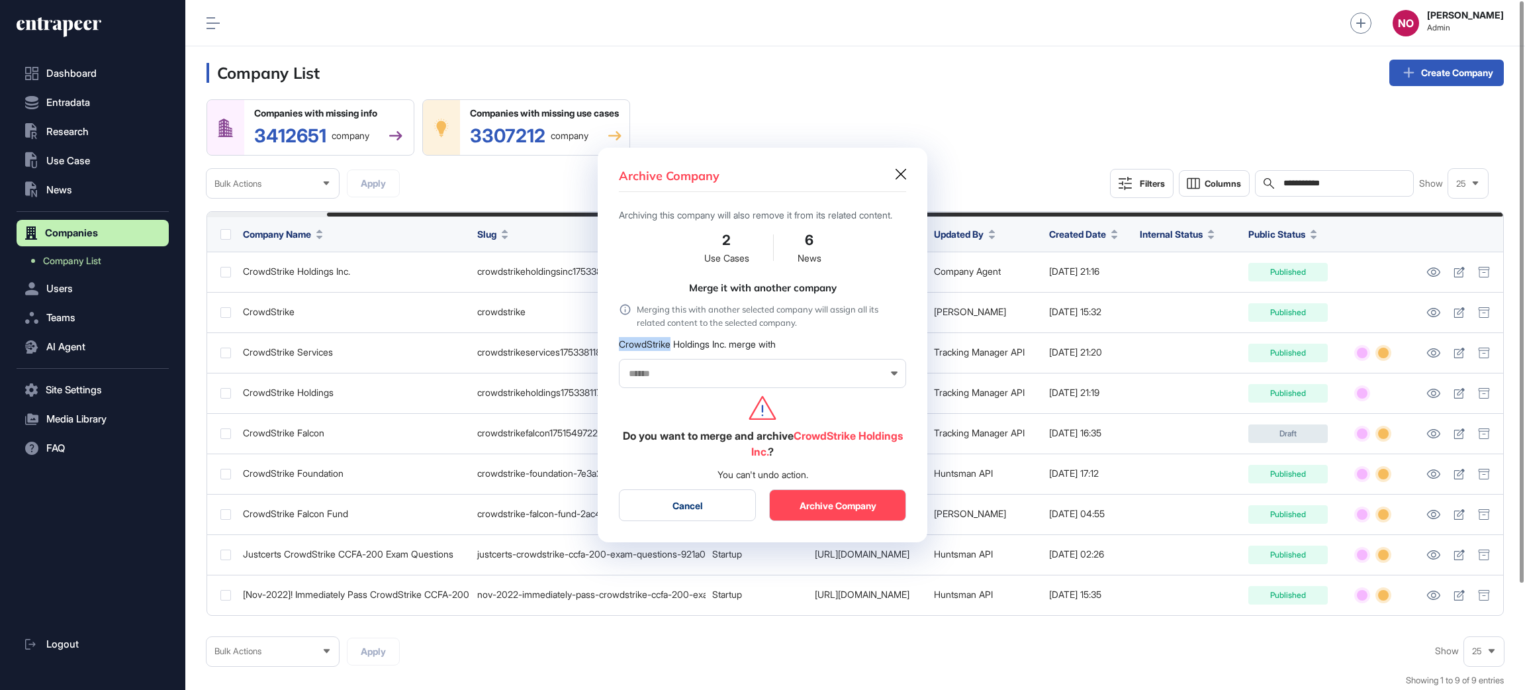
drag, startPoint x: 617, startPoint y: 352, endPoint x: 670, endPoint y: 355, distance: 53.1
click at [670, 355] on div "Archive Company Archiving this company will also remove it from its related con…" at bounding box center [763, 345] width 330 height 395
copy div "CrowdStrike"
click at [673, 379] on input "text" at bounding box center [754, 373] width 253 height 11
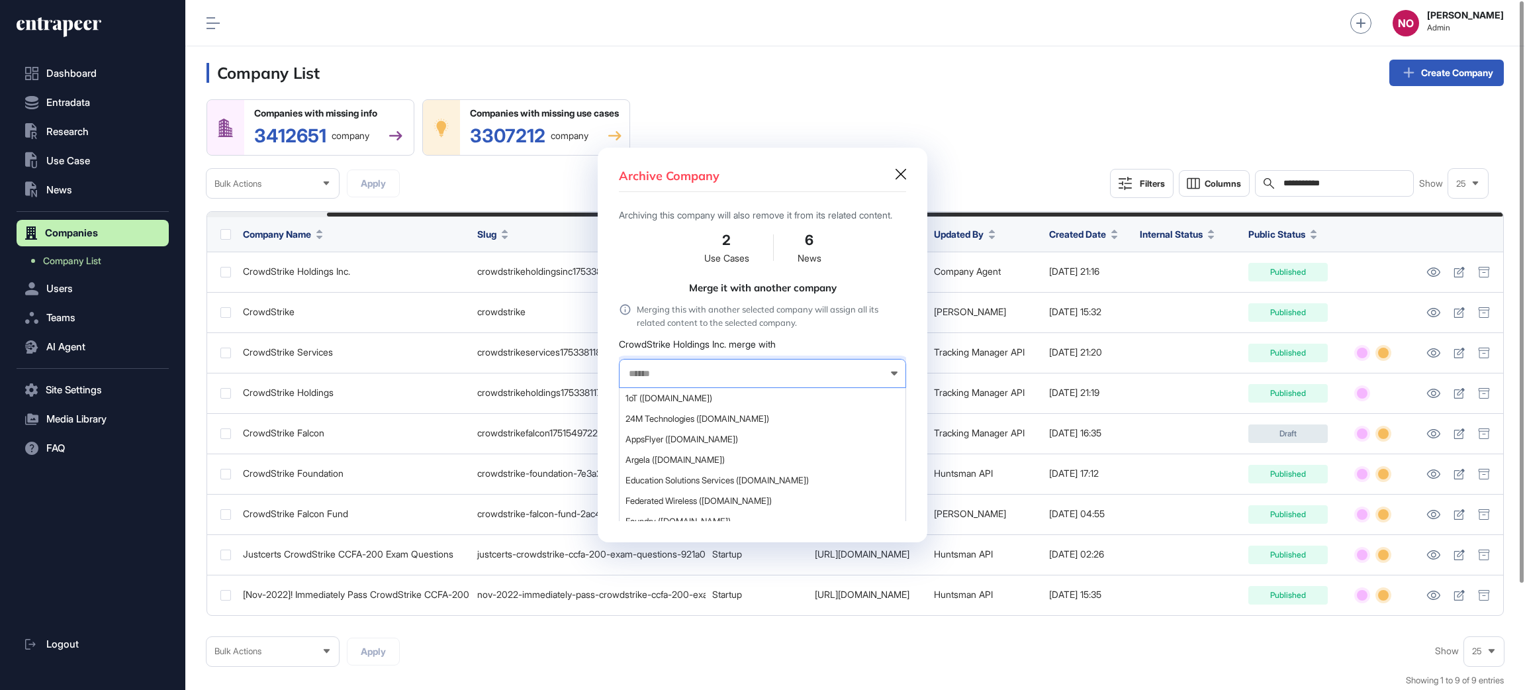
paste input "**********"
type input "**********"
click at [681, 401] on span "CrowdStrike (crowdstrike.com)" at bounding box center [762, 398] width 273 height 10
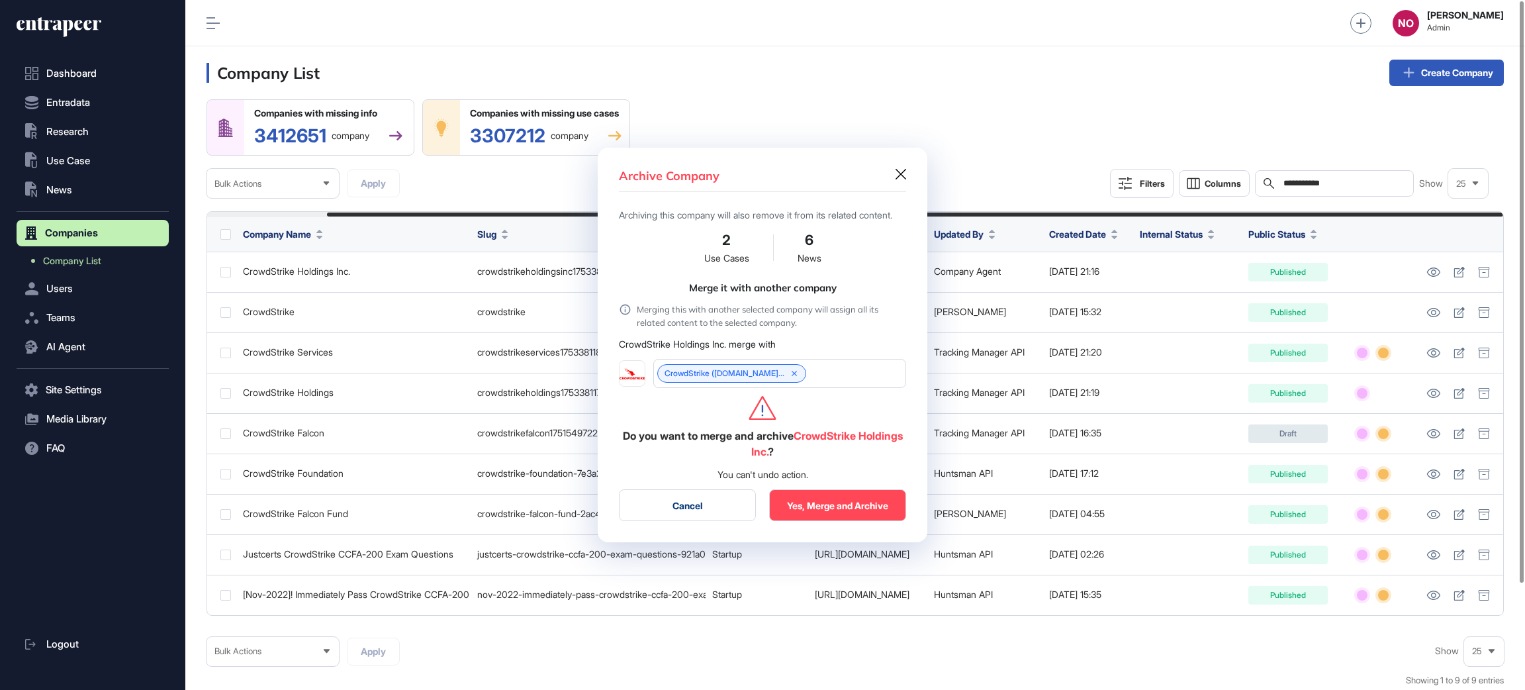
click at [829, 507] on button "Yes, Merge and Archive" at bounding box center [837, 505] width 137 height 32
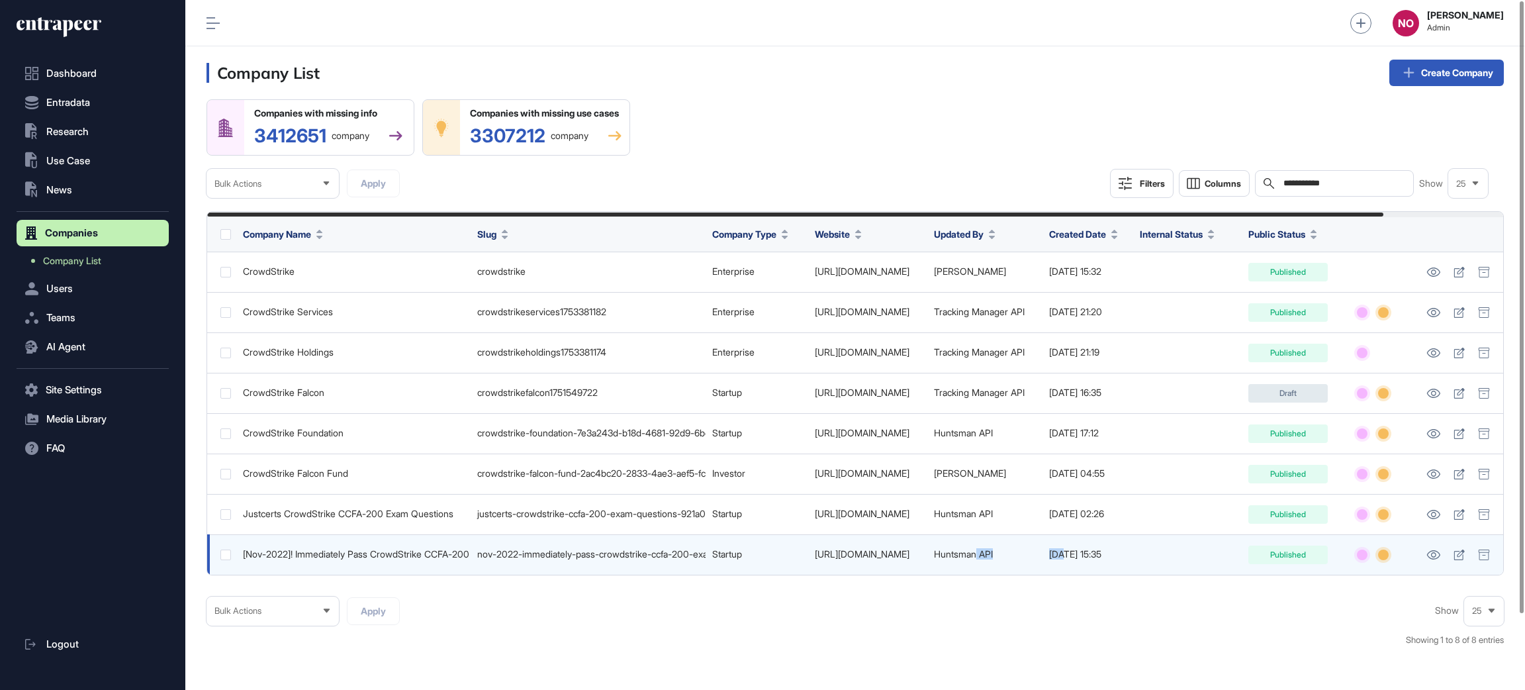
drag, startPoint x: 1141, startPoint y: 578, endPoint x: 1221, endPoint y: 578, distance: 80.1
click at [1221, 575] on tr "[Nov-2022]! Immediately Pass CrowdStrike CCFA-200 Exam Certification nov-2022-i…" at bounding box center [855, 554] width 1296 height 40
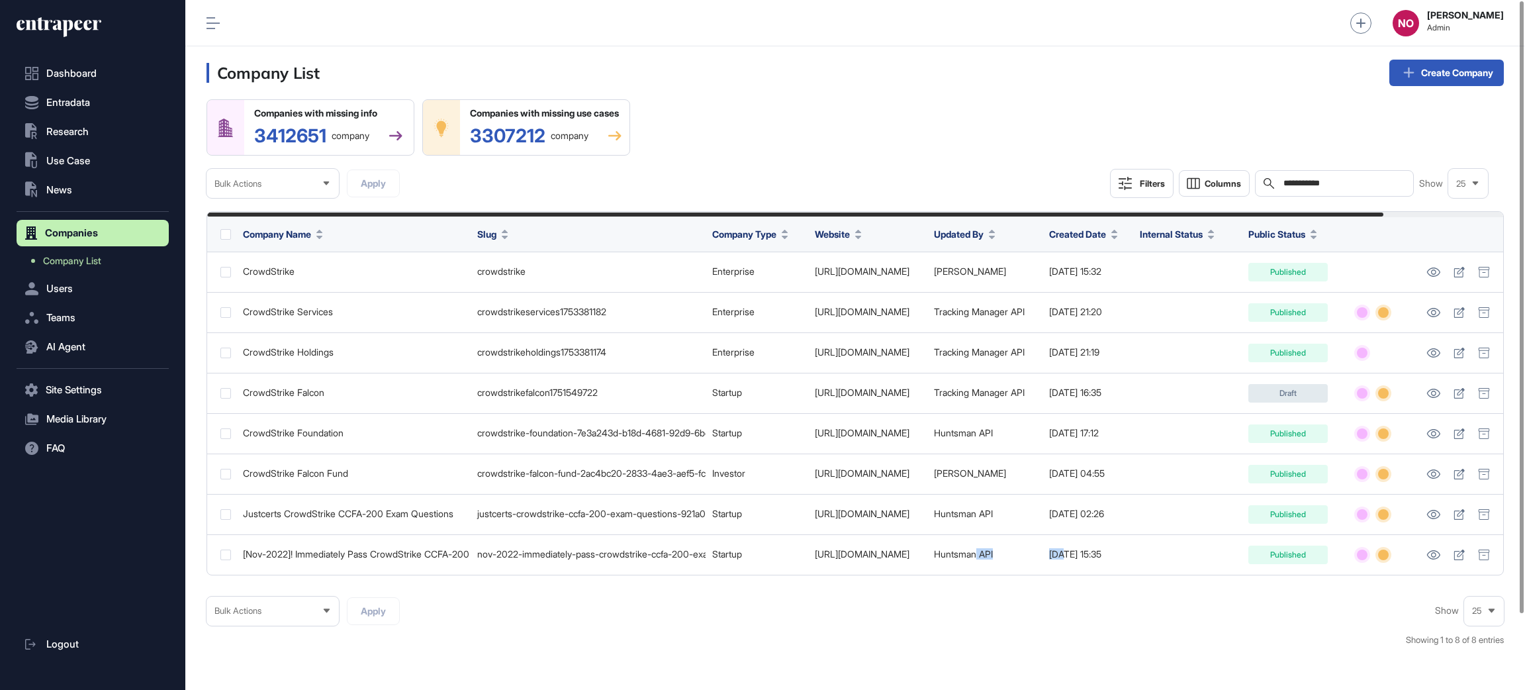
scroll to position [0, 132]
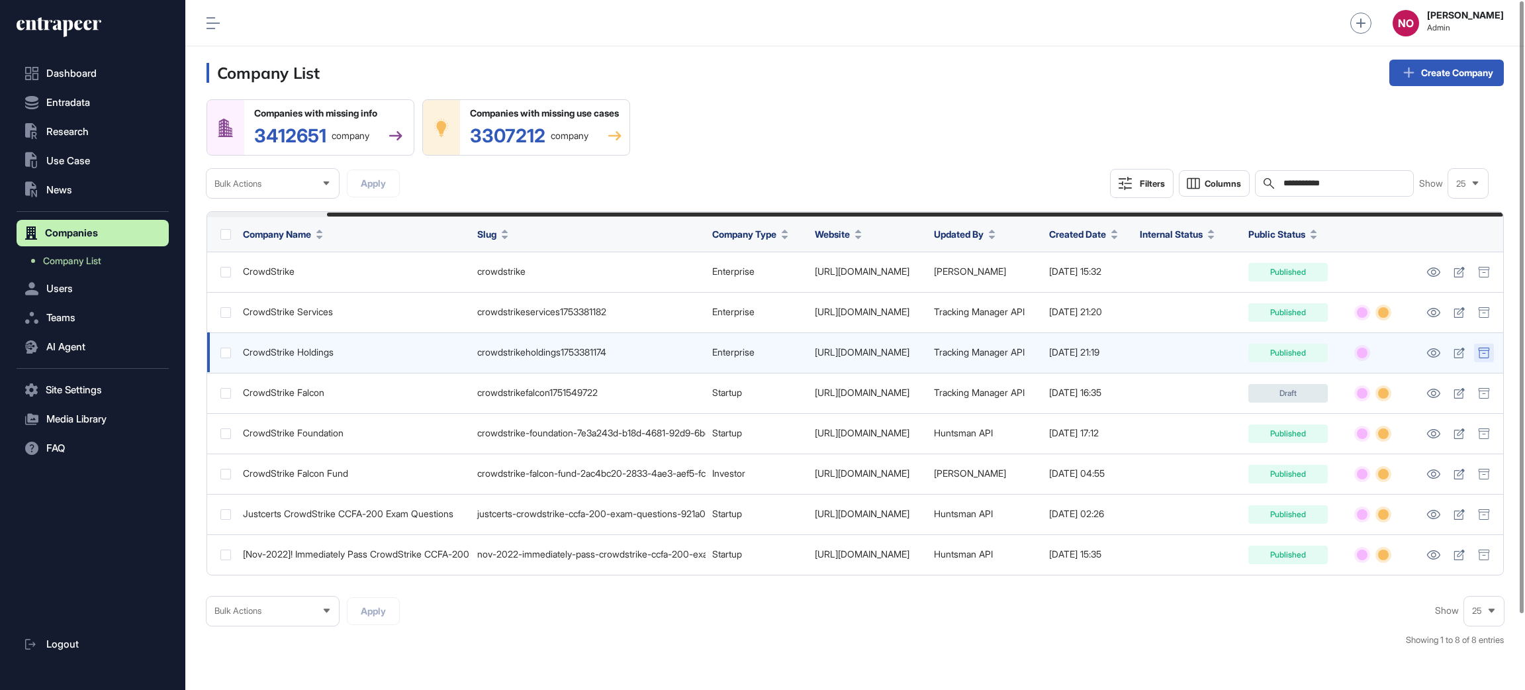
click at [1491, 359] on div at bounding box center [1484, 353] width 20 height 19
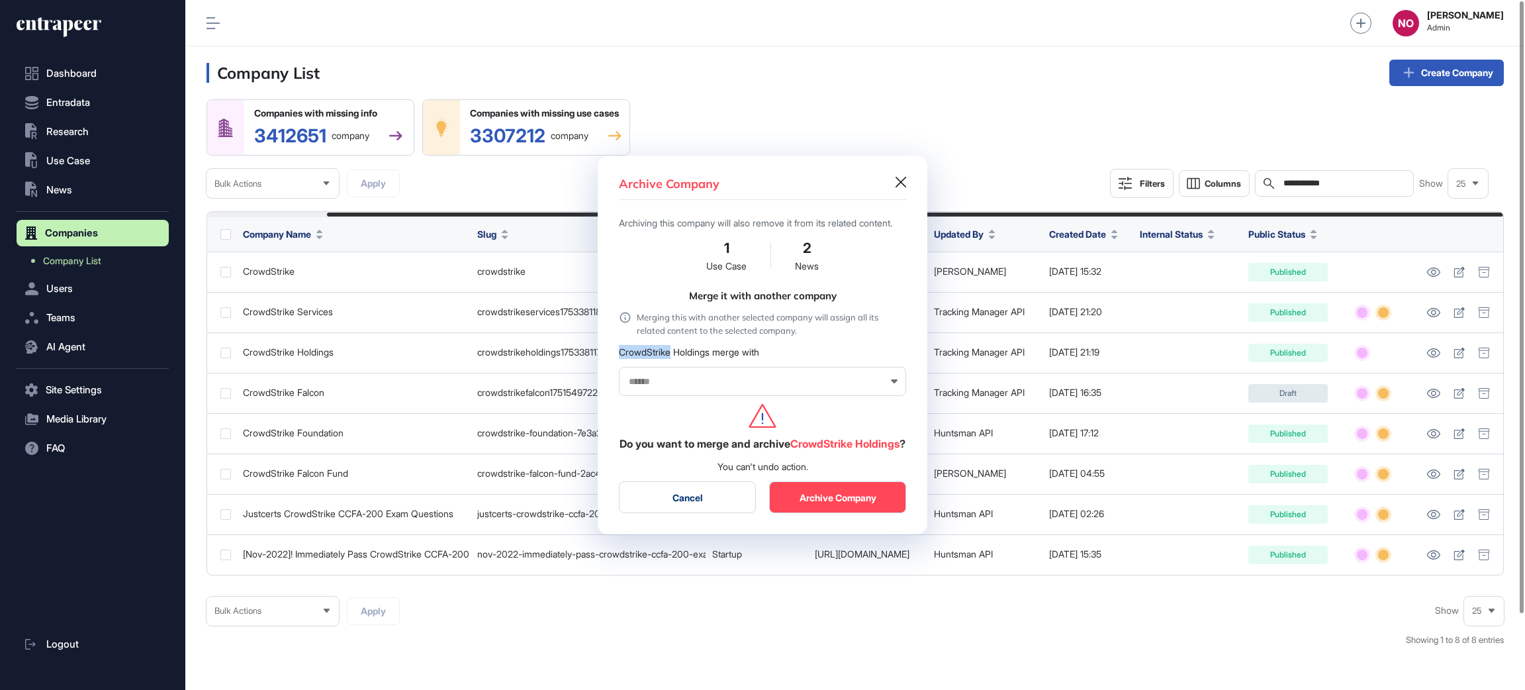
drag, startPoint x: 619, startPoint y: 347, endPoint x: 673, endPoint y: 359, distance: 55.1
click at [673, 359] on div "CrowdStrike Holdings merge with" at bounding box center [762, 370] width 287 height 51
copy div "CrowdStrike"
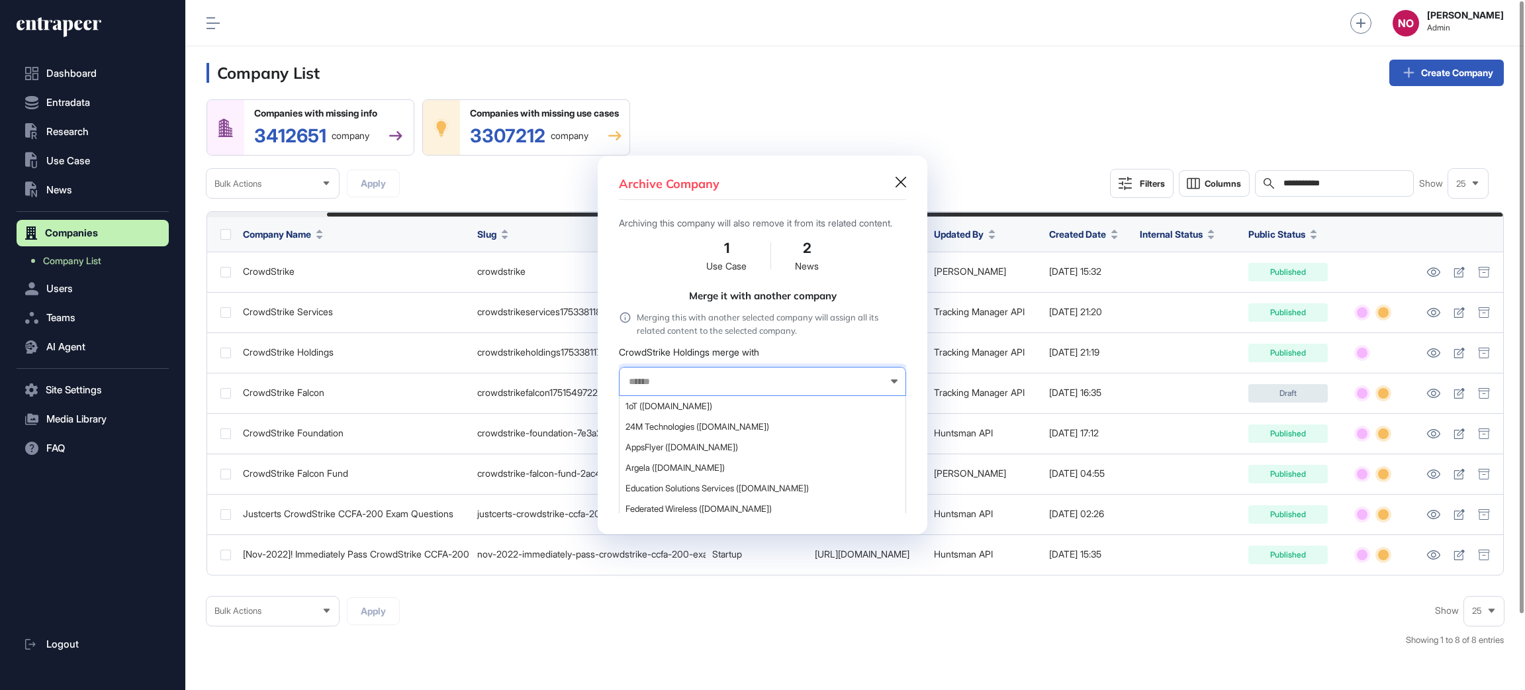
click at [668, 383] on input "text" at bounding box center [754, 381] width 253 height 11
paste input "**********"
type input "**********"
click at [747, 401] on span "CrowdStrike (crowdstrike.com)" at bounding box center [762, 406] width 273 height 10
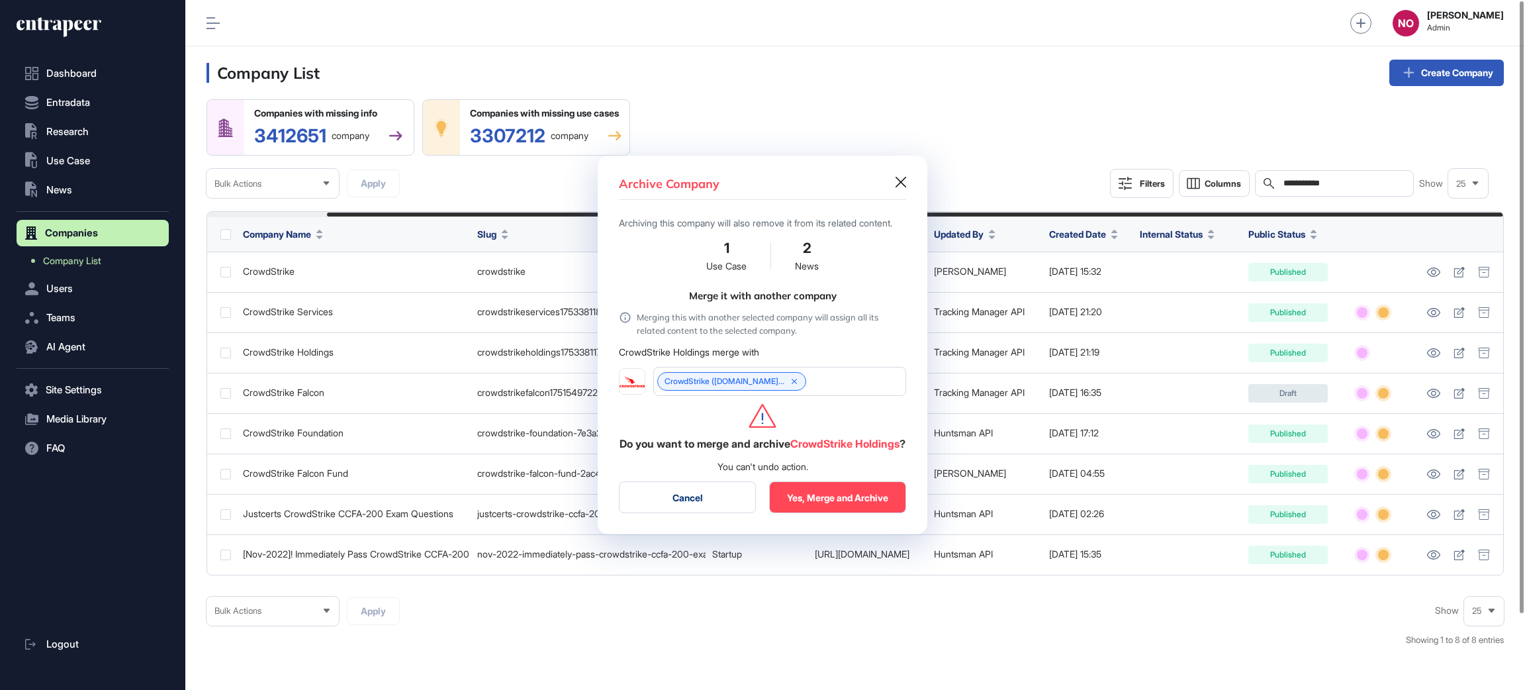
click at [884, 511] on button "Yes, Merge and Archive" at bounding box center [837, 497] width 137 height 32
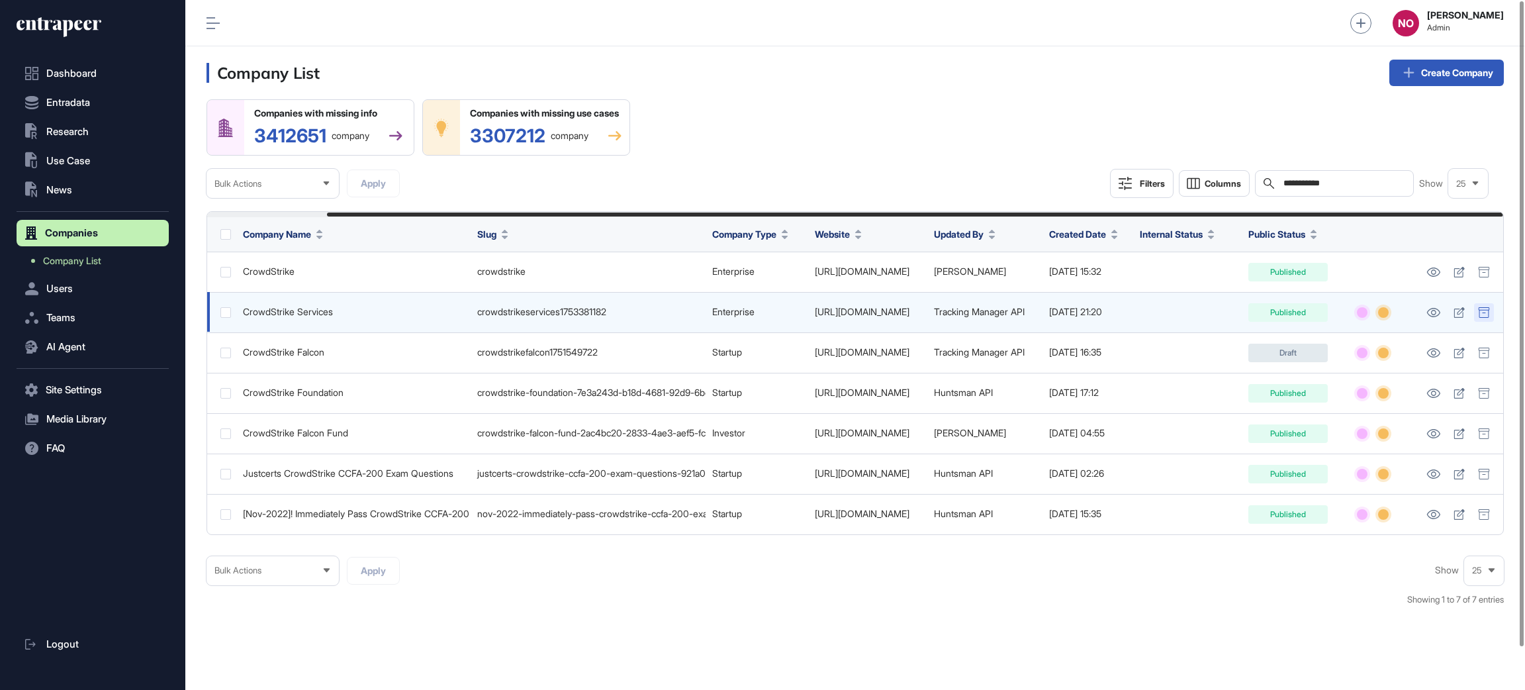
click at [1482, 314] on icon at bounding box center [1484, 312] width 12 height 11
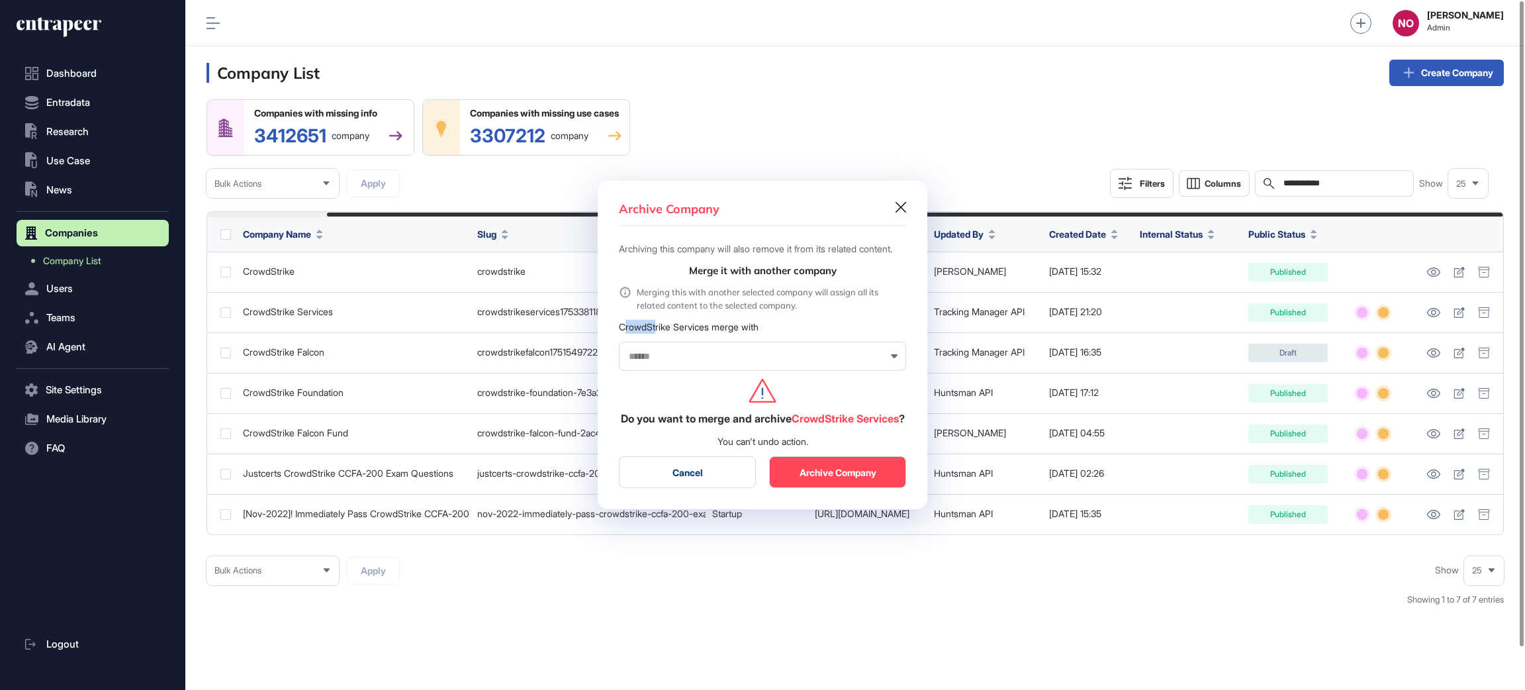
drag, startPoint x: 623, startPoint y: 325, endPoint x: 655, endPoint y: 328, distance: 31.9
click at [655, 328] on div "CrowdStrike Services merge with" at bounding box center [762, 327] width 287 height 14
drag, startPoint x: 608, startPoint y: 325, endPoint x: 672, endPoint y: 332, distance: 63.9
click at [672, 332] on div "Archive Company Archiving this company will also remove it from its related con…" at bounding box center [763, 345] width 330 height 328
copy div "CrowdStrike"
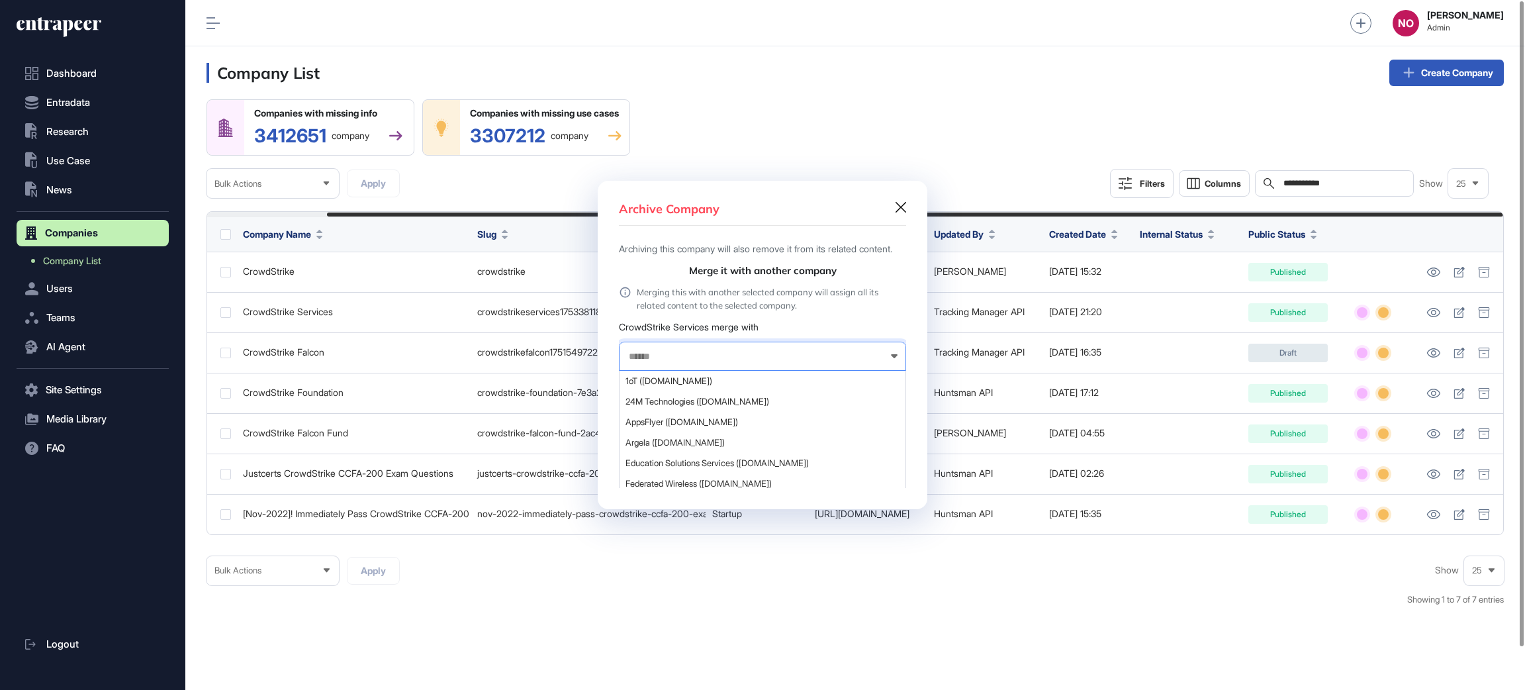
click at [666, 357] on input "text" at bounding box center [754, 356] width 253 height 11
paste input "**********"
type input "**********"
click at [669, 381] on span "CrowdStrike (crowdstrike.com)" at bounding box center [762, 381] width 273 height 10
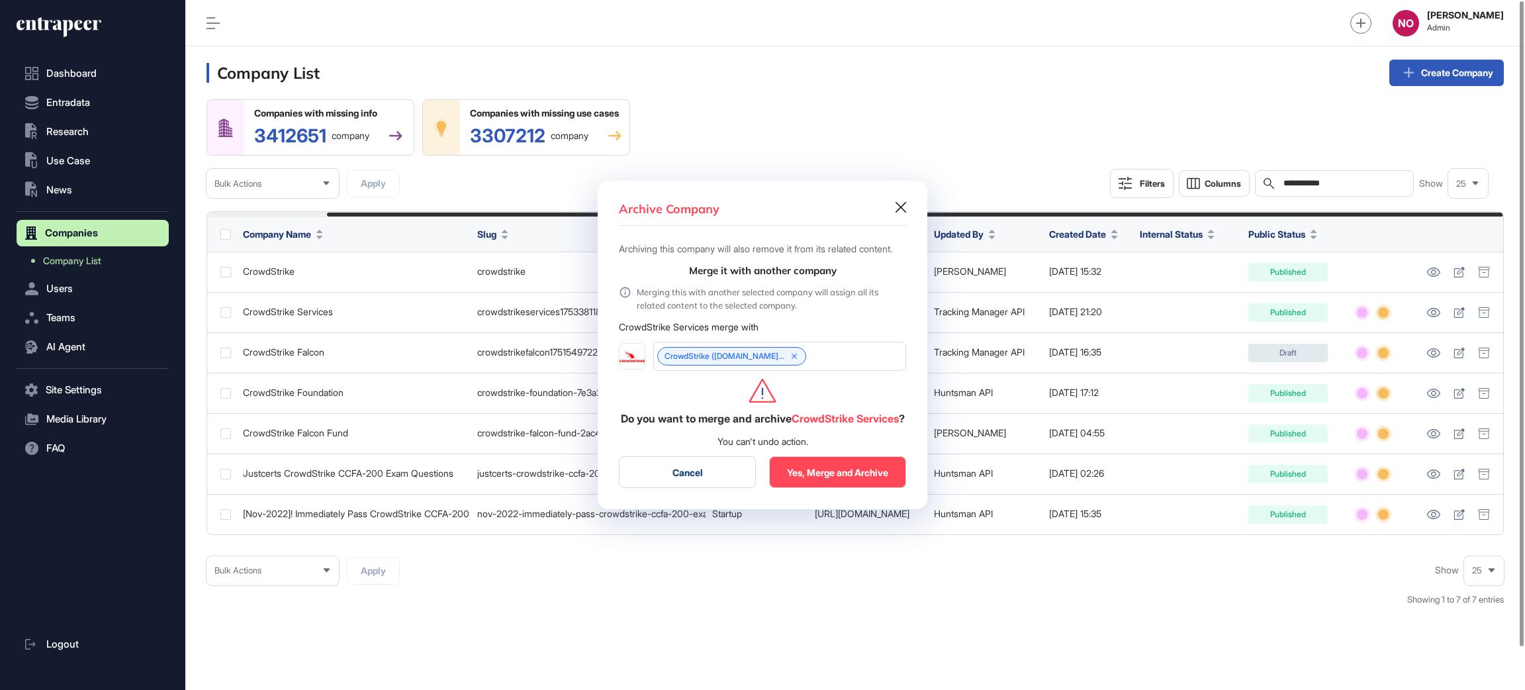
click at [827, 484] on button "Yes, Merge and Archive" at bounding box center [837, 472] width 137 height 32
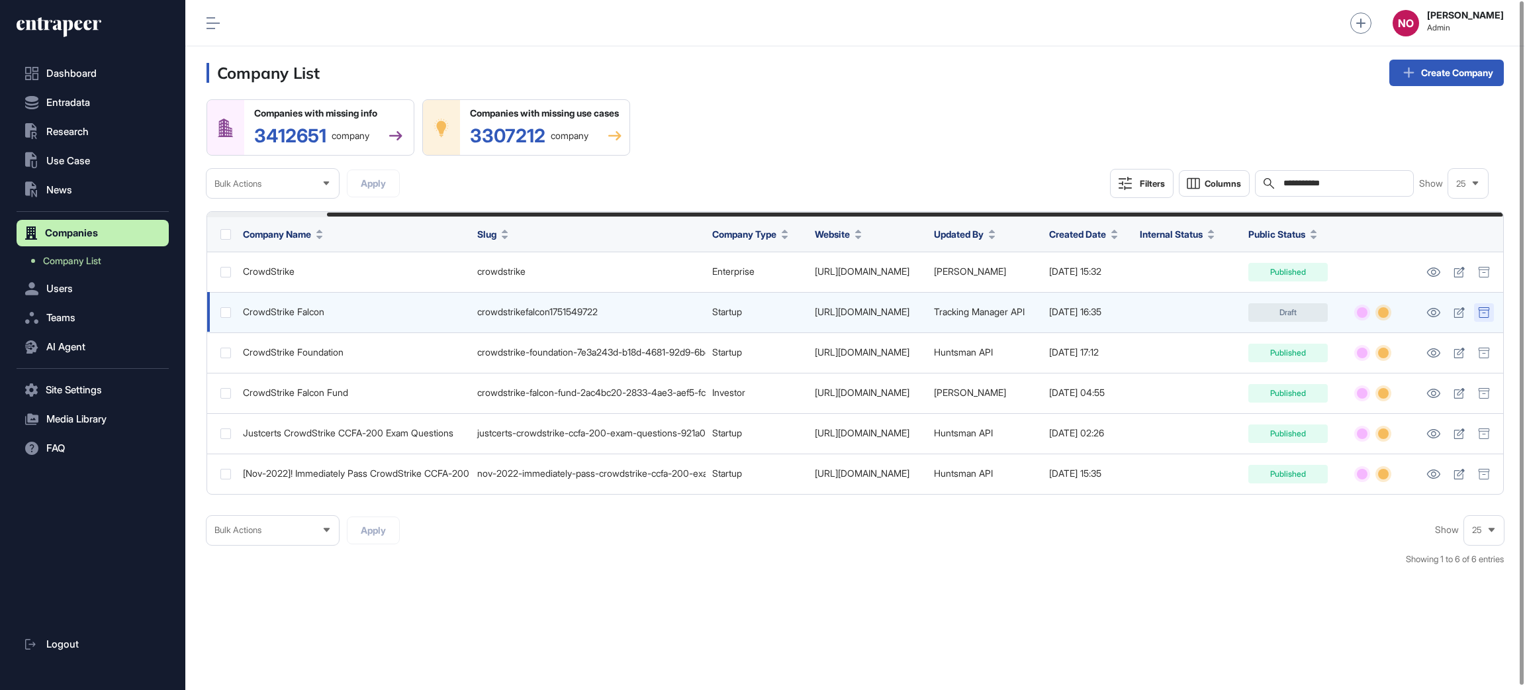
click at [1487, 316] on icon at bounding box center [1484, 312] width 12 height 11
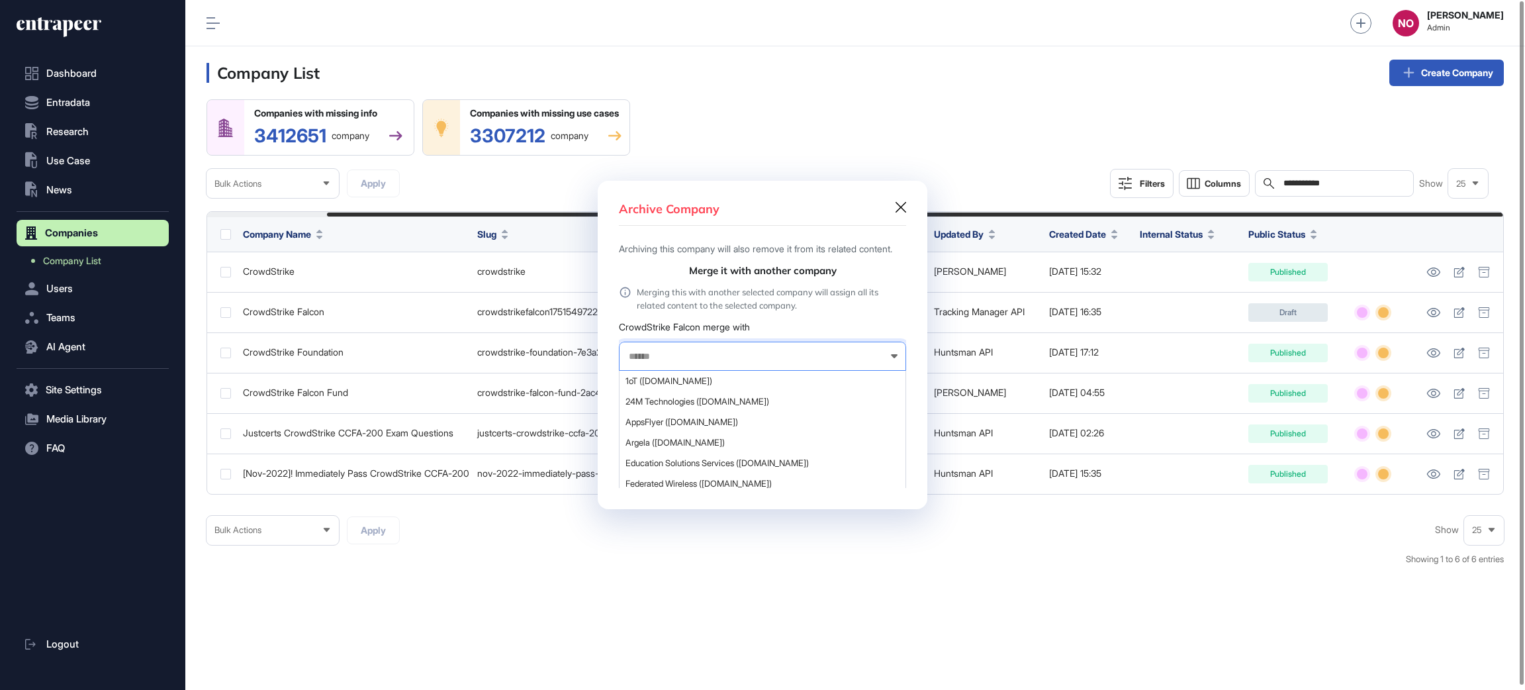
click at [686, 363] on div at bounding box center [762, 356] width 287 height 29
paste input "**********"
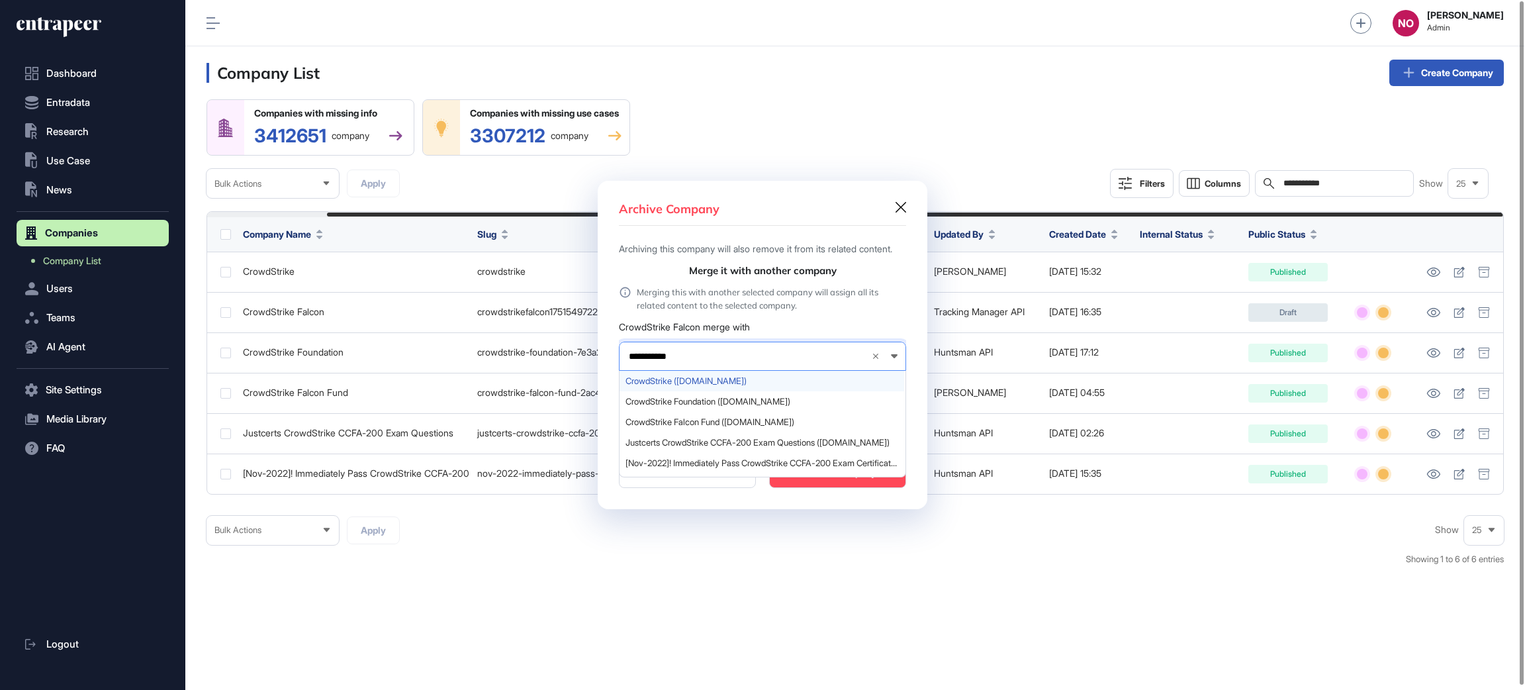
type input "**********"
click at [689, 379] on div "CrowdStrike (crowdstrike.com)" at bounding box center [762, 381] width 285 height 21
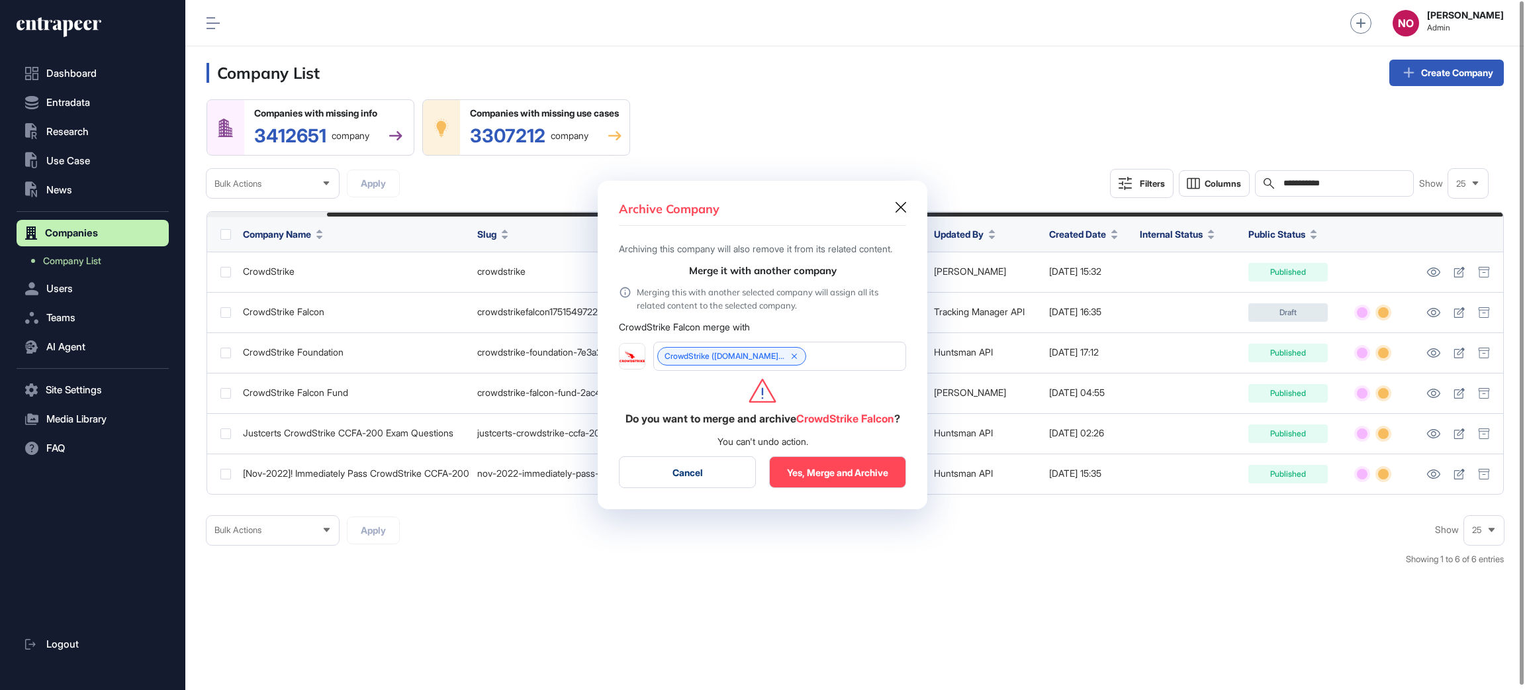
click at [825, 486] on button "Yes, Merge and Archive" at bounding box center [837, 472] width 137 height 32
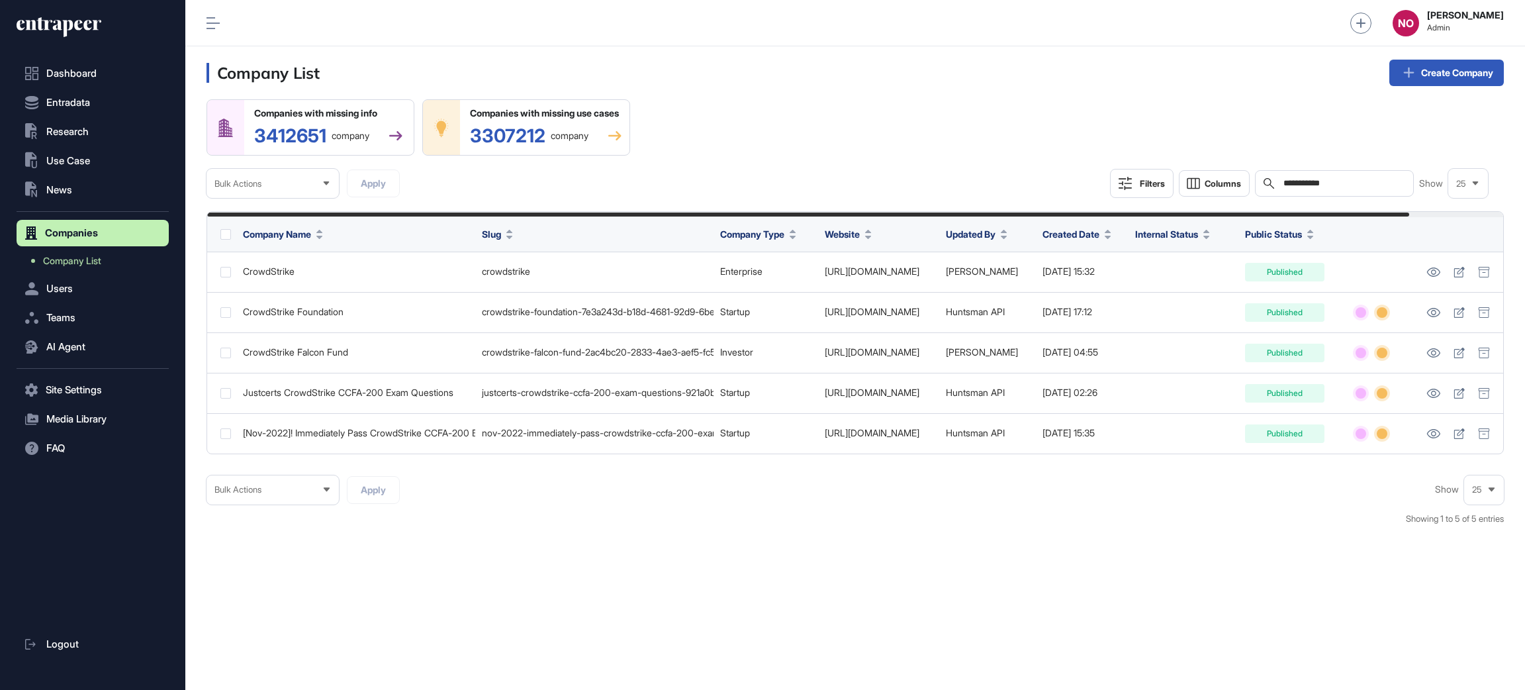
scroll to position [0, 101]
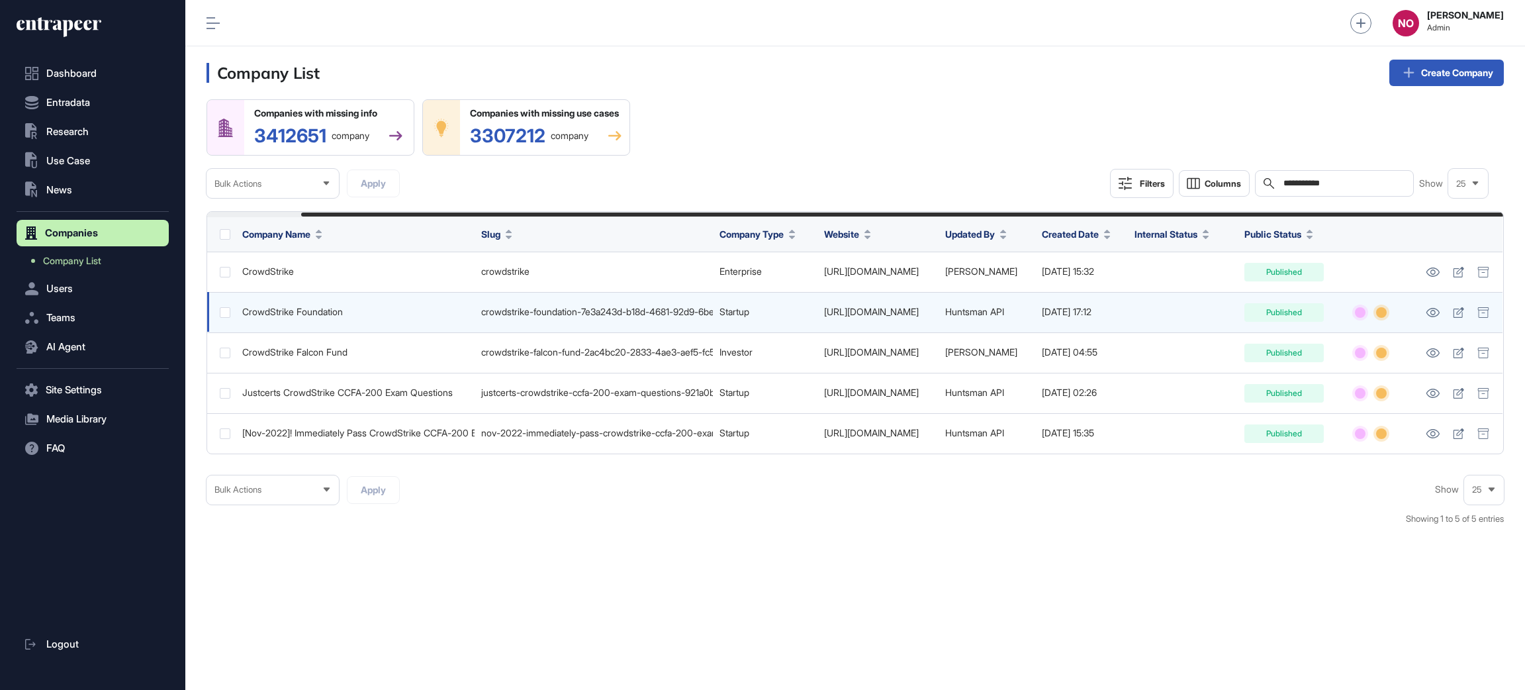
click at [824, 317] on link "https://www.crowdstrike.org/" at bounding box center [871, 311] width 95 height 11
click at [1486, 318] on icon at bounding box center [1484, 312] width 12 height 11
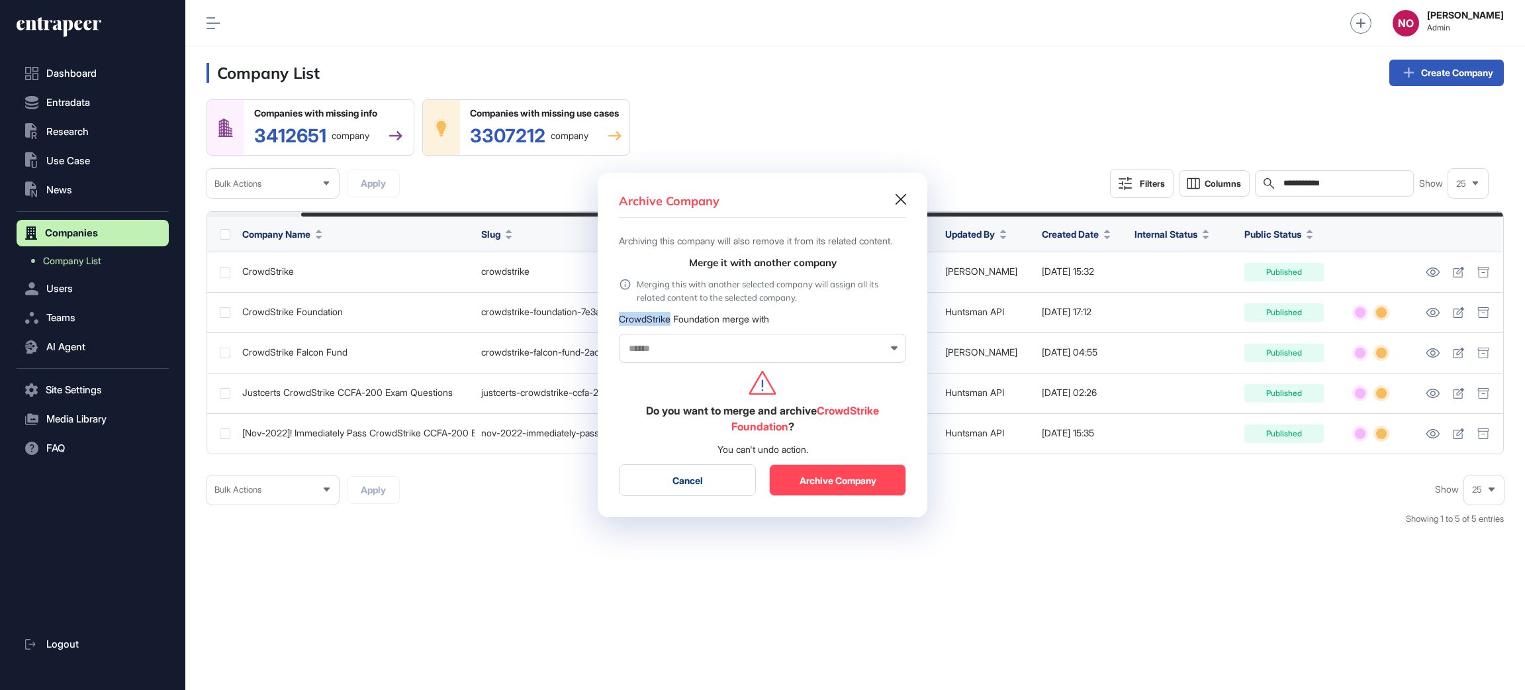
drag, startPoint x: 617, startPoint y: 324, endPoint x: 672, endPoint y: 331, distance: 55.4
click at [672, 331] on div "Archive Company Archiving this company will also remove it from its related con…" at bounding box center [763, 345] width 330 height 344
copy div "CrowdStrike"
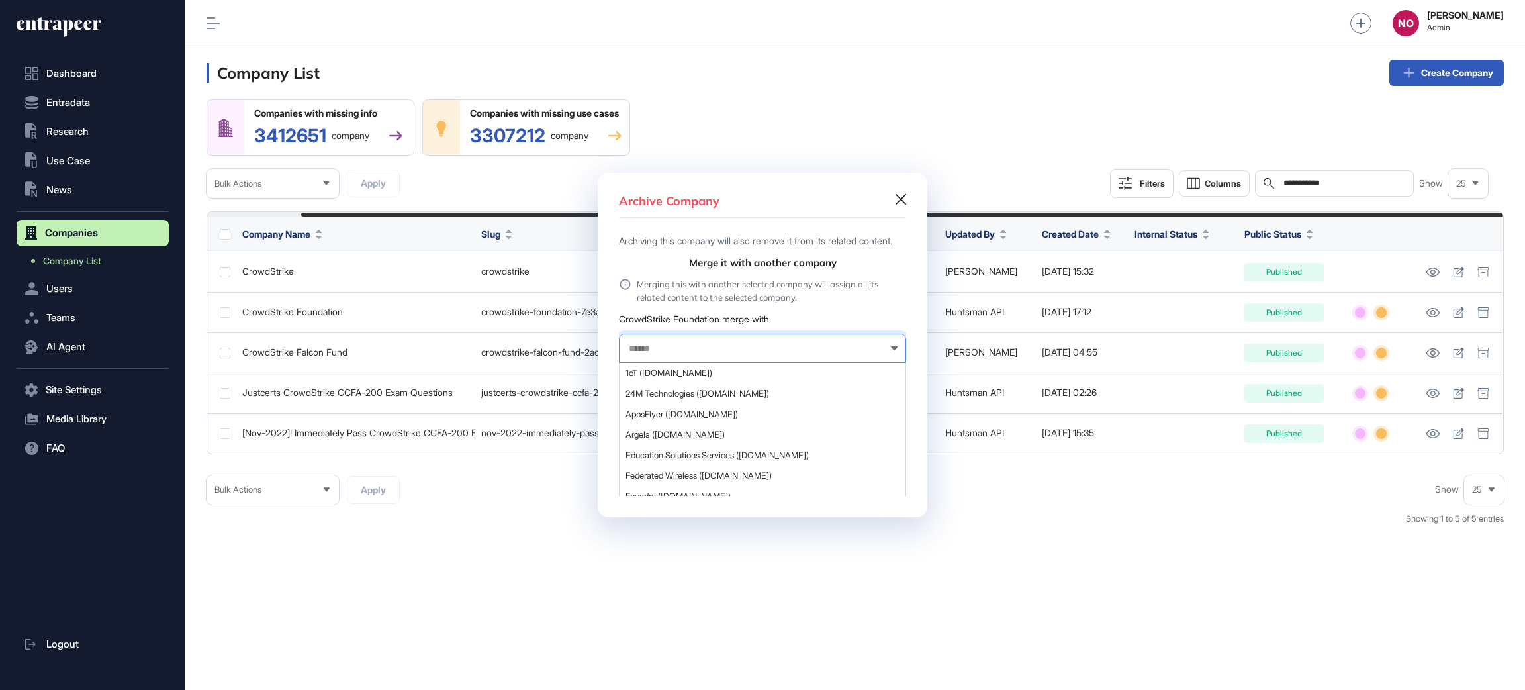
click at [667, 352] on input "text" at bounding box center [754, 348] width 253 height 11
paste input "**********"
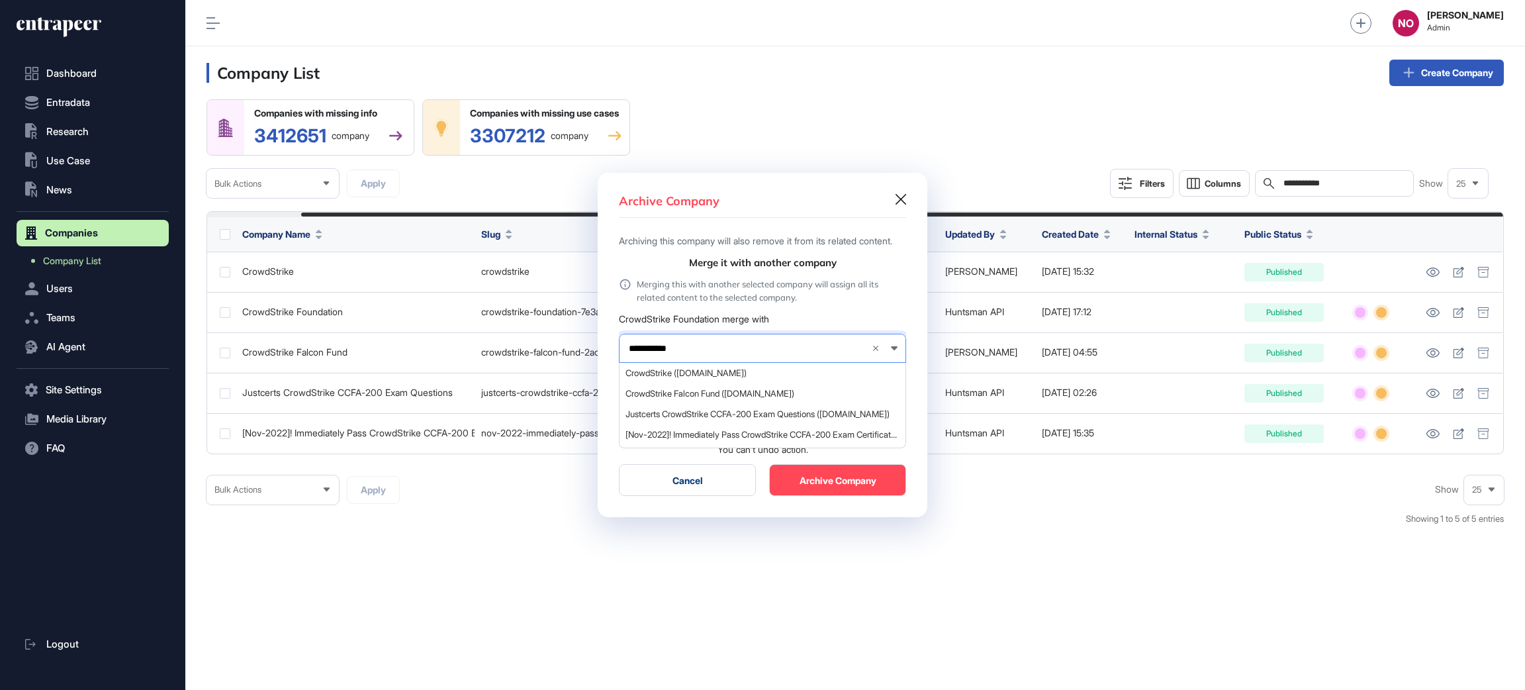
type input "**********"
click at [692, 378] on span "CrowdStrike (crowdstrike.com)" at bounding box center [762, 373] width 273 height 10
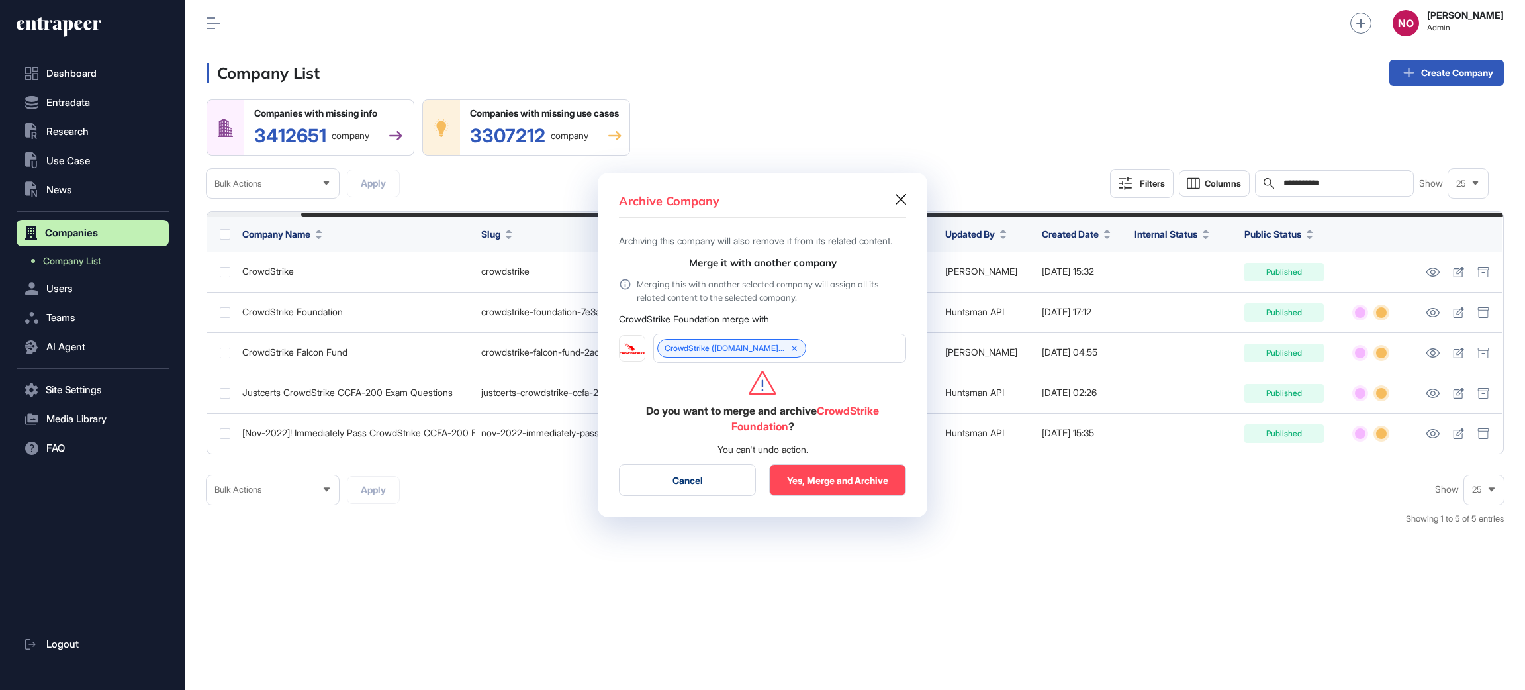
click at [884, 493] on button "Yes, Merge and Archive" at bounding box center [837, 480] width 137 height 32
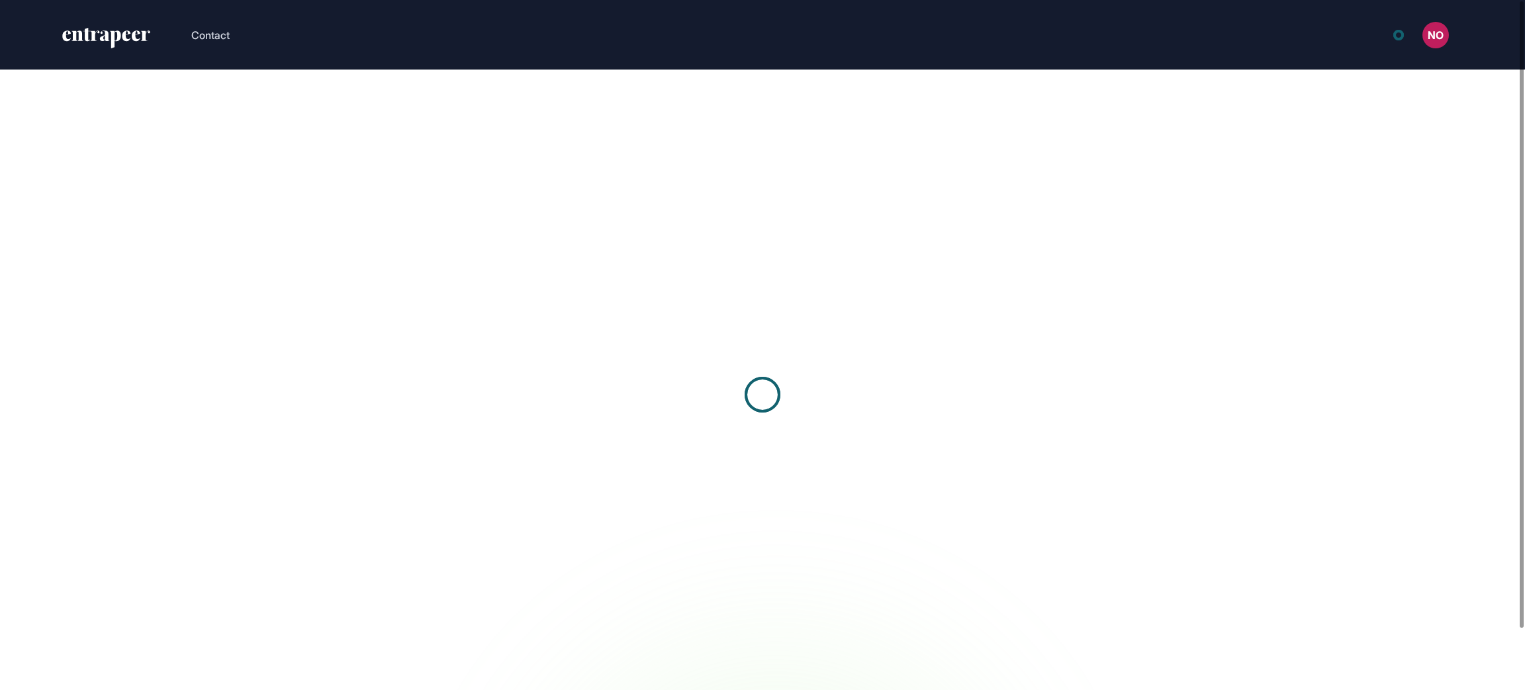
scroll to position [1, 1]
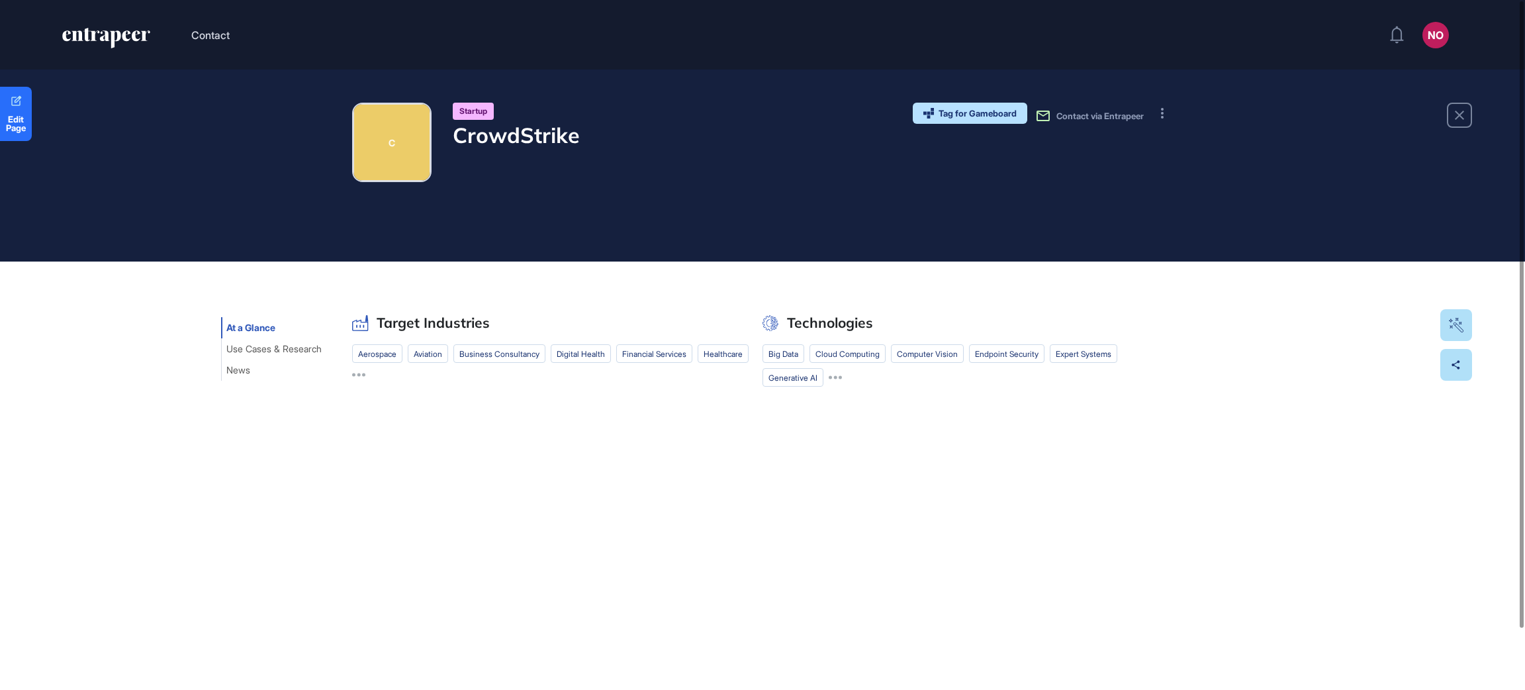
click at [277, 350] on section "Edit Page C Startup CrowdStrike Tag for Gameboard Build Partner Invest Acquire …" at bounding box center [762, 395] width 1525 height 650
click at [279, 349] on span "Use Cases & Research" at bounding box center [273, 349] width 95 height 11
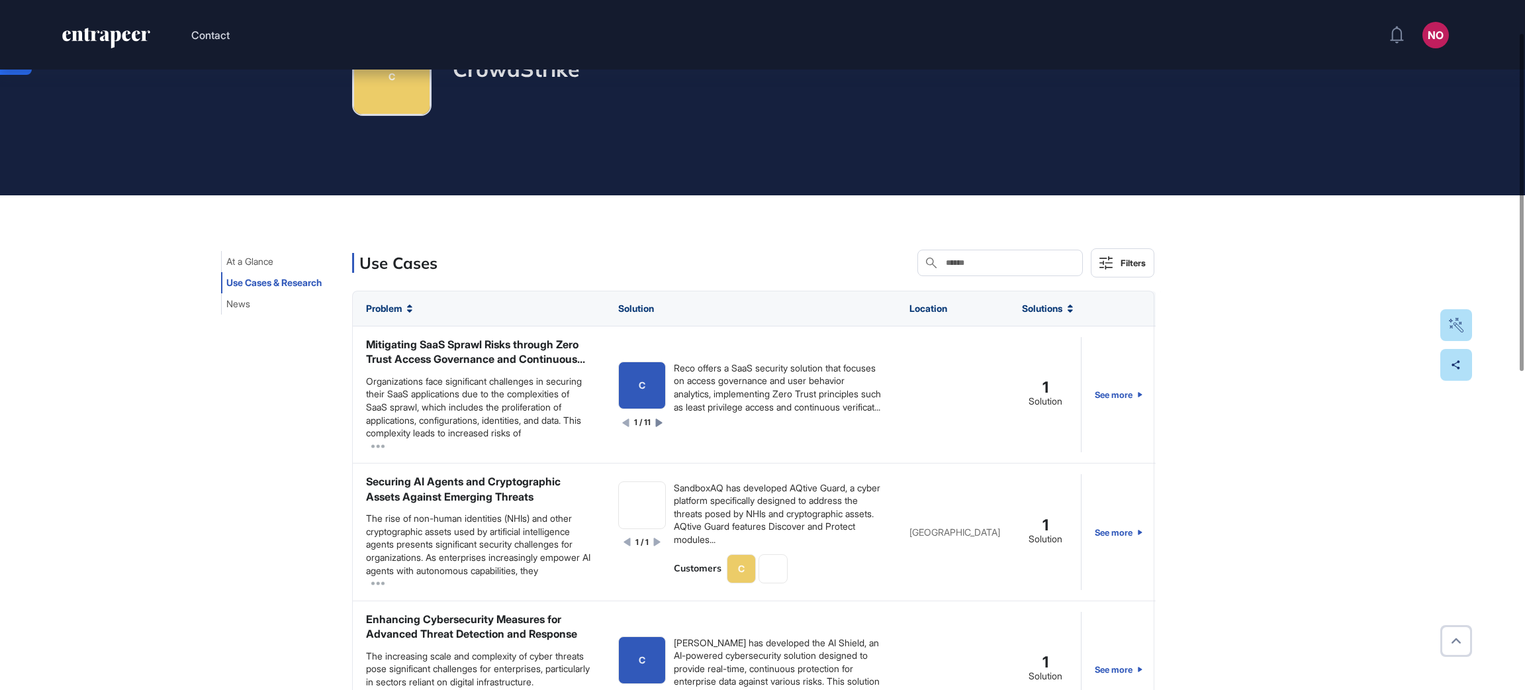
scroll to position [66, 0]
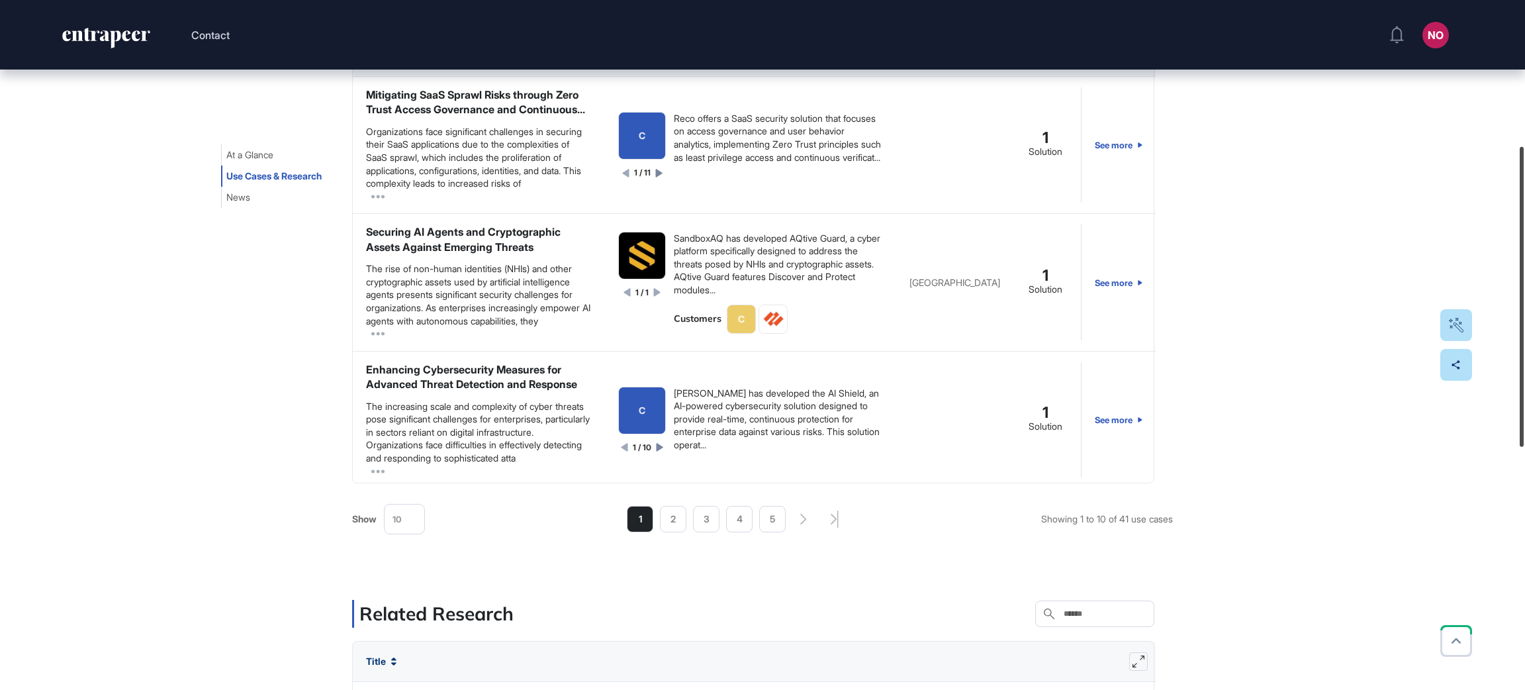
drag, startPoint x: 1524, startPoint y: 261, endPoint x: 1524, endPoint y: 359, distance: 98.6
click at [1524, 367] on div at bounding box center [1522, 297] width 4 height 300
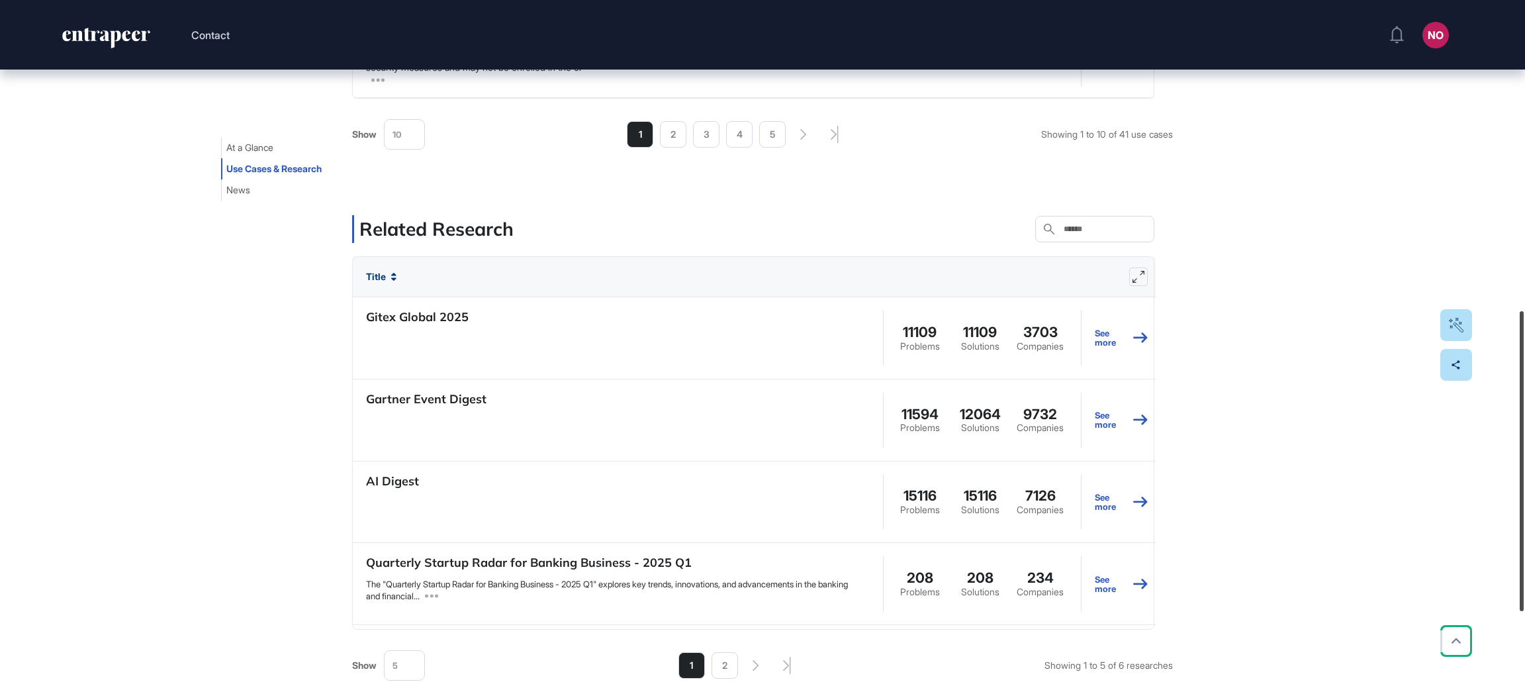
scroll to position [693, 0]
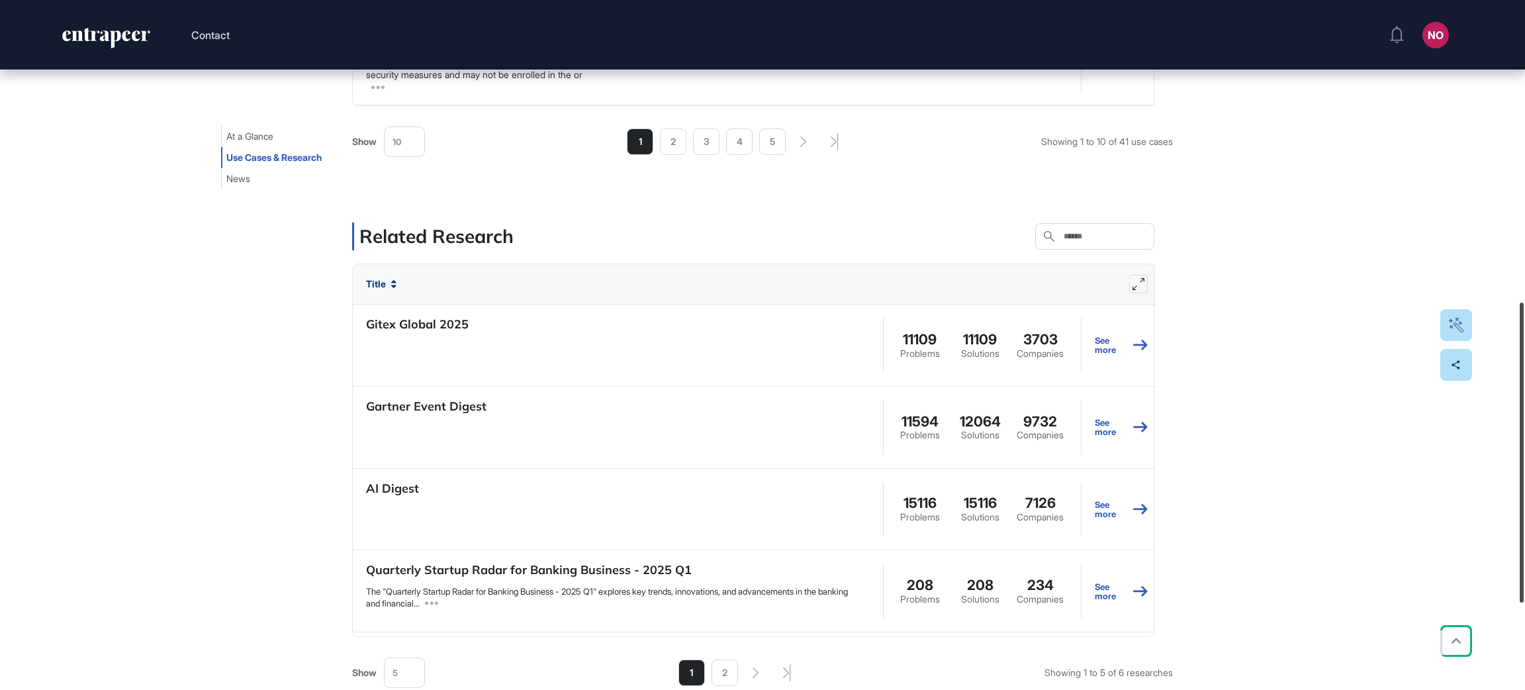
drag, startPoint x: 1524, startPoint y: 428, endPoint x: 1524, endPoint y: 594, distance: 166.2
click at [1524, 594] on div at bounding box center [1522, 453] width 4 height 300
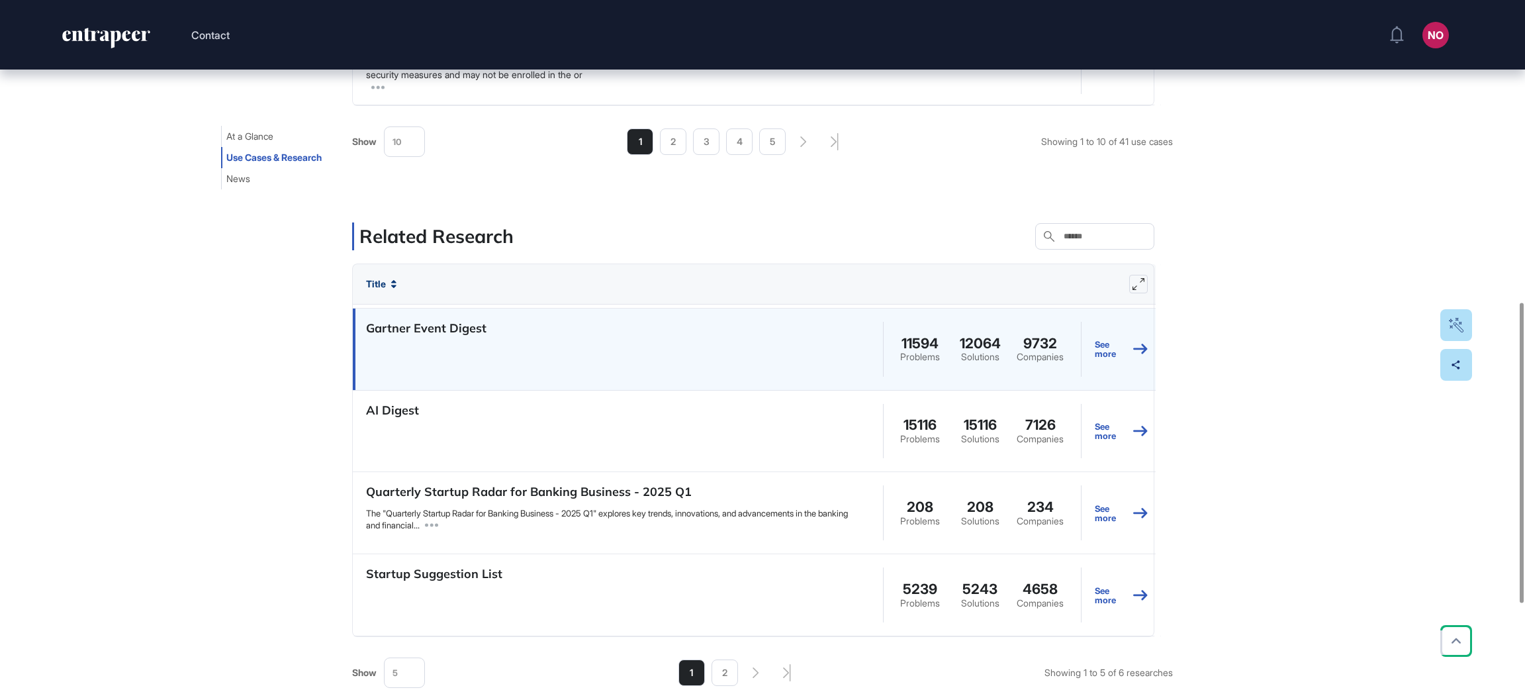
scroll to position [0, 0]
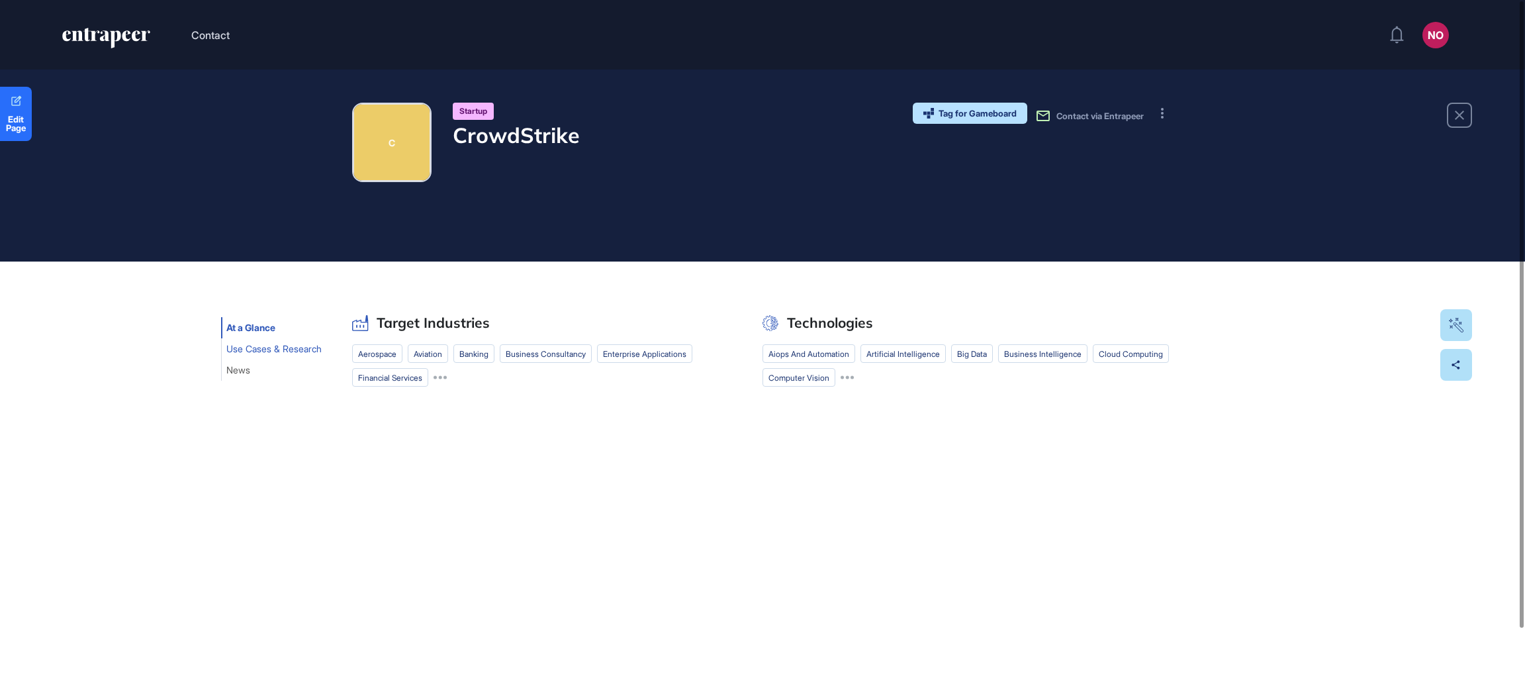
click at [320, 346] on span "Use Cases & Research" at bounding box center [273, 349] width 95 height 11
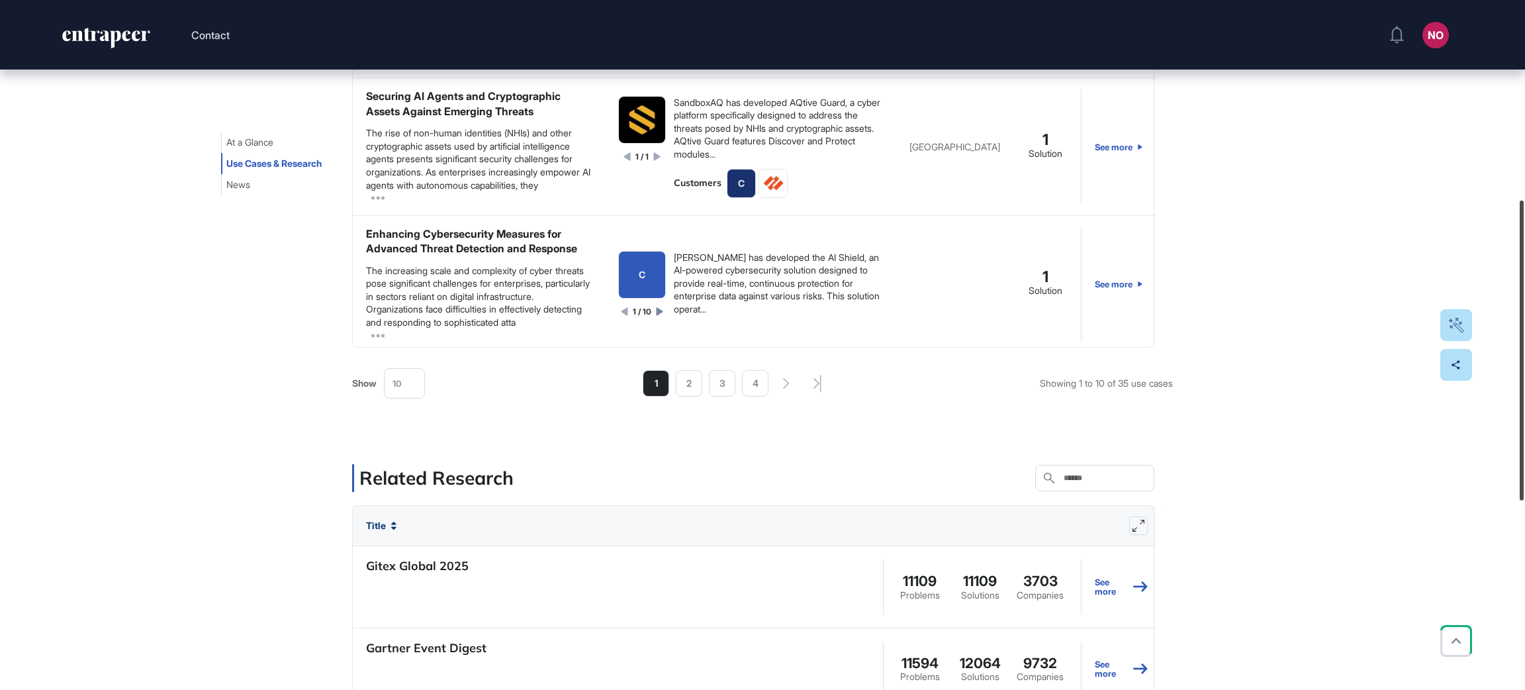
scroll to position [461, 0]
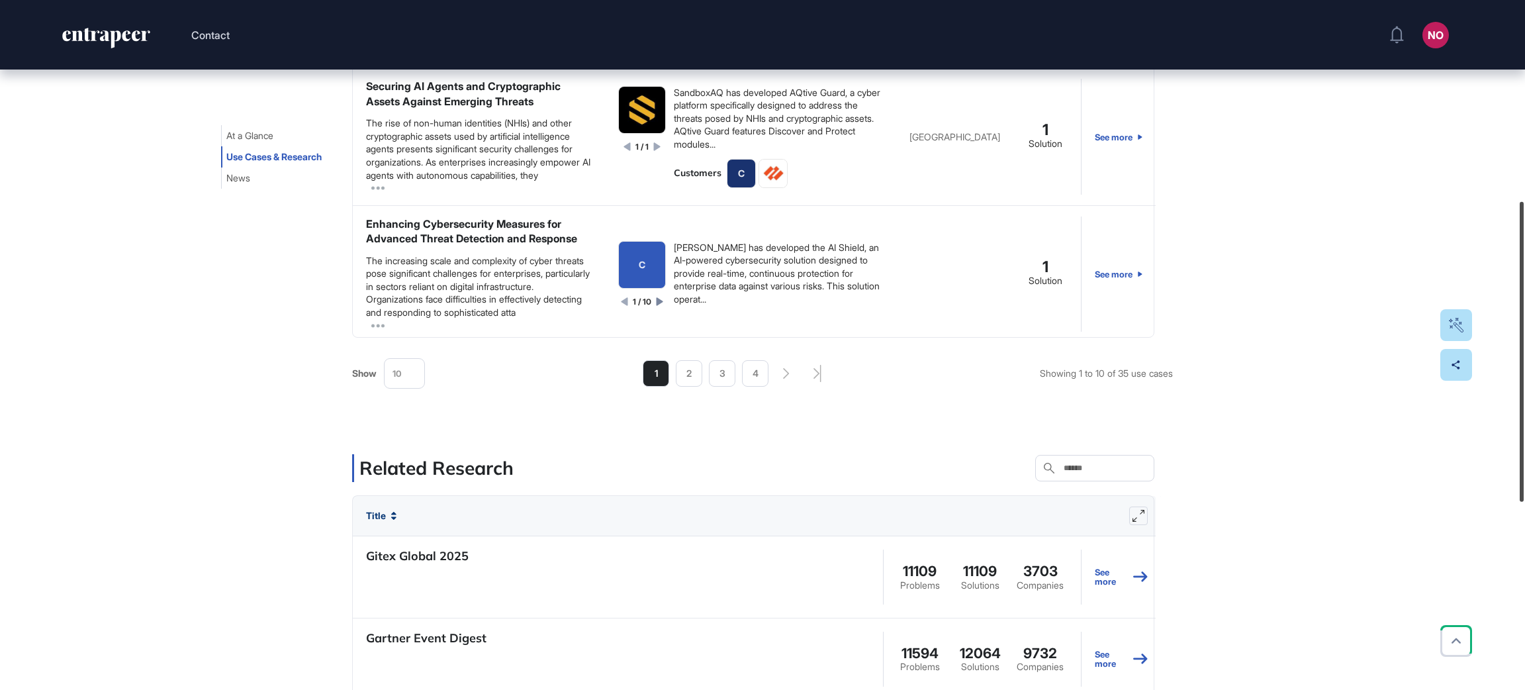
drag, startPoint x: 1524, startPoint y: 277, endPoint x: 1524, endPoint y: 449, distance: 171.5
click at [1524, 449] on div at bounding box center [1522, 352] width 4 height 300
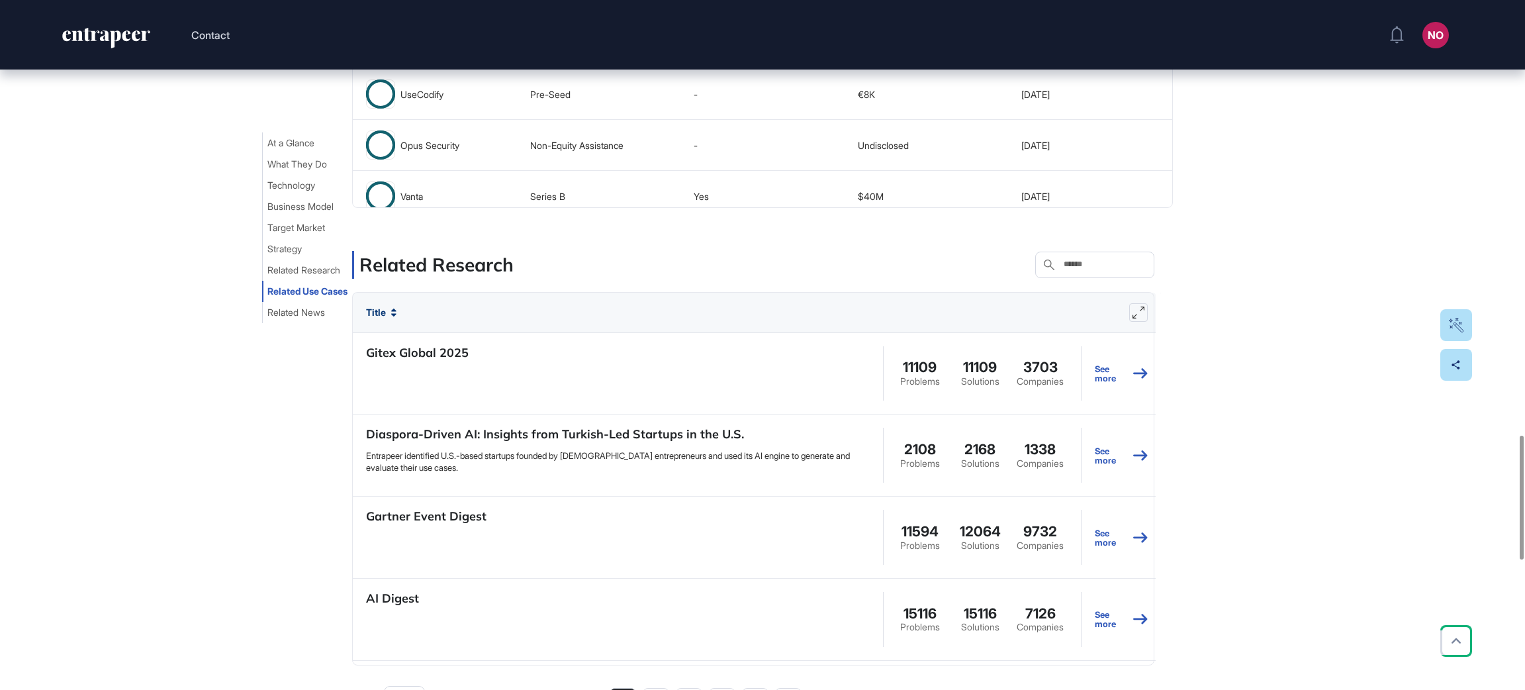
scroll to position [2416, 0]
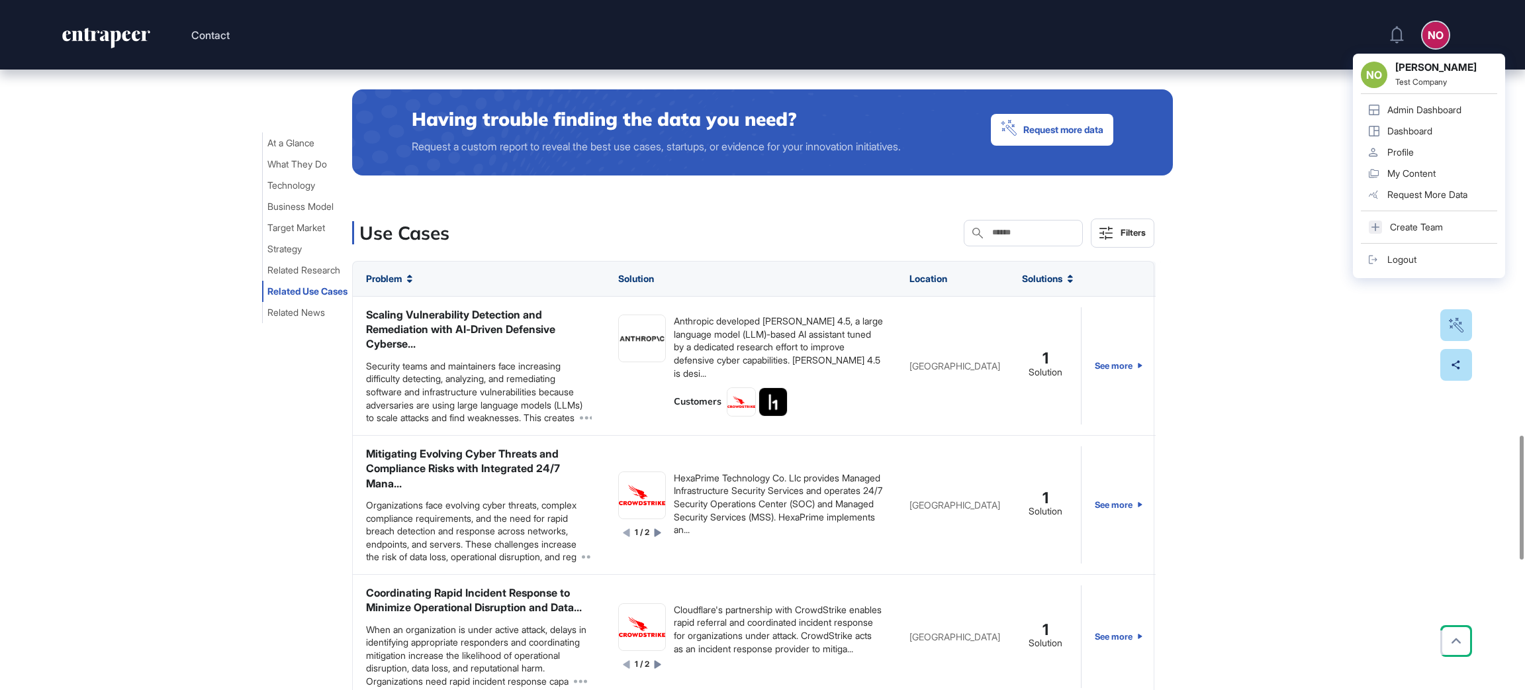
click at [1411, 105] on div "Admin Dashboard" at bounding box center [1425, 110] width 74 height 11
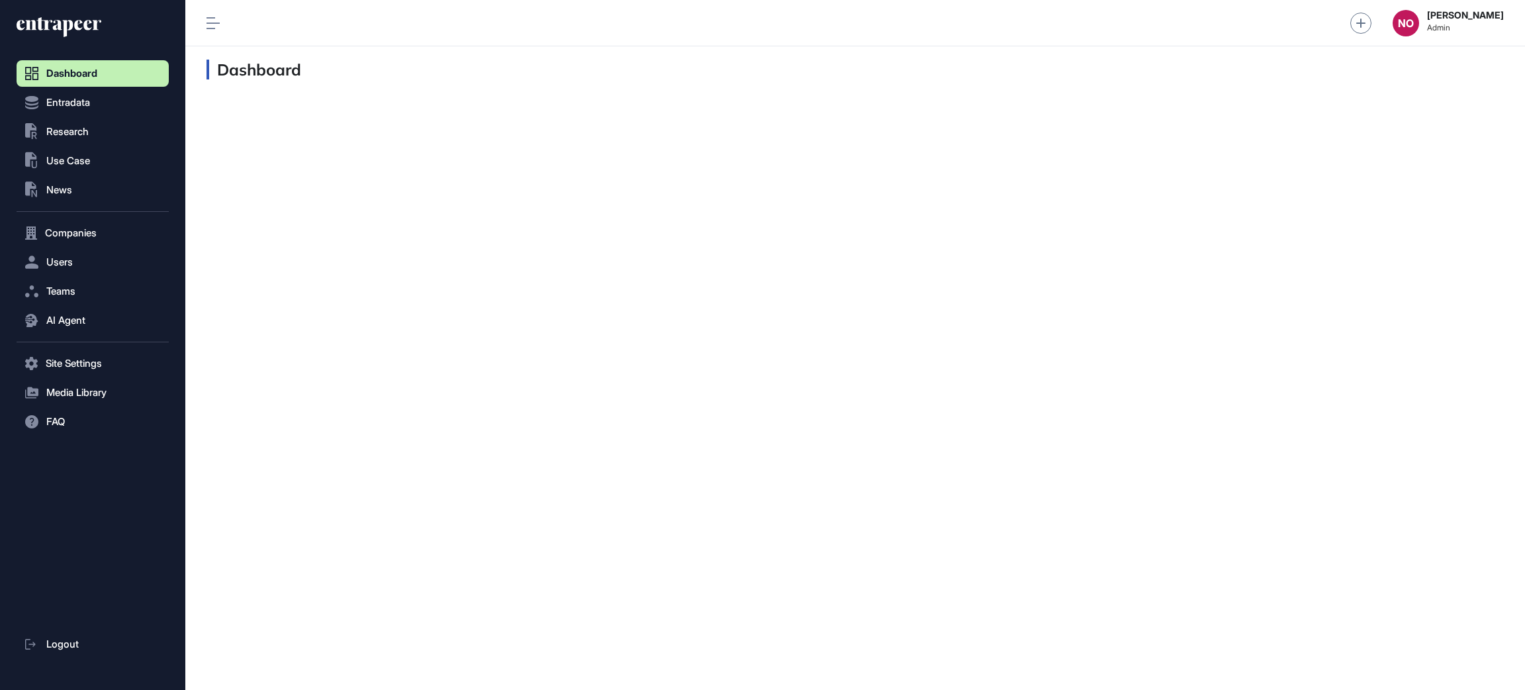
scroll to position [1, 1]
click at [109, 99] on button "Entradata" at bounding box center [93, 102] width 152 height 26
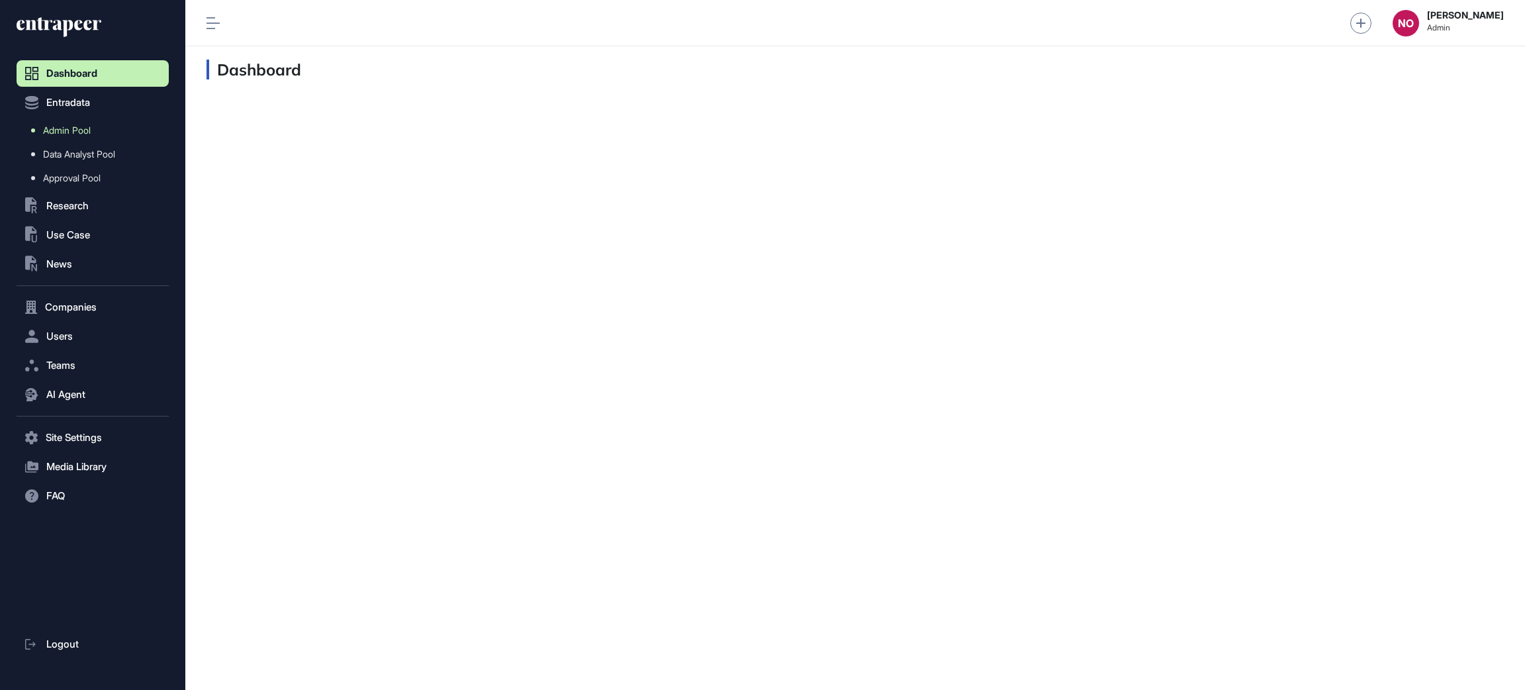
click at [97, 122] on link "Admin Pool" at bounding box center [96, 130] width 146 height 24
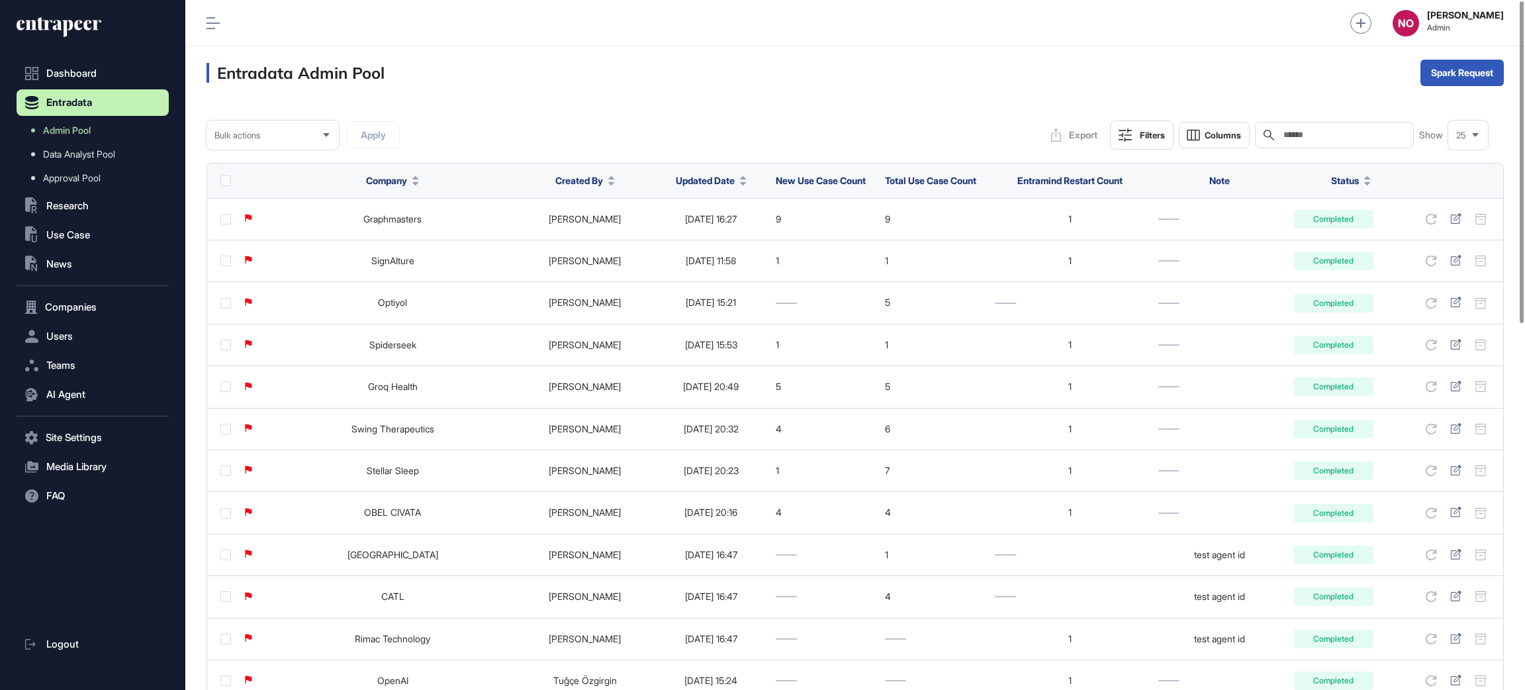
click at [705, 179] on button "Updated Date" at bounding box center [711, 180] width 71 height 14
click at [708, 244] on div "Sort Descending" at bounding box center [690, 235] width 82 height 19
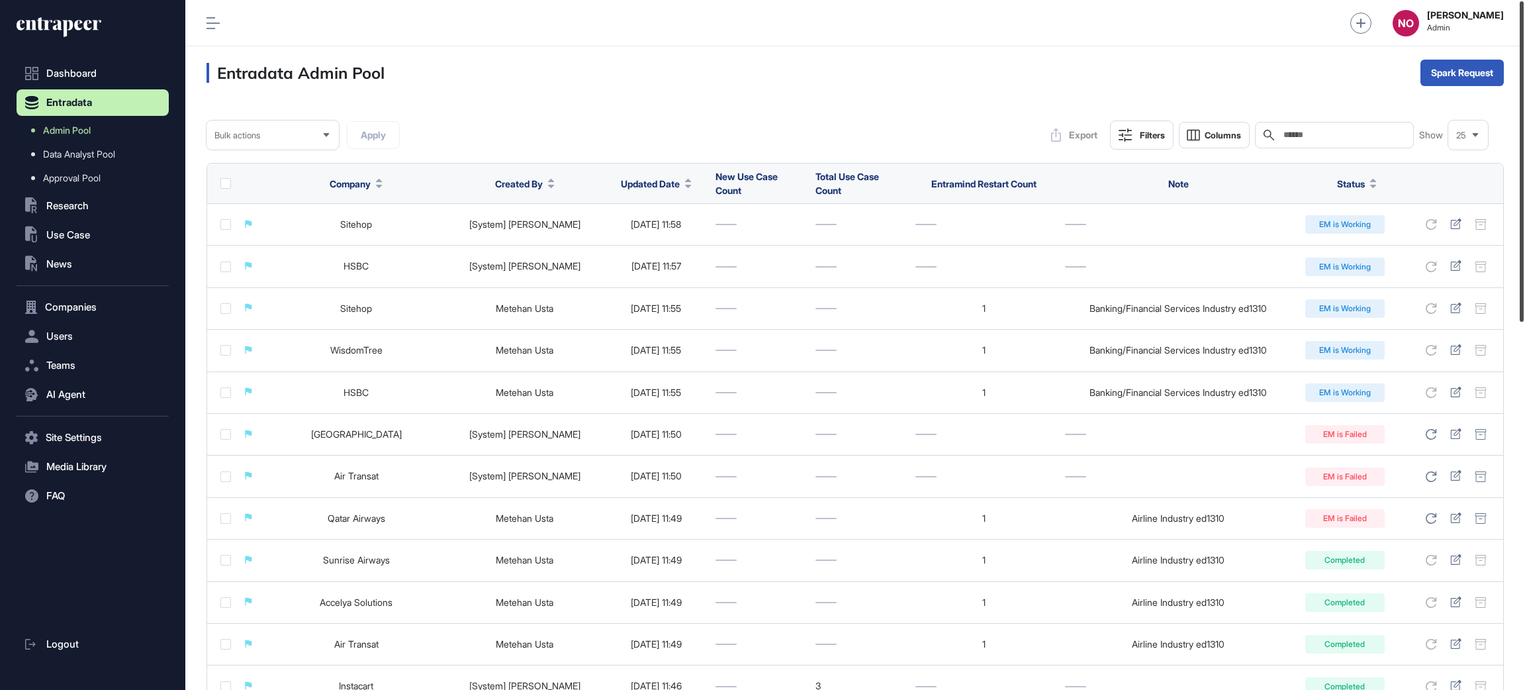
drag, startPoint x: 1524, startPoint y: 186, endPoint x: 1524, endPoint y: 124, distance: 61.6
click at [1524, 124] on div at bounding box center [1522, 161] width 4 height 320
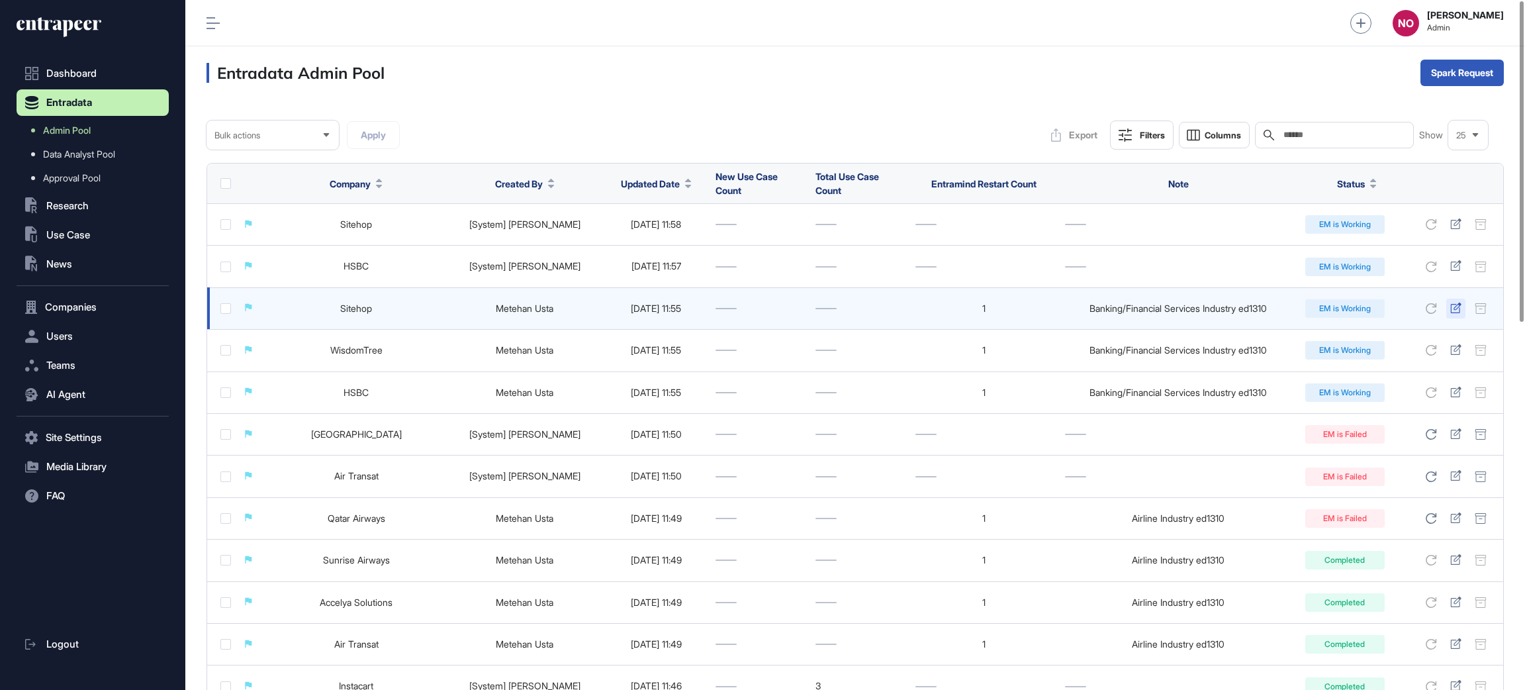
click at [1453, 305] on icon at bounding box center [1455, 308] width 11 height 11
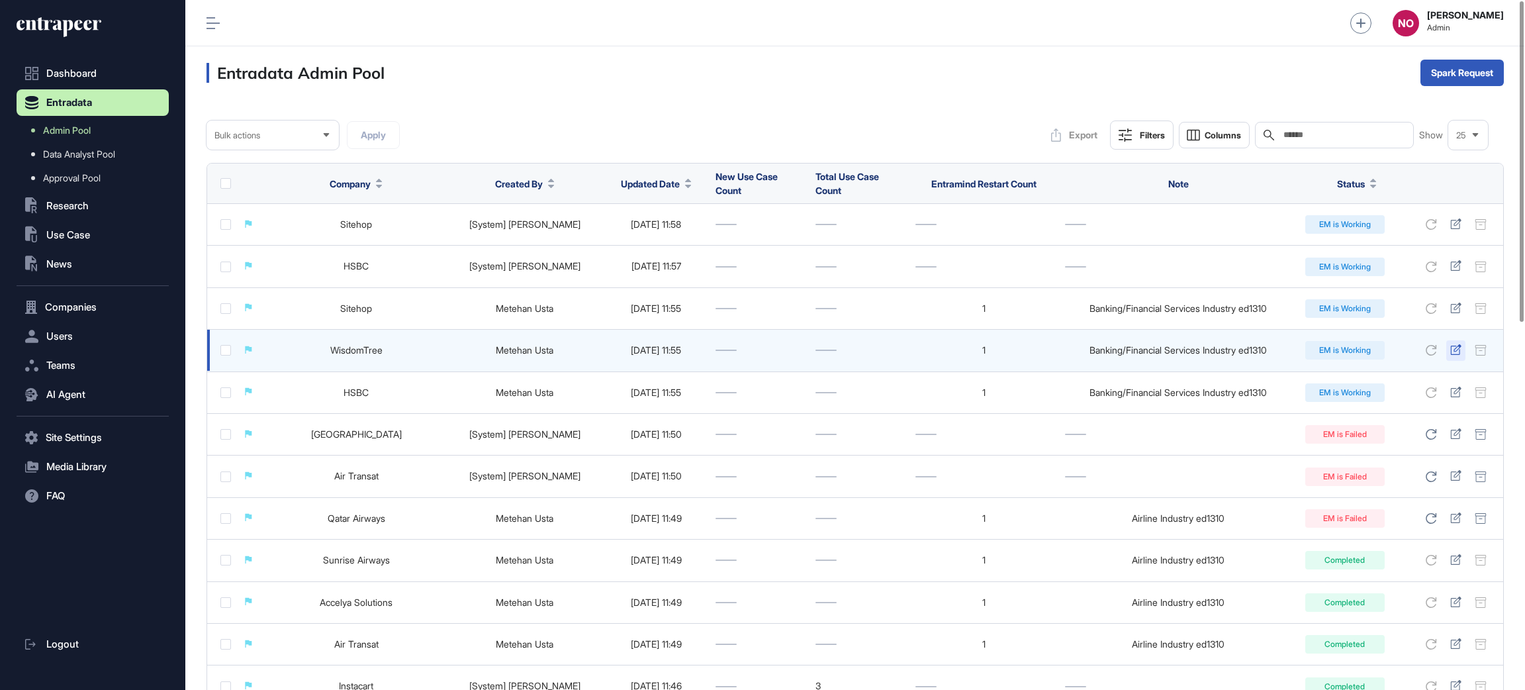
click at [1450, 346] on icon at bounding box center [1455, 349] width 11 height 11
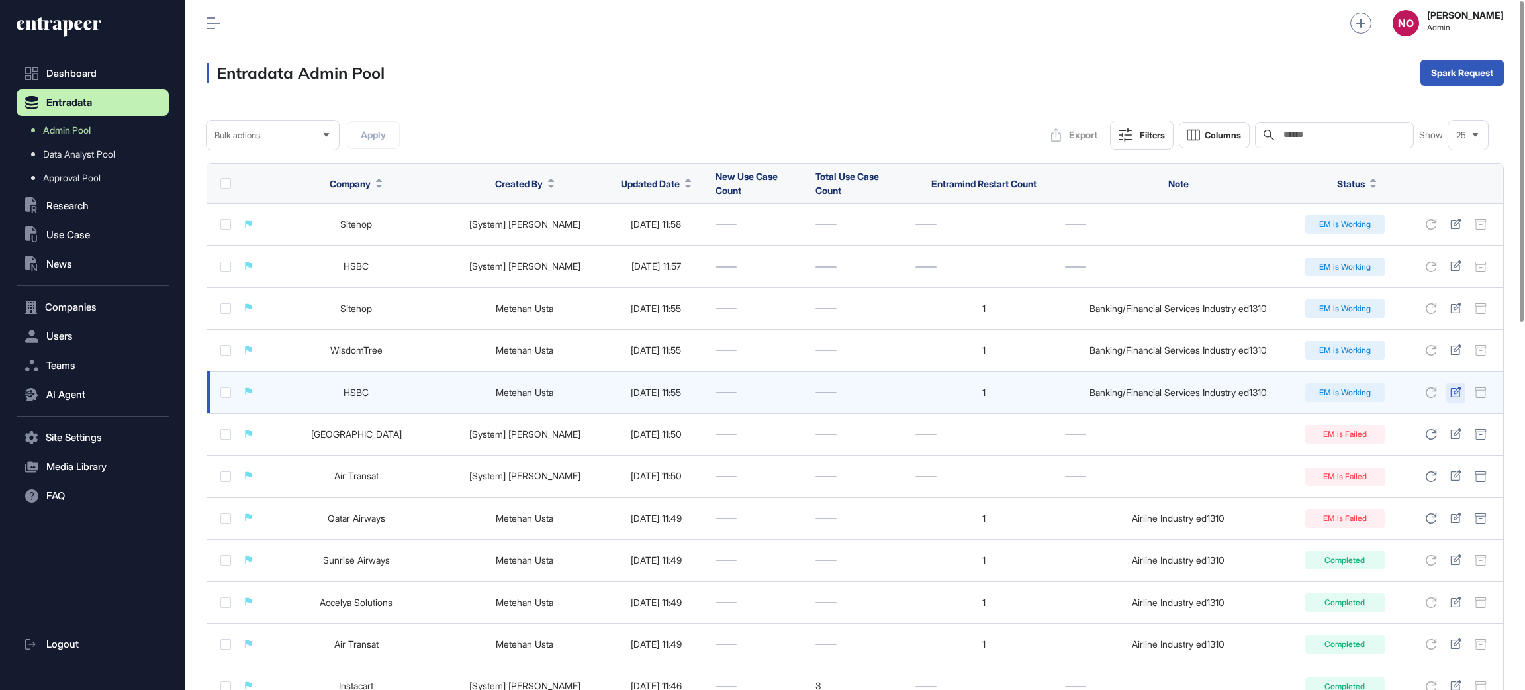
click at [1452, 392] on icon at bounding box center [1455, 392] width 11 height 11
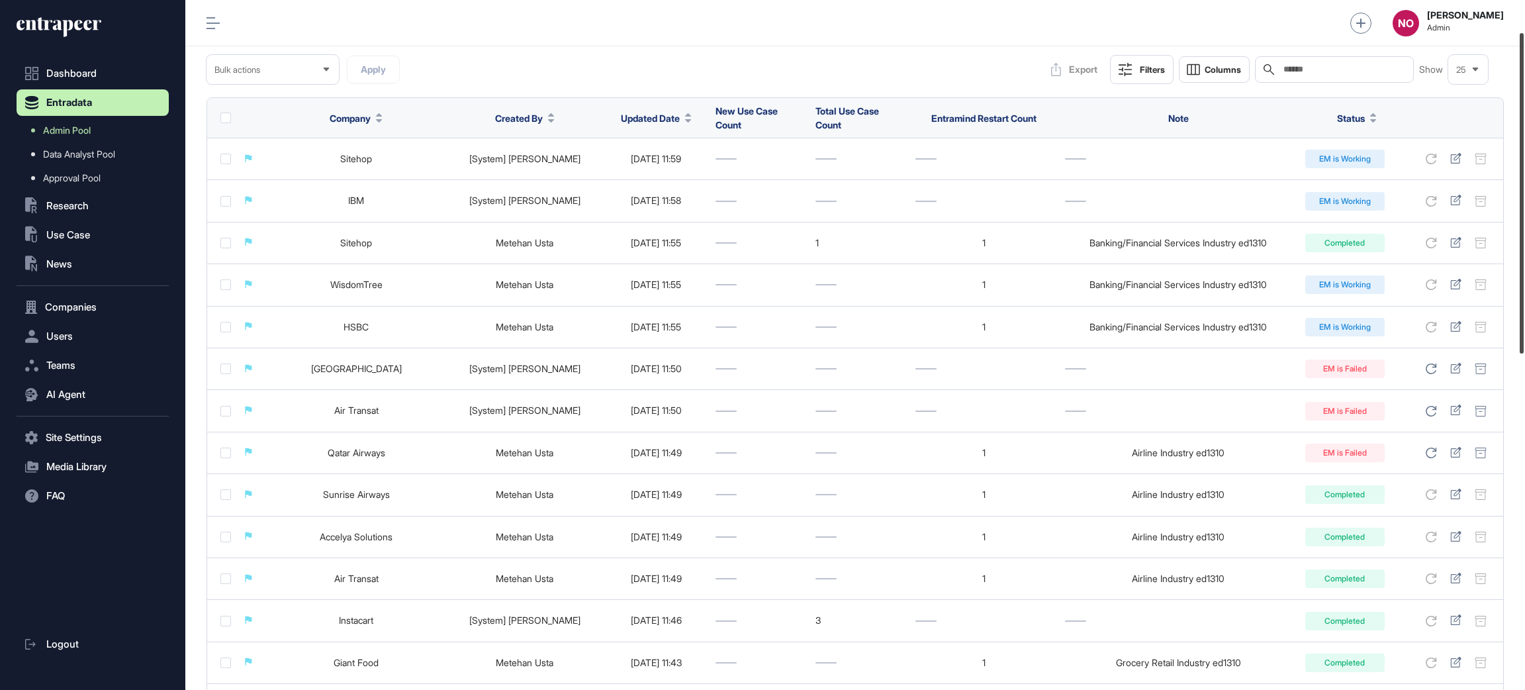
scroll to position [68, 0]
drag, startPoint x: 1524, startPoint y: 195, endPoint x: 1524, endPoint y: 226, distance: 31.8
click at [1524, 226] on div at bounding box center [1522, 193] width 4 height 320
click at [109, 130] on link "Admin Pool" at bounding box center [96, 130] width 146 height 24
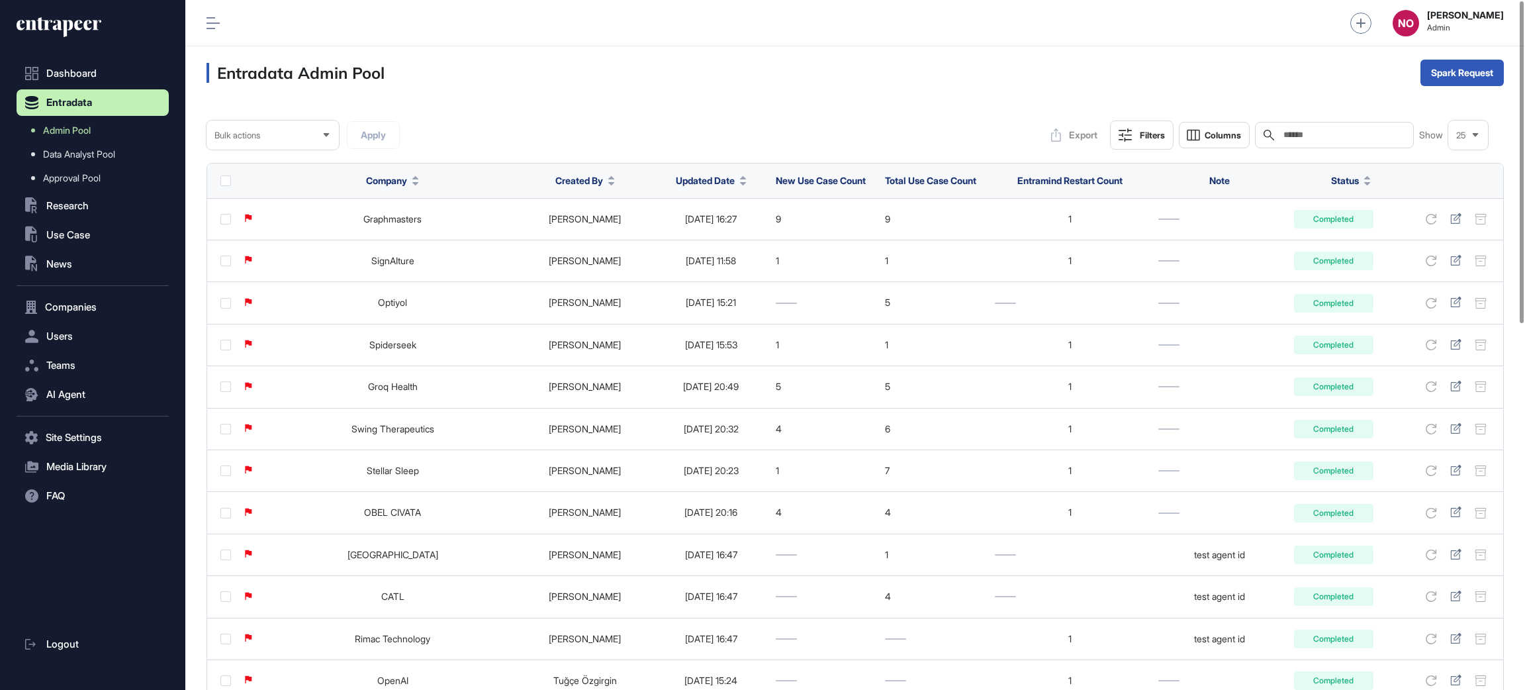
click at [694, 184] on span "Updated Date" at bounding box center [705, 180] width 59 height 14
click at [700, 236] on span "Sort Descending" at bounding box center [699, 235] width 53 height 11
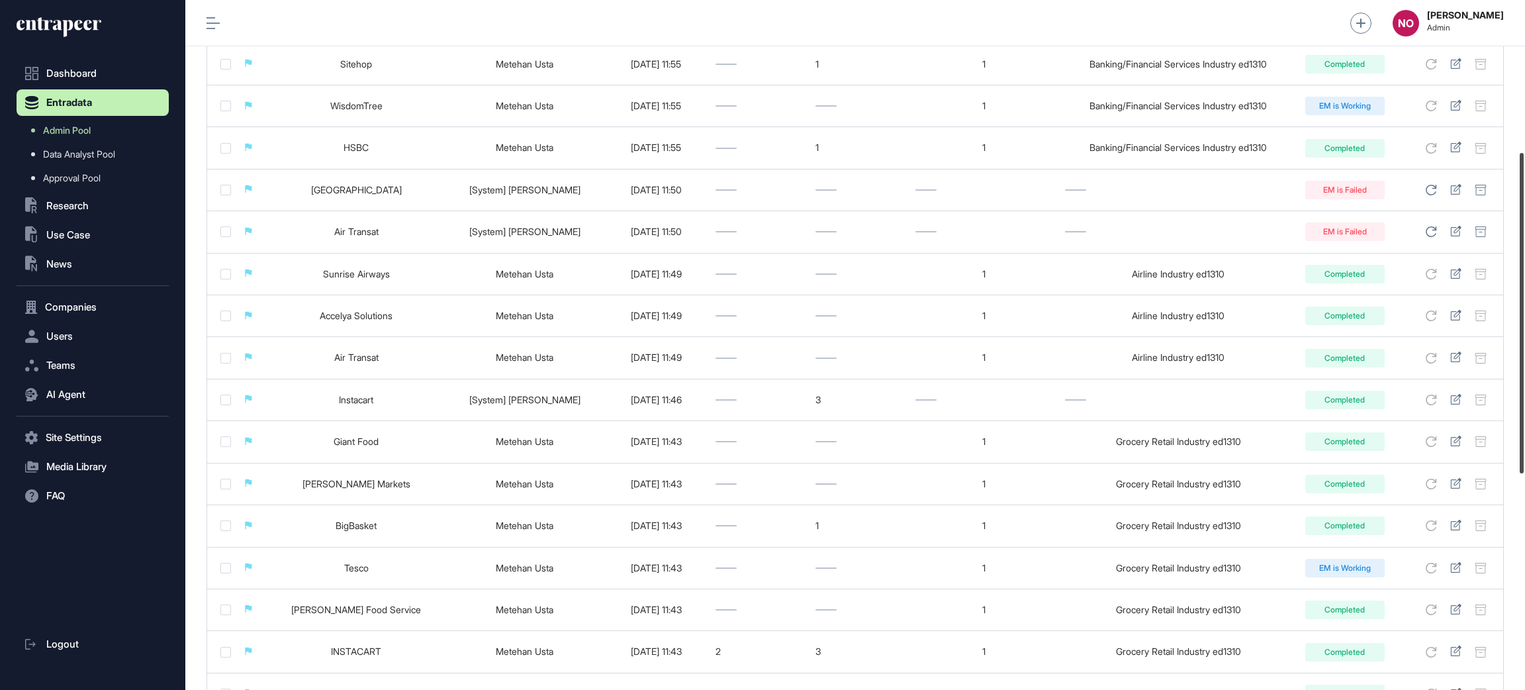
scroll to position [344, 0]
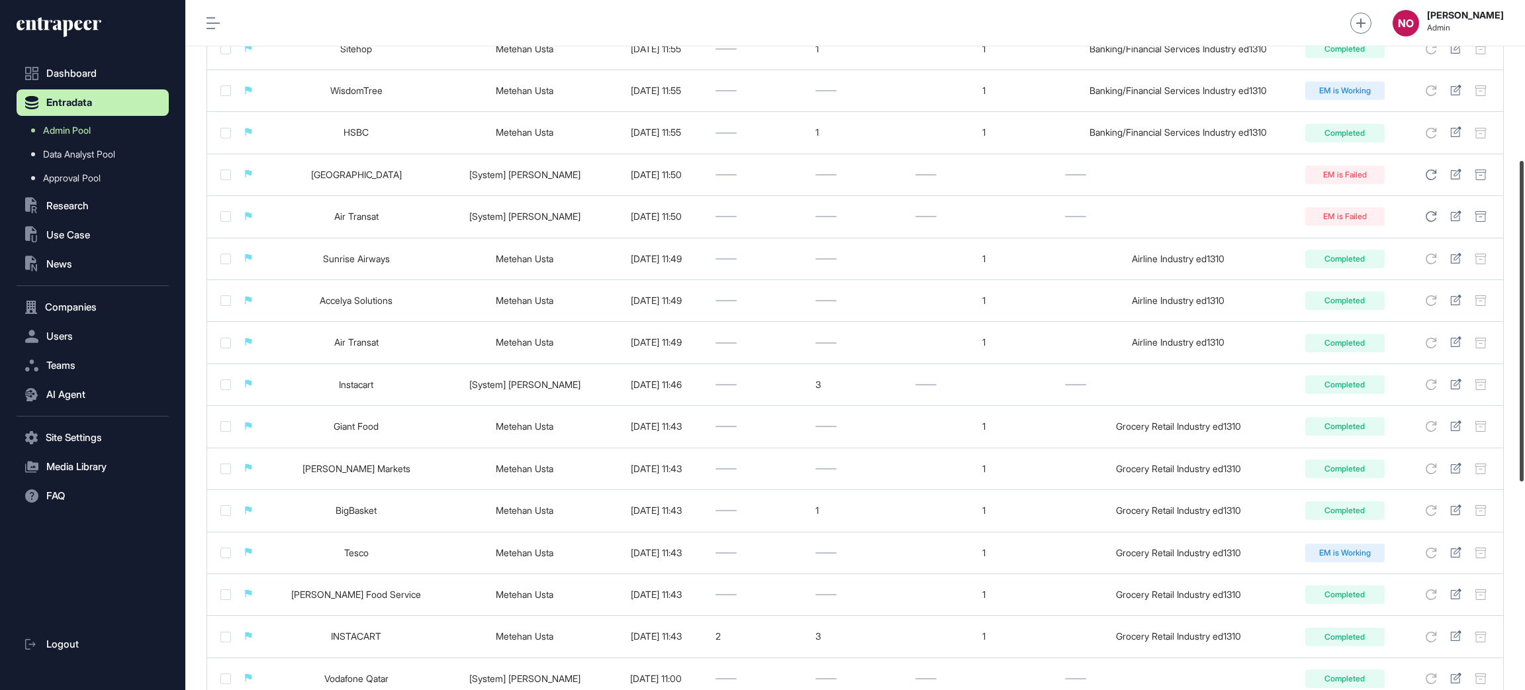
drag, startPoint x: 1524, startPoint y: 292, endPoint x: 1524, endPoint y: 445, distance: 152.9
click at [1524, 445] on div at bounding box center [1522, 321] width 4 height 320
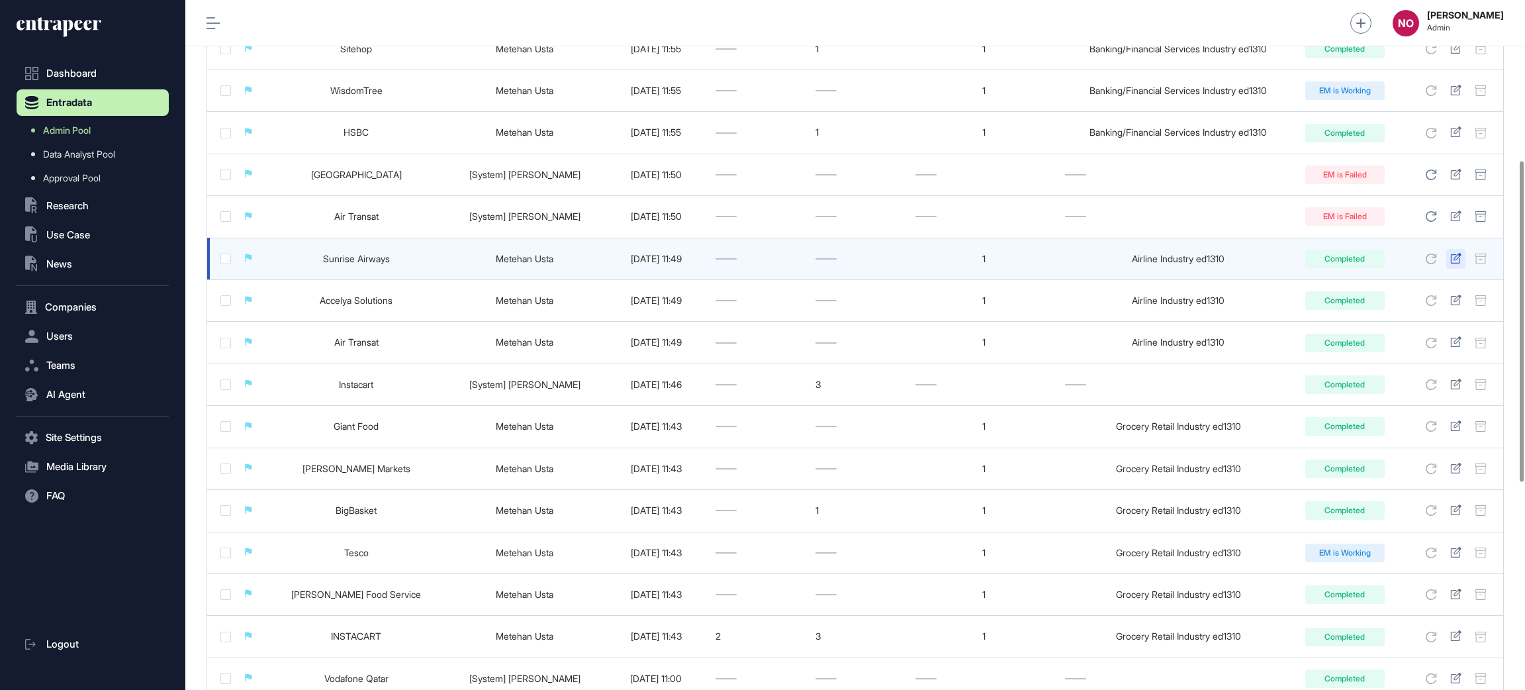
click at [1464, 260] on div at bounding box center [1455, 259] width 19 height 20
click at [1456, 262] on icon at bounding box center [1455, 258] width 11 height 11
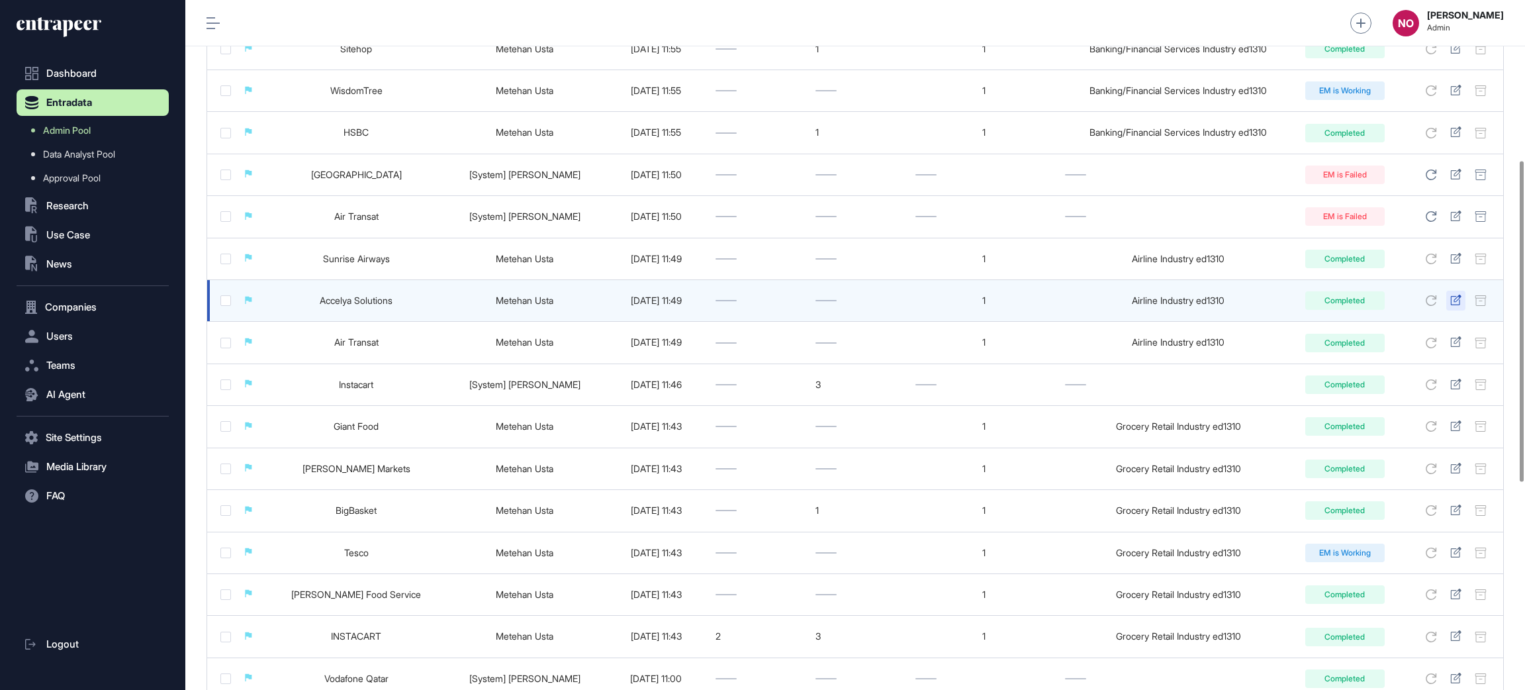
click at [1456, 304] on icon at bounding box center [1455, 300] width 11 height 11
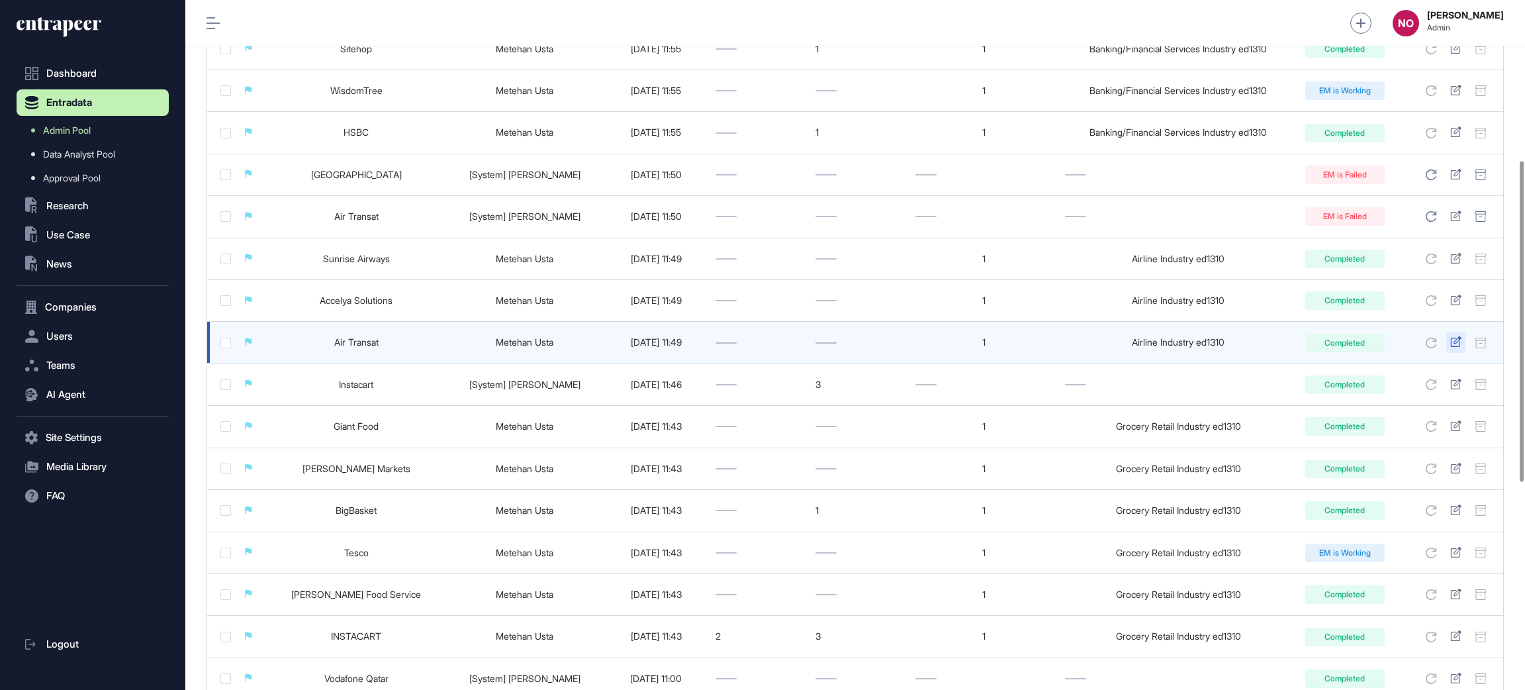
click at [1456, 344] on icon at bounding box center [1455, 341] width 11 height 11
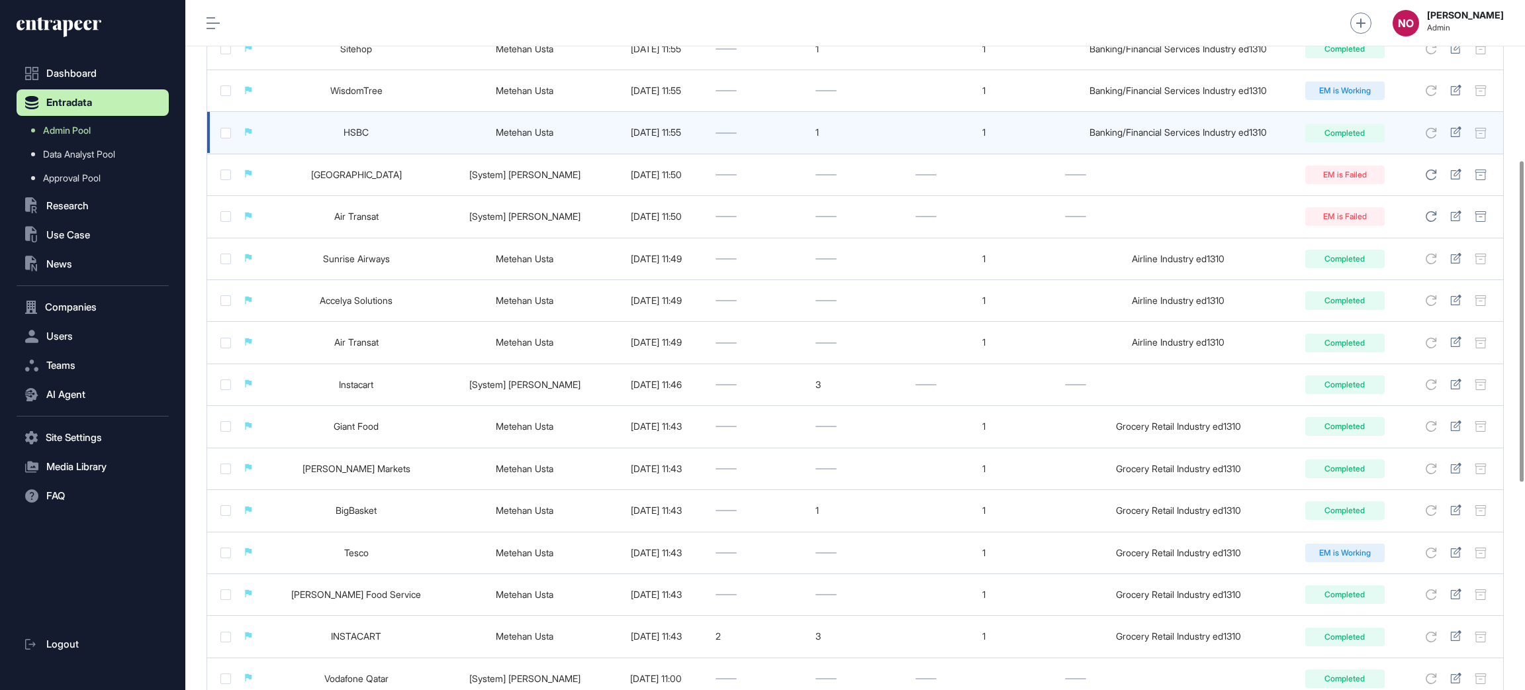
scroll to position [0, 0]
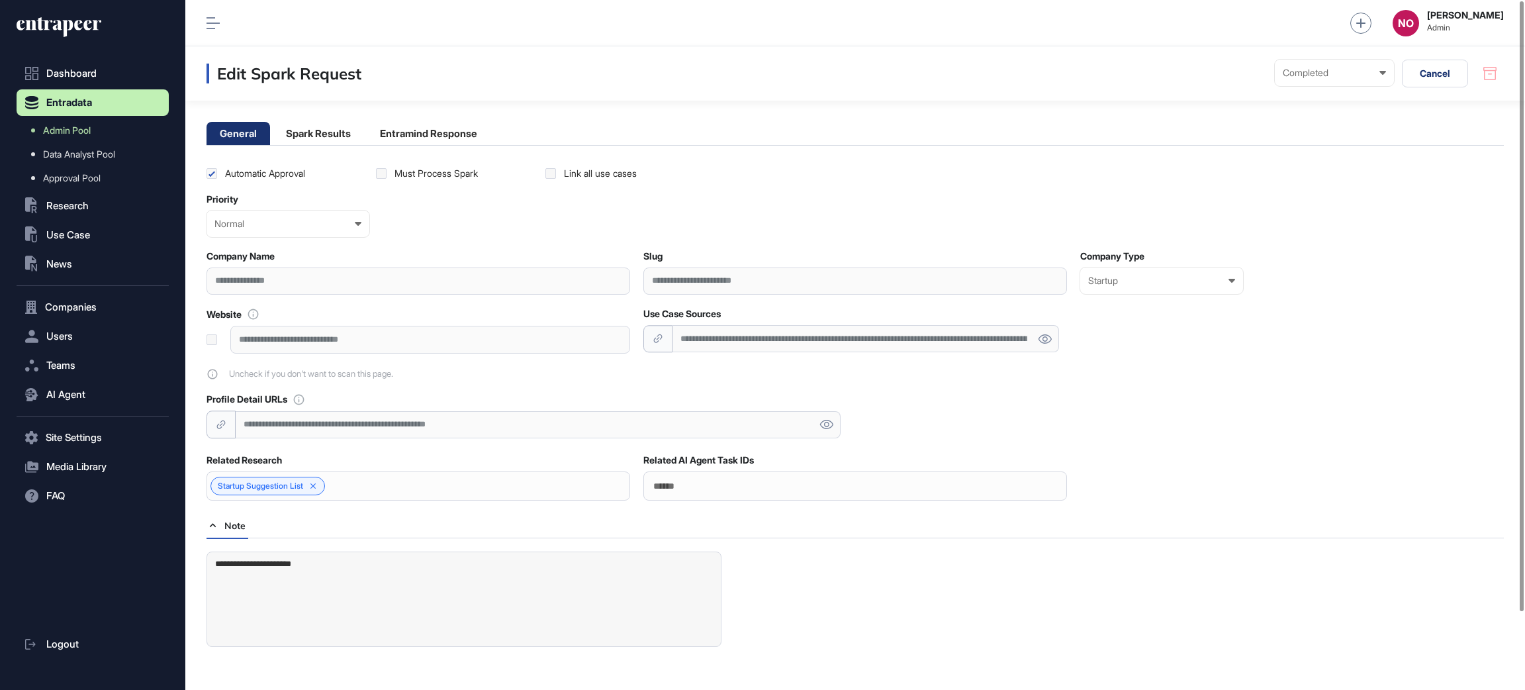
scroll to position [1, 1]
click at [432, 137] on li "Entramind Response" at bounding box center [429, 133] width 124 height 23
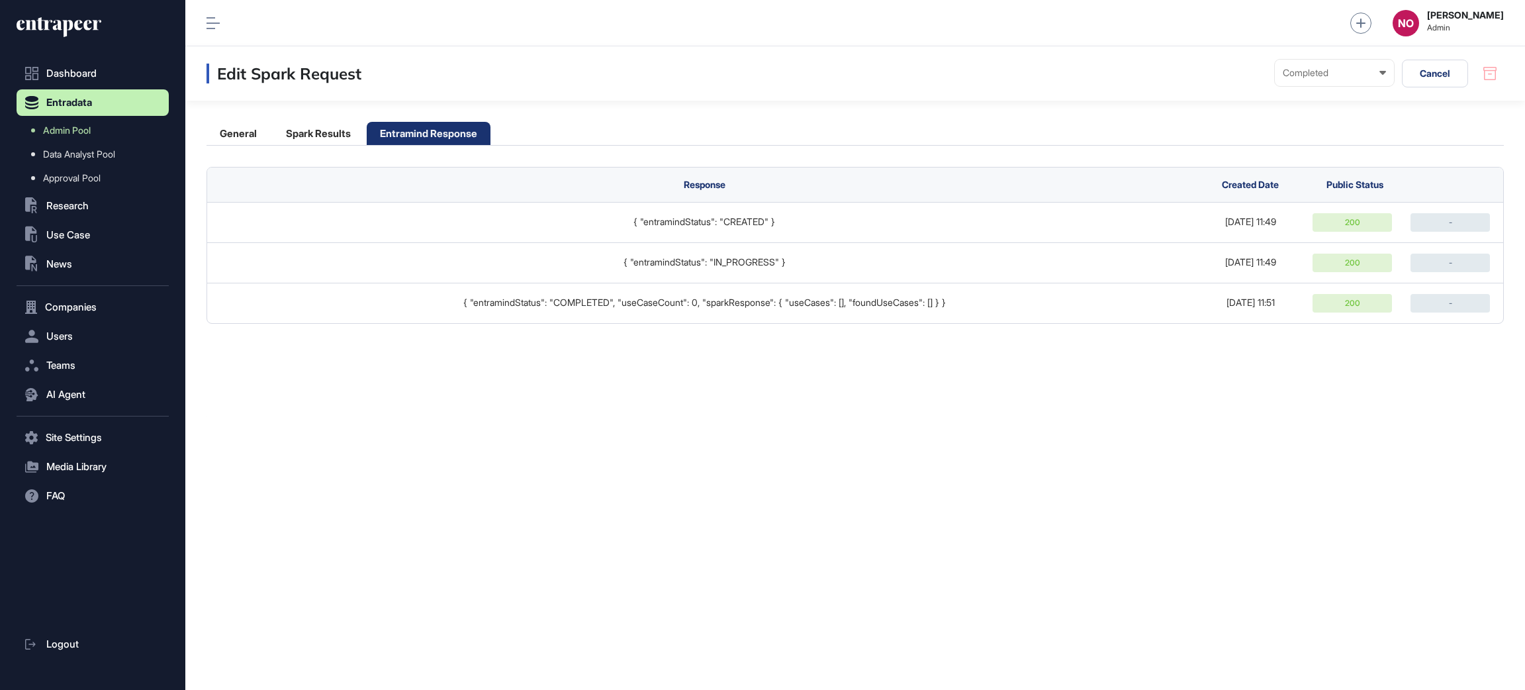
scroll to position [0, 0]
click at [309, 135] on li "Spark Results" at bounding box center [318, 133] width 91 height 23
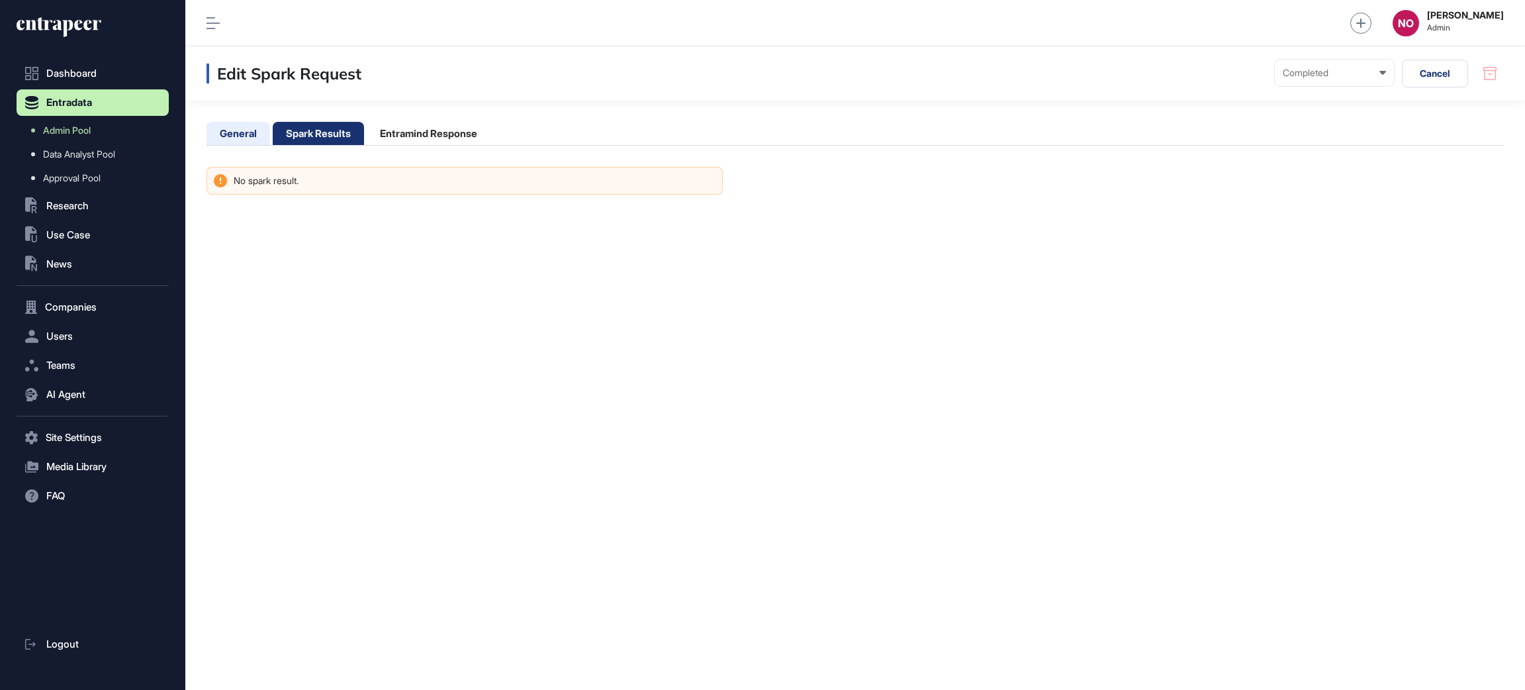
click at [251, 127] on li "General" at bounding box center [239, 133] width 64 height 23
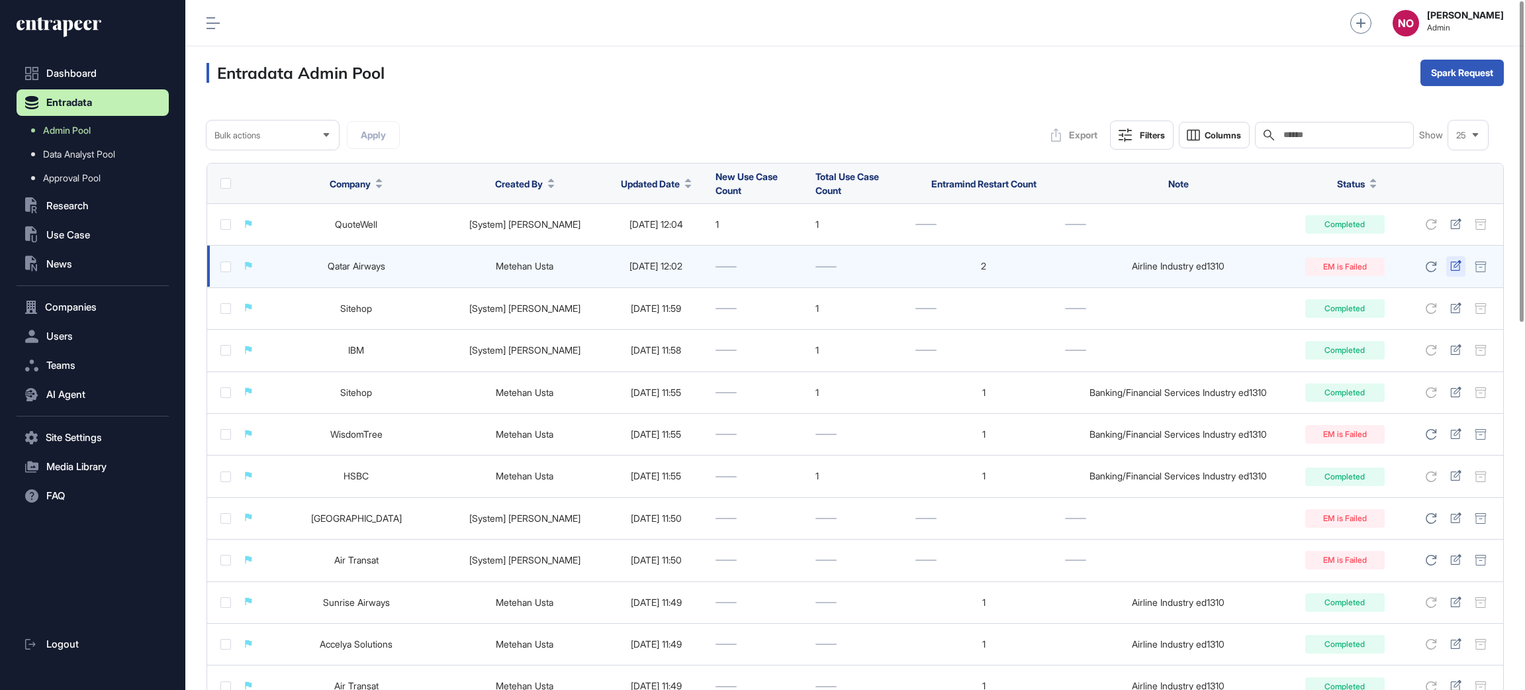
click at [1452, 269] on icon at bounding box center [1455, 265] width 11 height 11
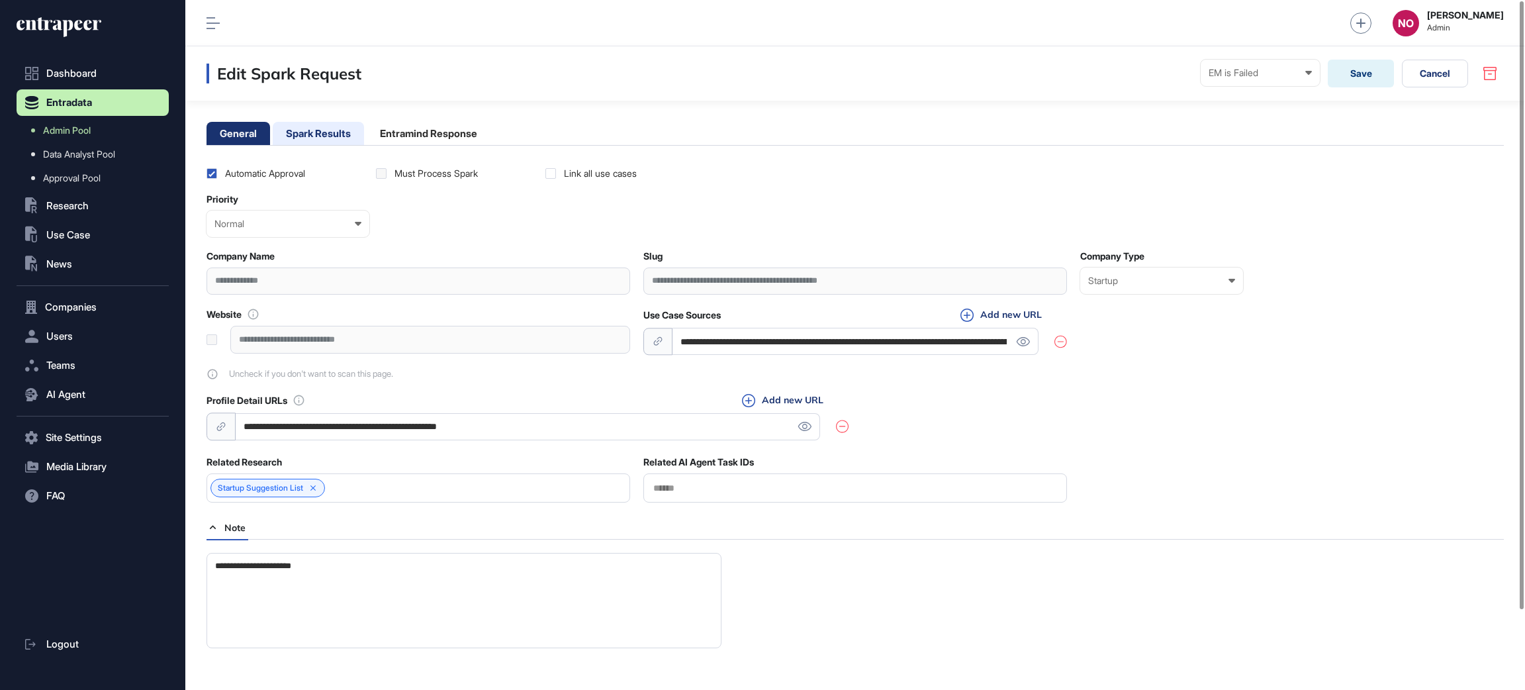
click at [304, 126] on li "Spark Results" at bounding box center [318, 133] width 91 height 23
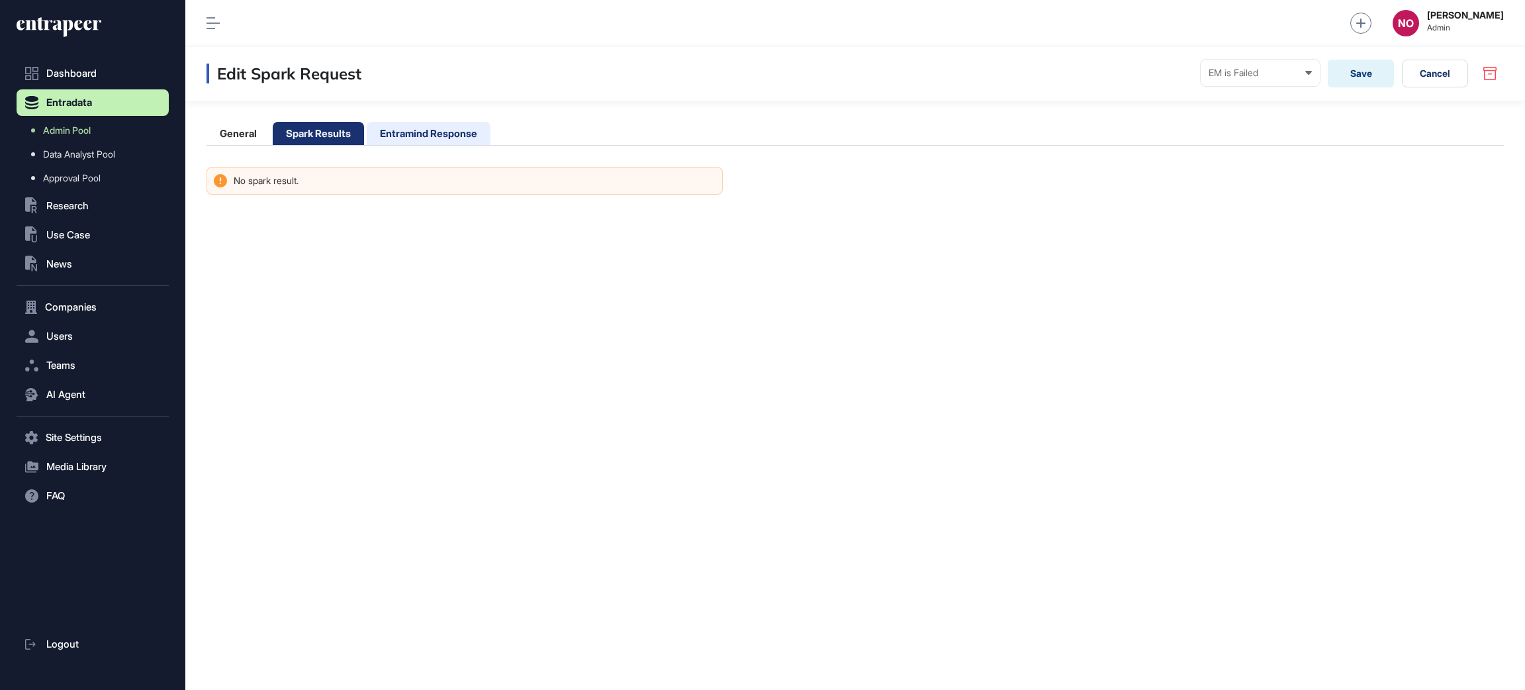
click at [446, 134] on li "Entramind Response" at bounding box center [429, 133] width 124 height 23
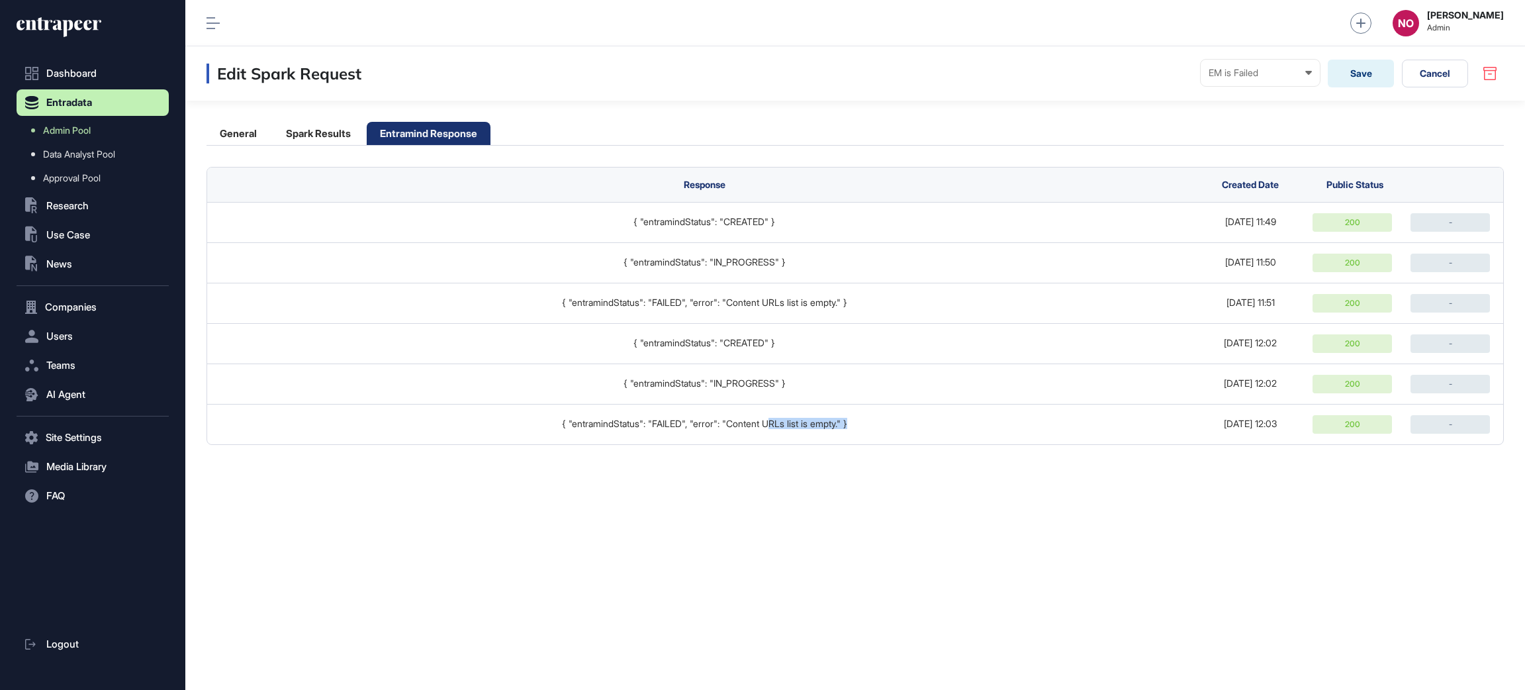
drag, startPoint x: 810, startPoint y: 432, endPoint x: 883, endPoint y: 455, distance: 77.0
click at [883, 455] on div "Edit Spark Request EM is Failed Ready In progress Completed EM is Working EM is…" at bounding box center [855, 367] width 1340 height 643
